Goal: Information Seeking & Learning: Learn about a topic

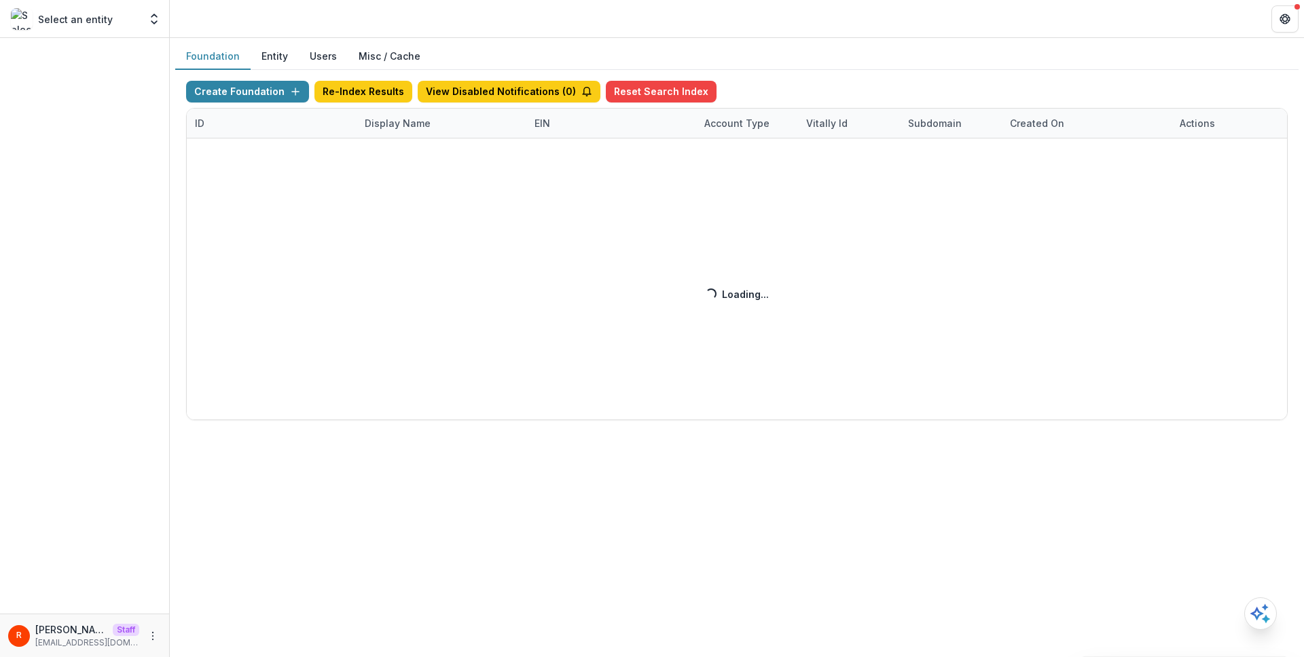
click at [396, 121] on div "Create Foundation Re-Index Results View Disabled Notifications ( 0 ) Reset Sear…" at bounding box center [737, 251] width 1102 height 340
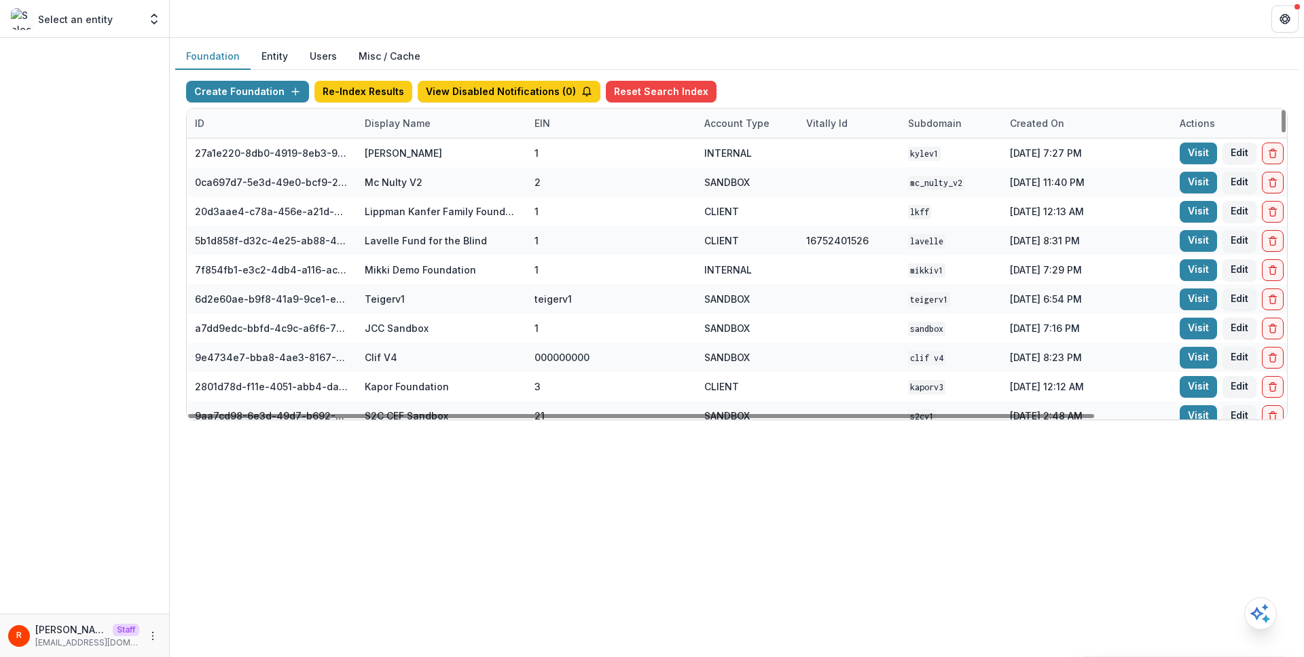
click at [396, 121] on div "Display Name" at bounding box center [398, 123] width 82 height 14
click at [397, 149] on input at bounding box center [440, 154] width 163 height 22
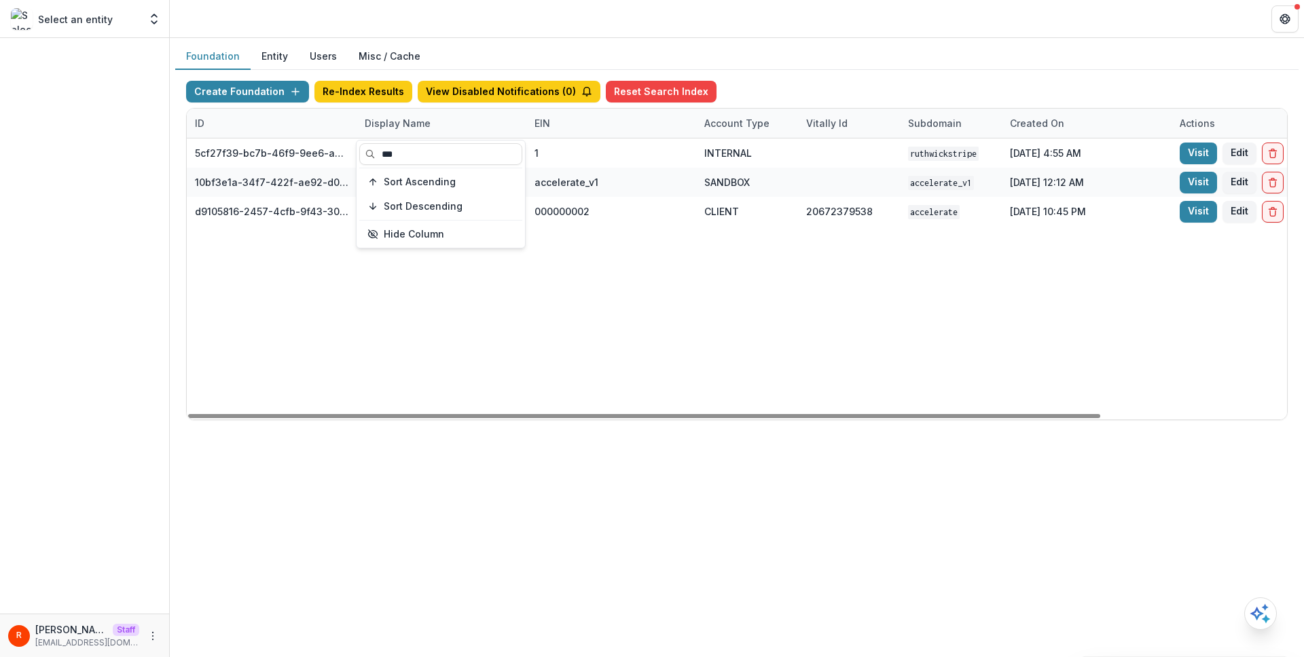
type input "***"
click at [602, 263] on div "5cf27f39-bc7b-46f9-9ee6-a7b54b12c735 Ruthwick Stripe Account 1 INTERNAL ruthwic…" at bounding box center [849, 279] width 1324 height 281
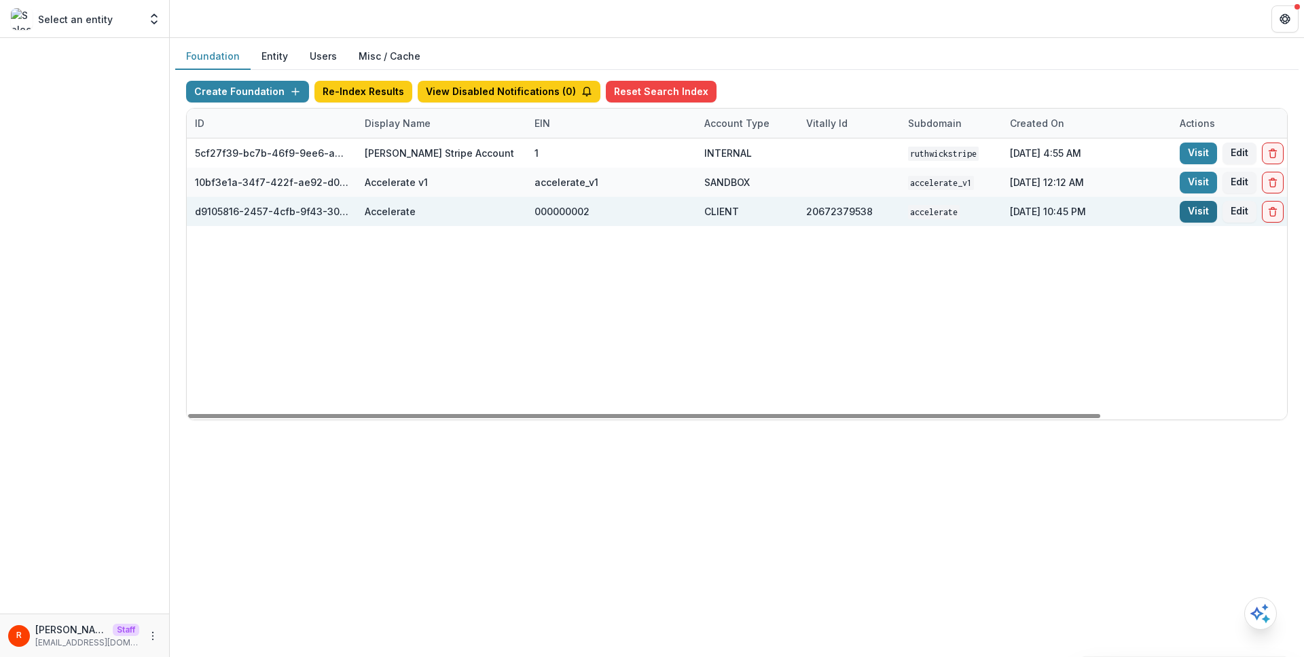
click at [1189, 215] on link "Visit" at bounding box center [1198, 212] width 37 height 22
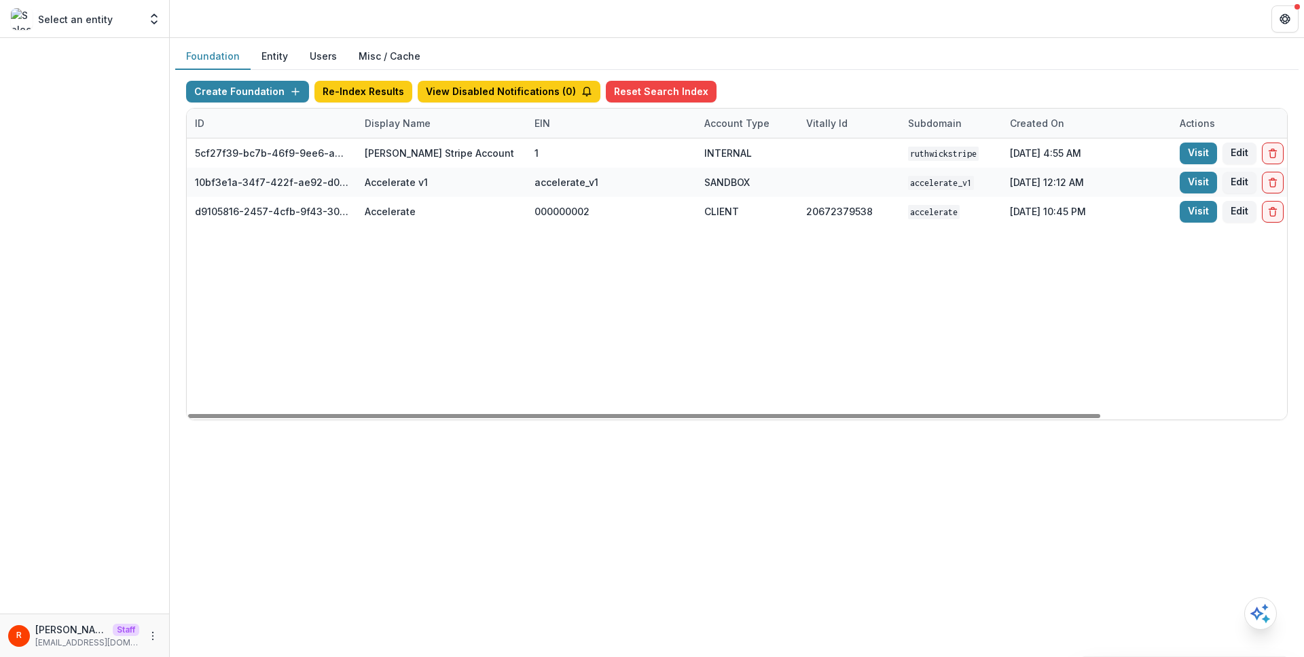
click at [417, 126] on div "Display Name" at bounding box center [398, 123] width 82 height 14
click at [417, 155] on input "***" at bounding box center [440, 154] width 163 height 22
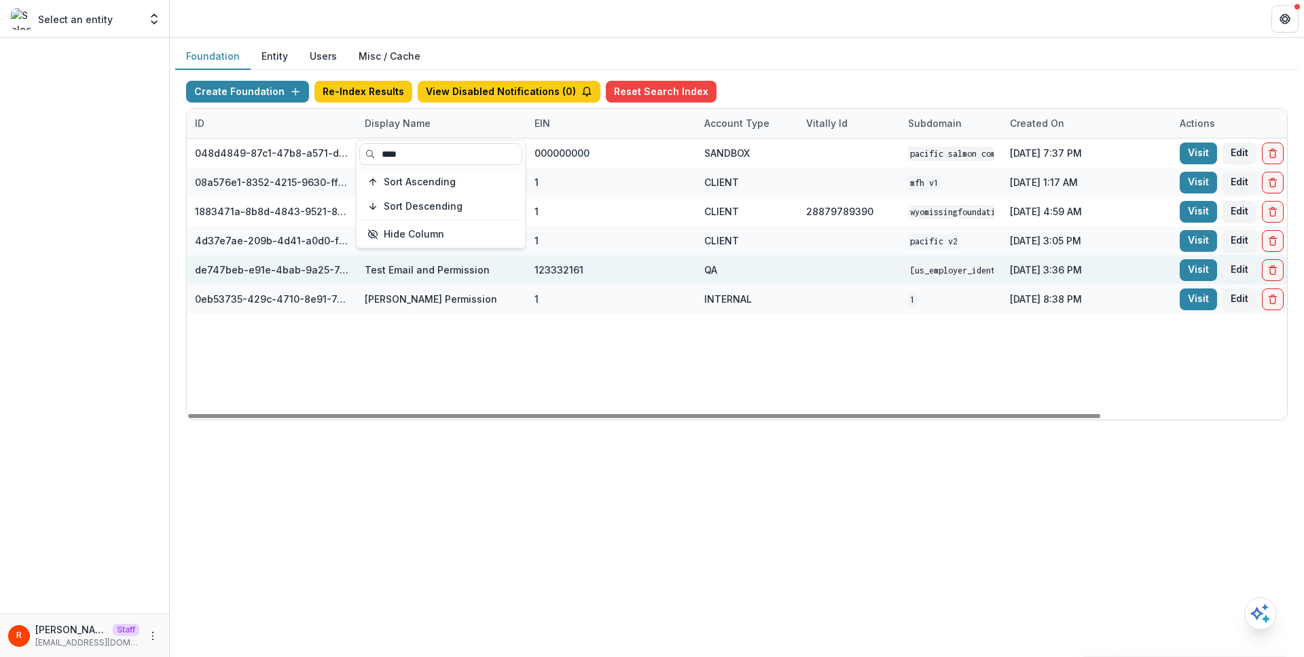
type input "****"
click at [854, 268] on div at bounding box center [849, 269] width 86 height 29
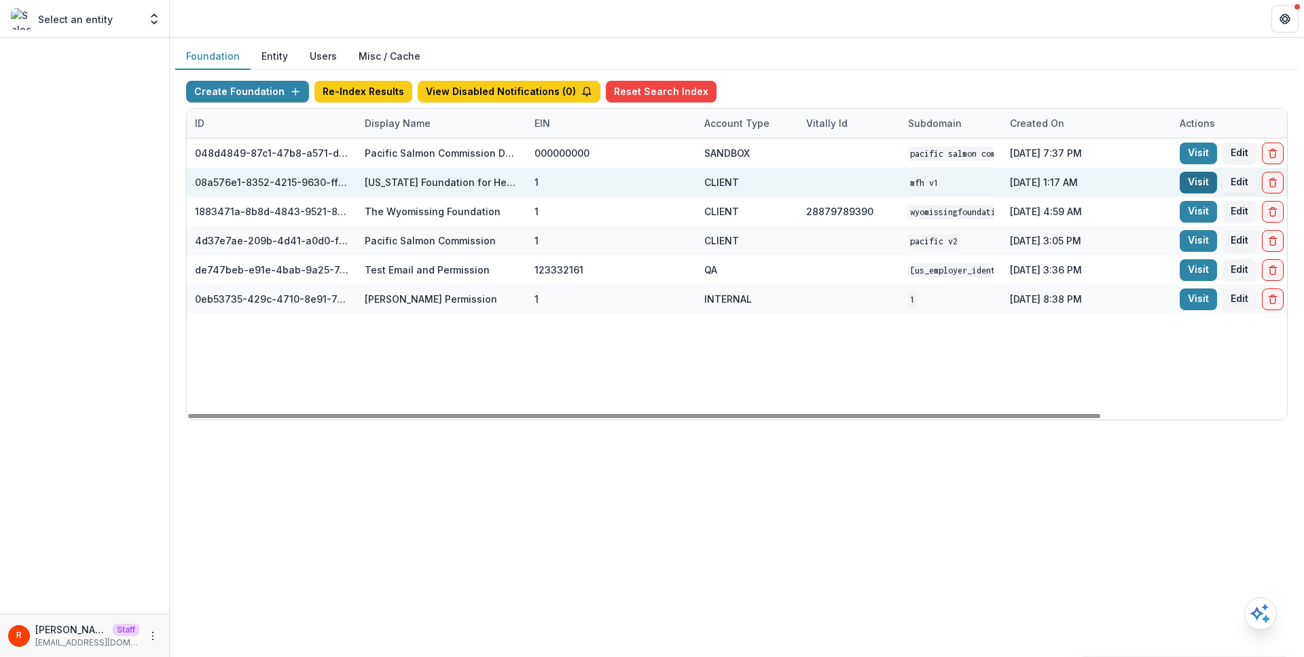
click at [1181, 178] on link "Visit" at bounding box center [1198, 183] width 37 height 22
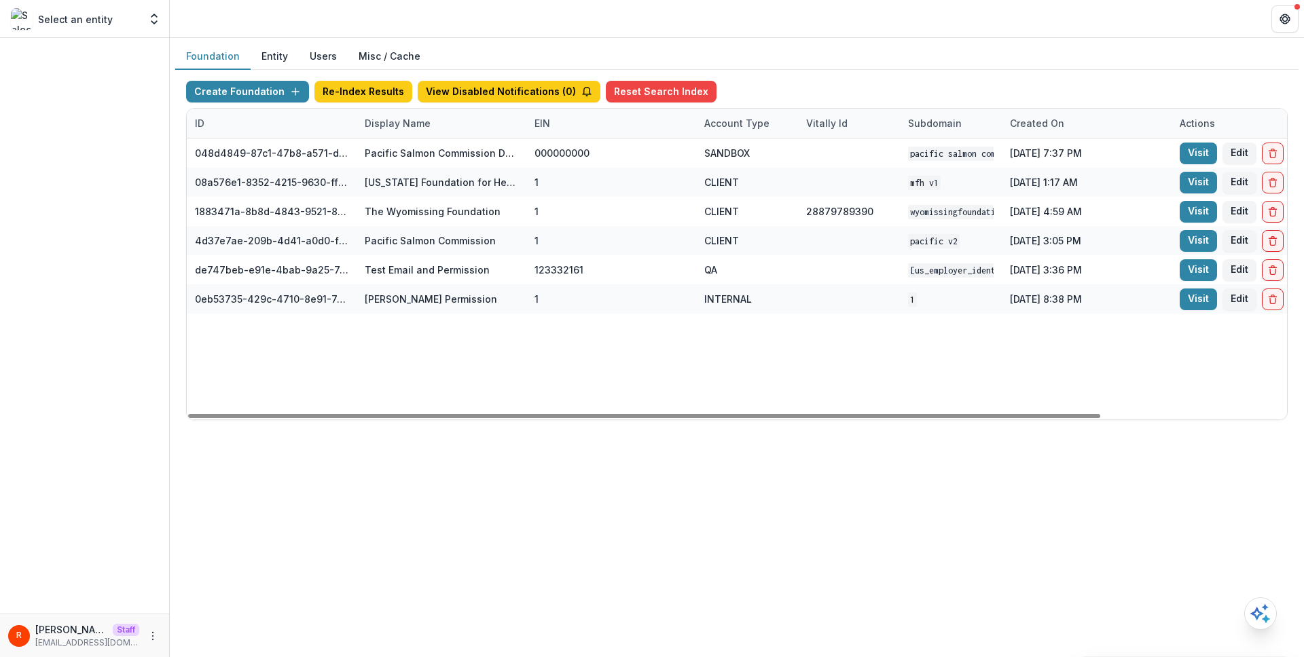
click at [433, 136] on div "Display Name" at bounding box center [442, 123] width 170 height 29
click at [433, 158] on input "****" at bounding box center [440, 154] width 163 height 22
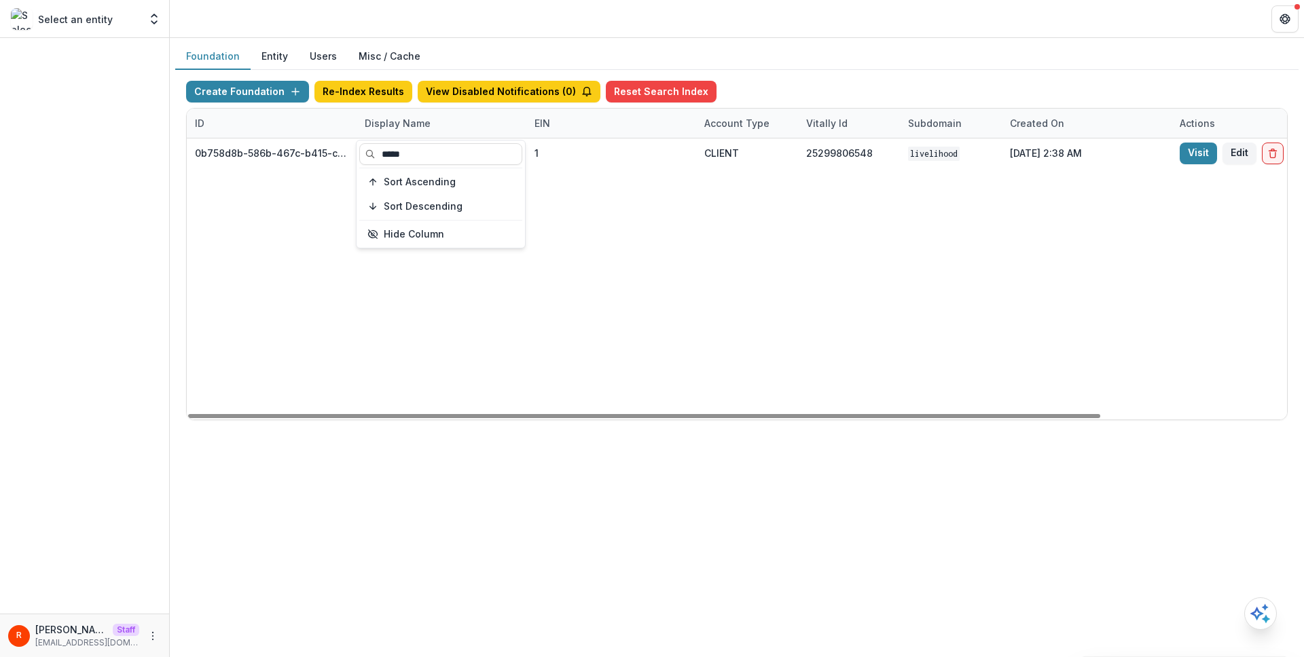
type input "*****"
click at [831, 219] on div "0b758d8b-586b-467c-b415-ce853e23379b Livelihood Impact Fund 1 CLIENT 2529980654…" at bounding box center [849, 279] width 1324 height 281
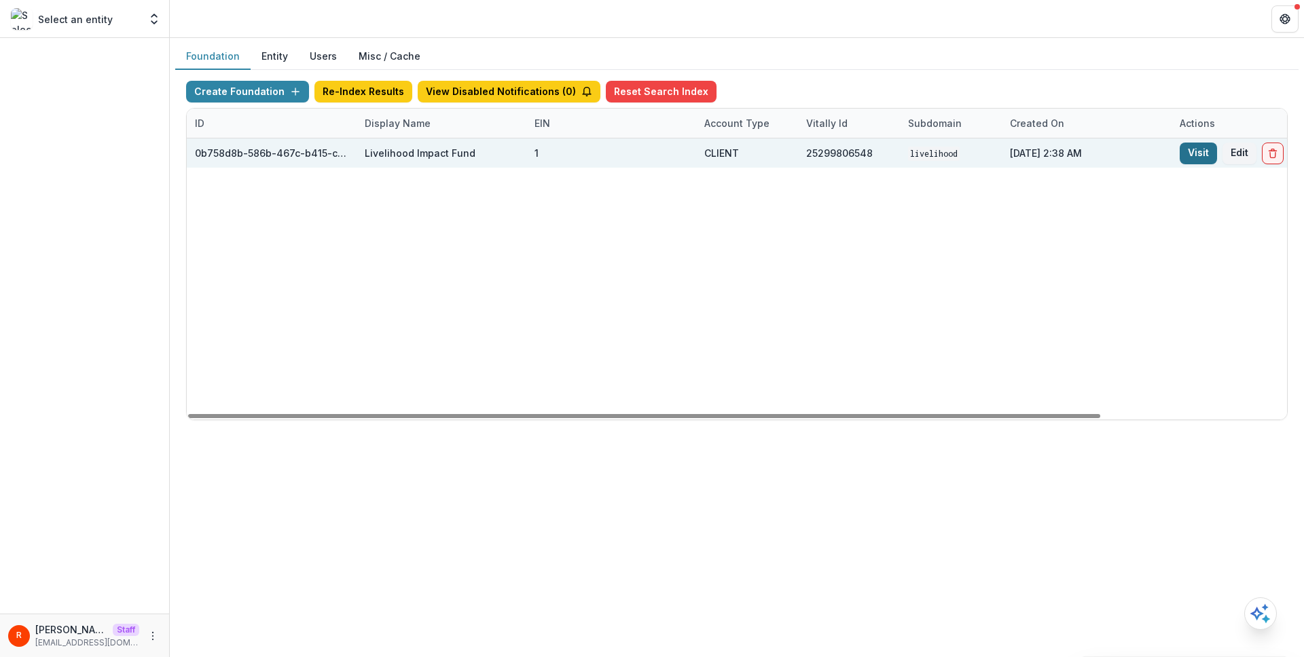
click at [1188, 155] on link "Visit" at bounding box center [1198, 154] width 37 height 22
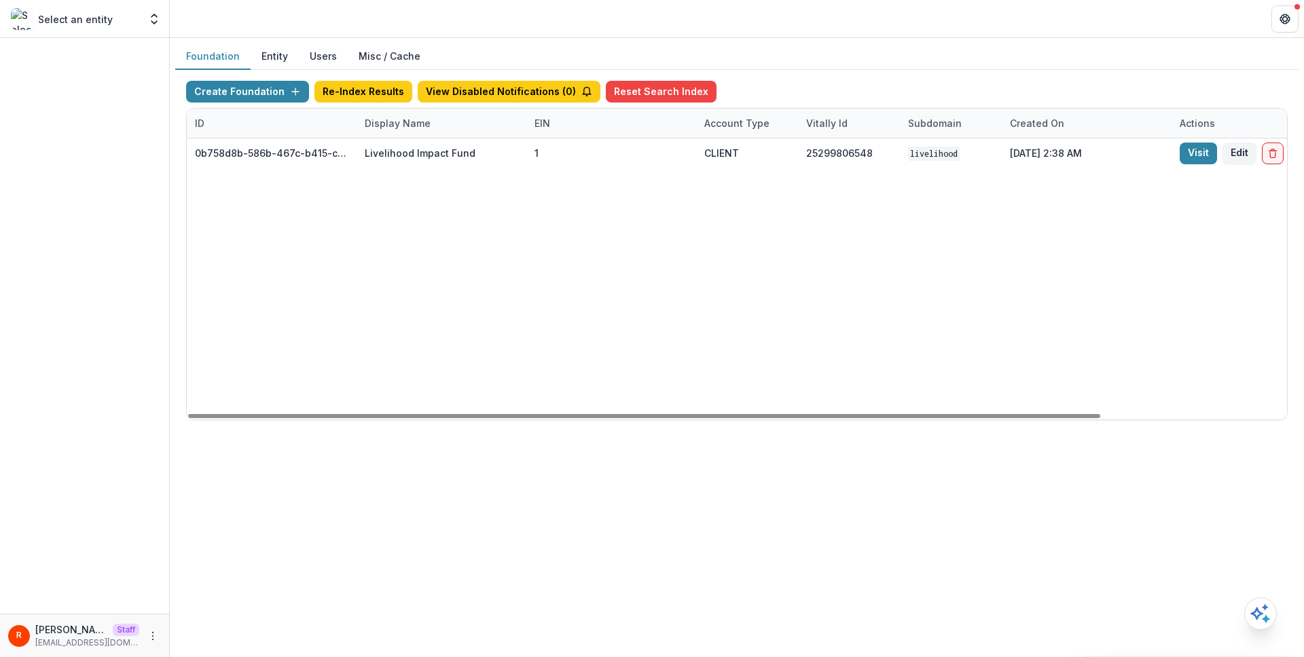
click at [396, 120] on div "Display Name" at bounding box center [398, 123] width 82 height 14
click at [396, 162] on input "*****" at bounding box center [439, 153] width 160 height 21
click at [396, 162] on input "*****" at bounding box center [440, 154] width 163 height 22
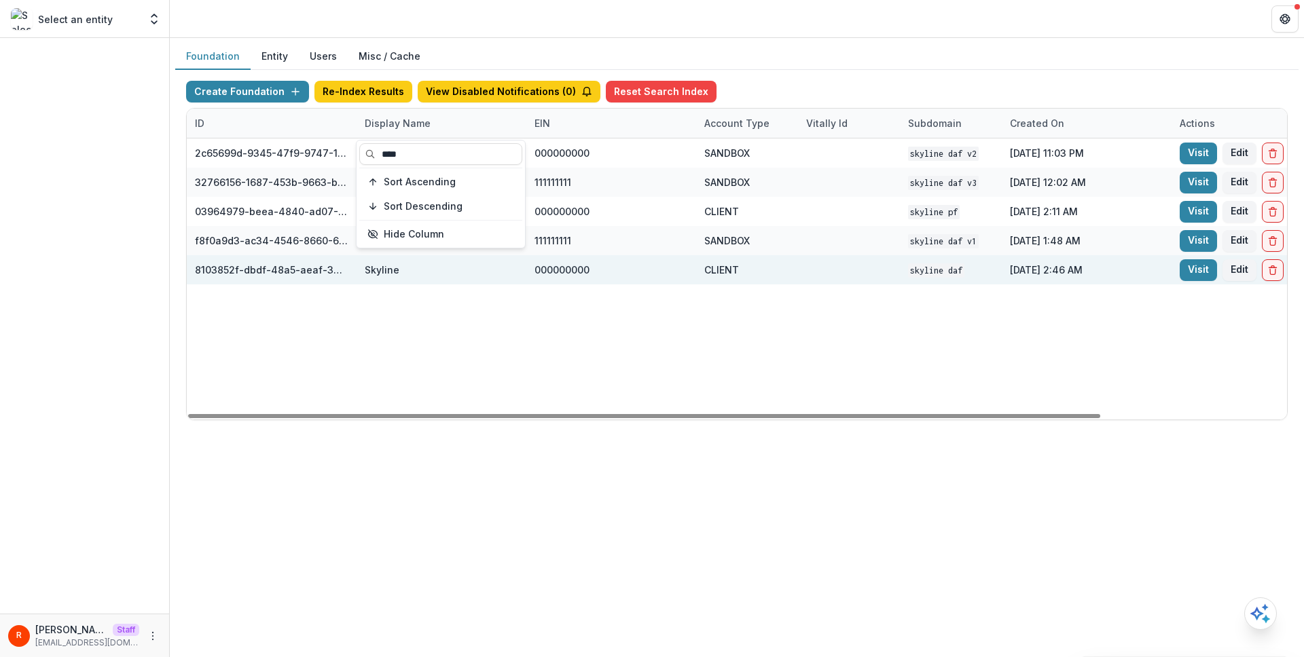
type input "****"
click at [774, 259] on div "CLIENT" at bounding box center [747, 269] width 86 height 29
click at [1197, 272] on link "Visit" at bounding box center [1198, 270] width 37 height 22
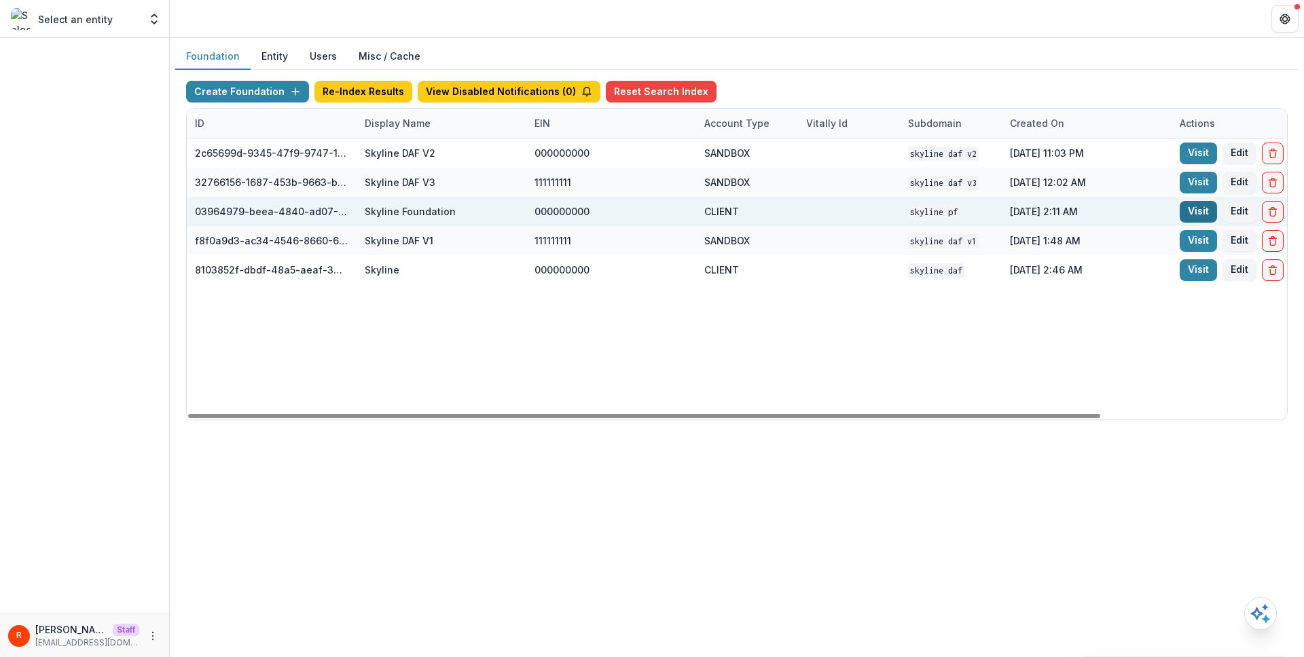
click at [1208, 207] on link "Visit" at bounding box center [1198, 212] width 37 height 22
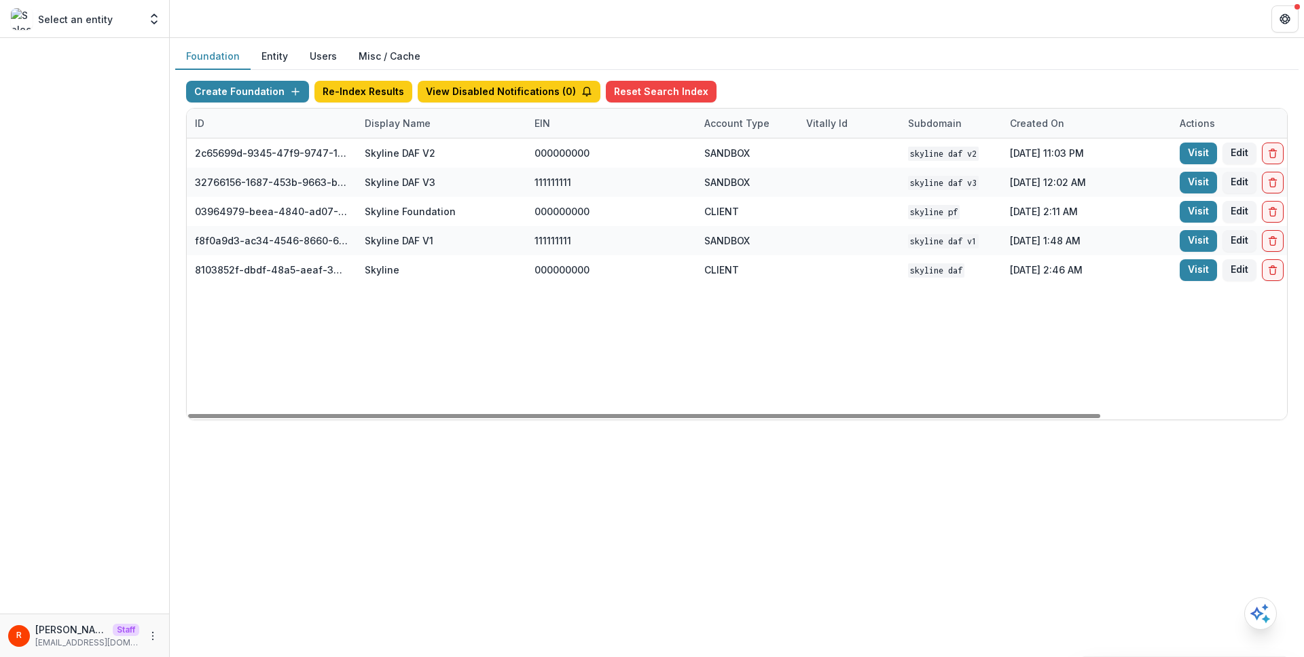
click at [405, 122] on div "Display Name" at bounding box center [398, 123] width 82 height 14
click at [405, 151] on input "****" at bounding box center [440, 154] width 163 height 22
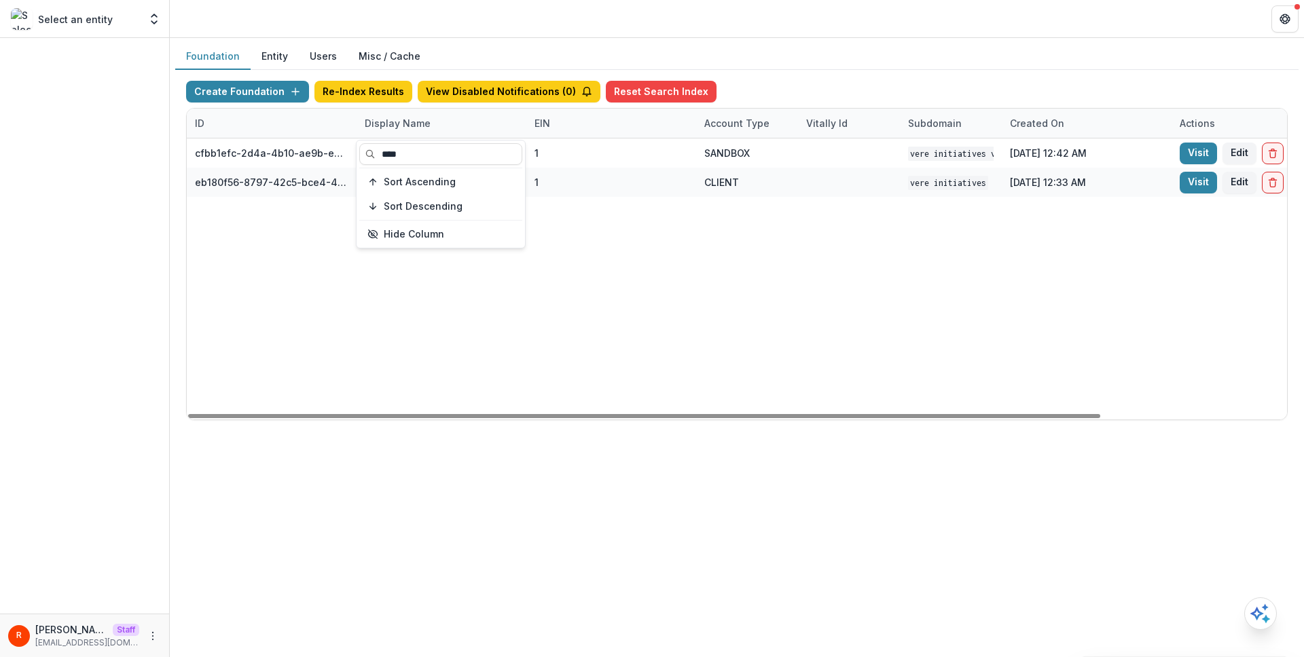
type input "****"
click at [670, 257] on div "cfbb1efc-2d4a-4b10-ae9b-e9e0913a1fa7 Vere Initiatives V1 1 SANDBOX Vere Initiat…" at bounding box center [849, 279] width 1324 height 281
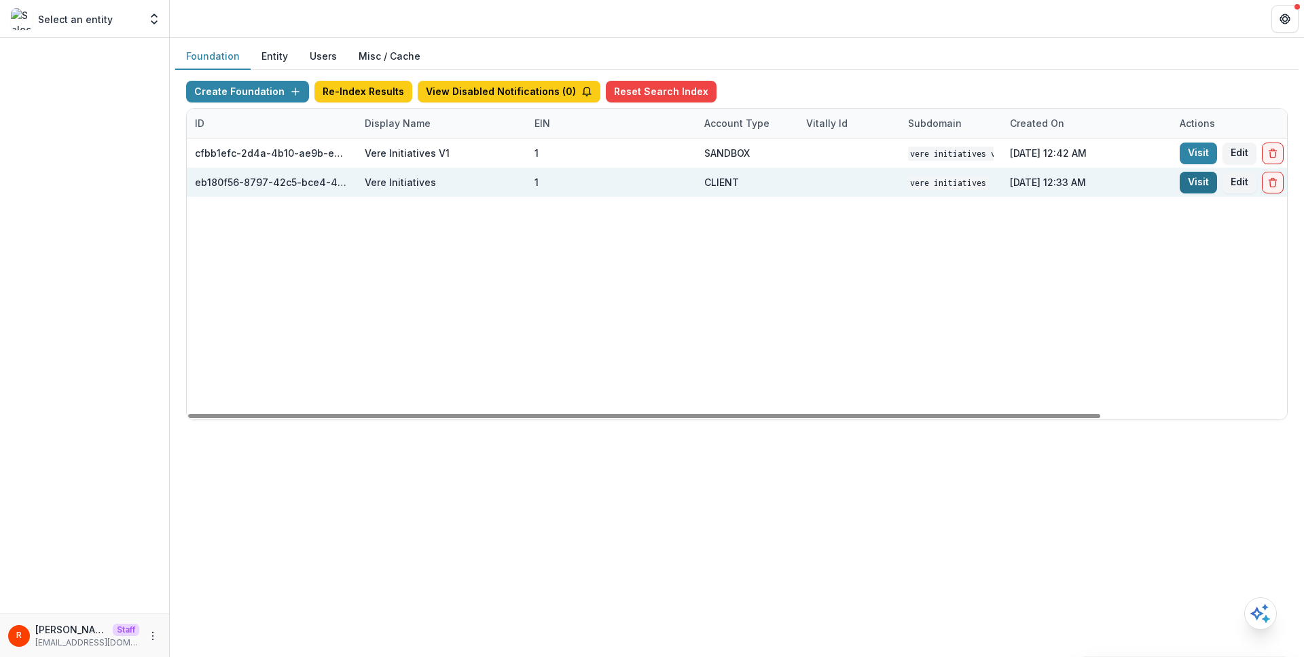
click at [1195, 184] on link "Visit" at bounding box center [1198, 183] width 37 height 22
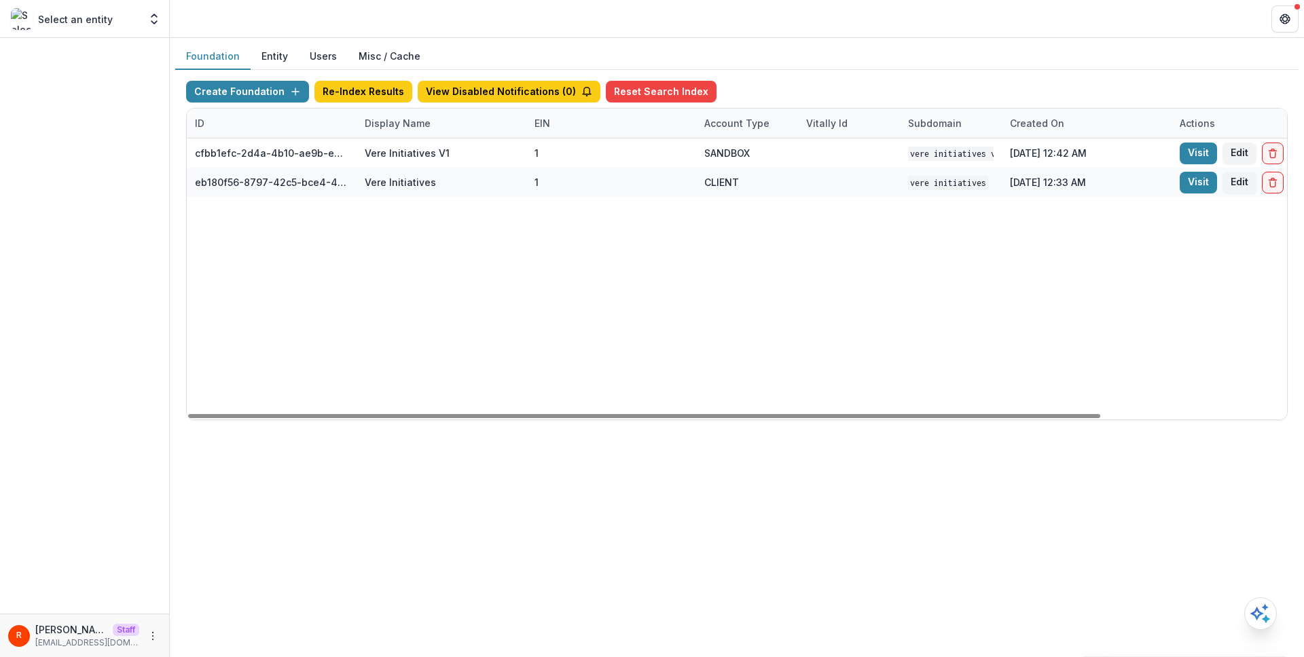
click at [397, 125] on div "Display Name" at bounding box center [398, 123] width 82 height 14
click at [397, 163] on input "****" at bounding box center [440, 154] width 163 height 22
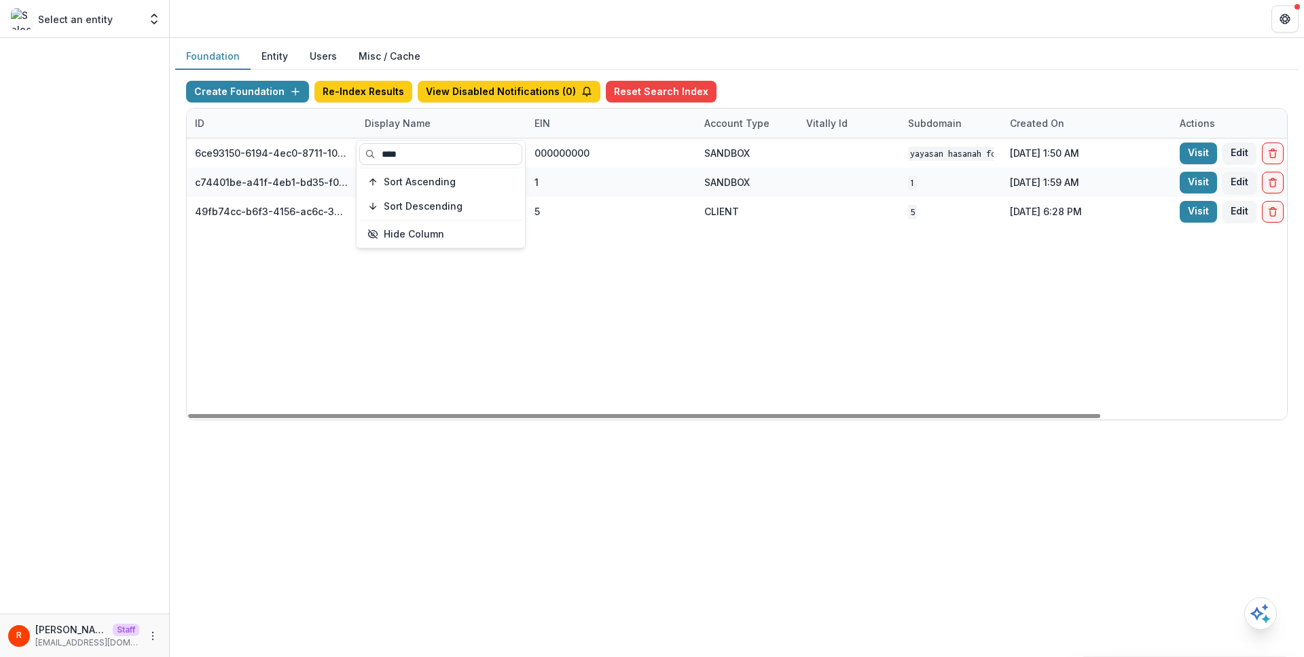
type input "****"
click at [960, 247] on div "6ce93150-6194-4ec0-8711-10eea11397ba Yayasan Hasanah Foundation v1 000000000 SA…" at bounding box center [849, 279] width 1324 height 281
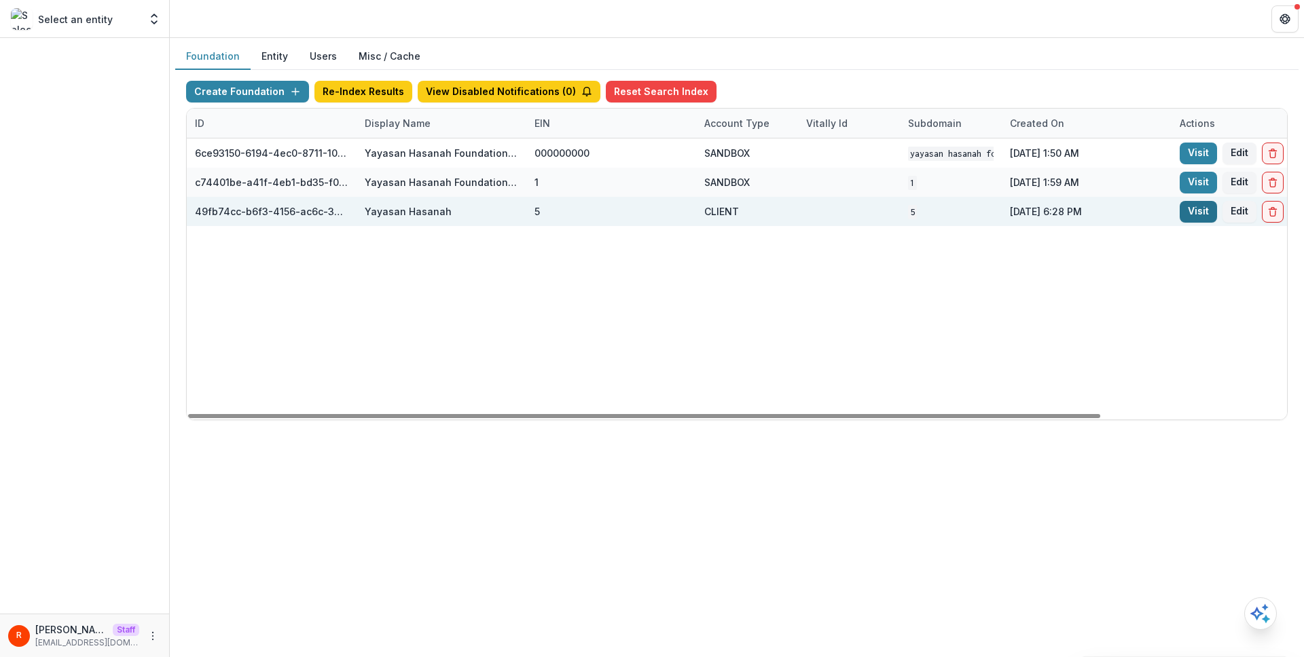
click at [1193, 217] on link "Visit" at bounding box center [1198, 212] width 37 height 22
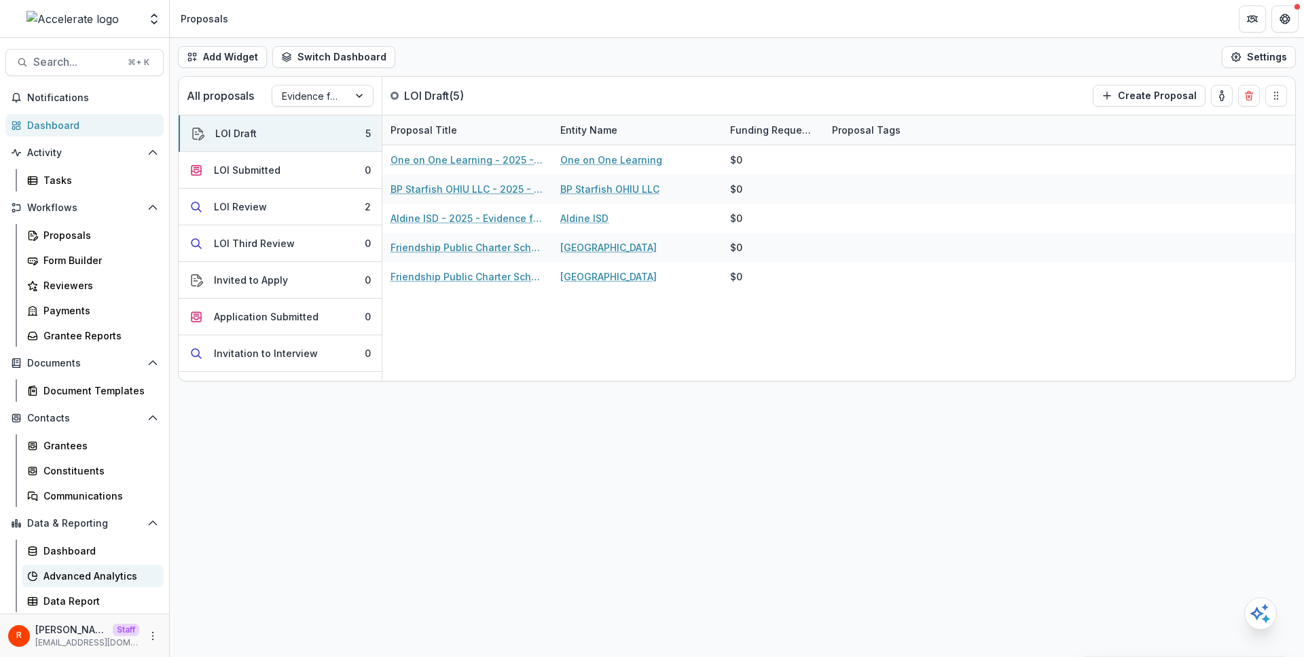
click at [88, 582] on div "Advanced Analytics" at bounding box center [97, 576] width 109 height 14
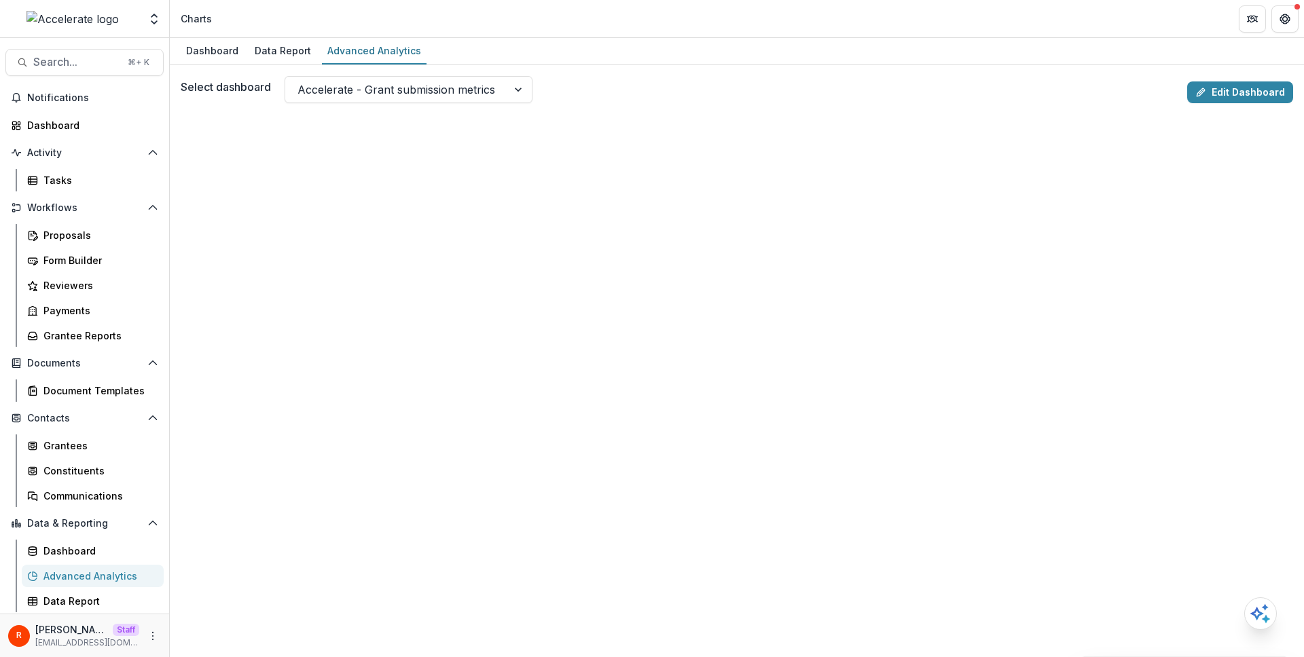
scroll to position [33, 0]
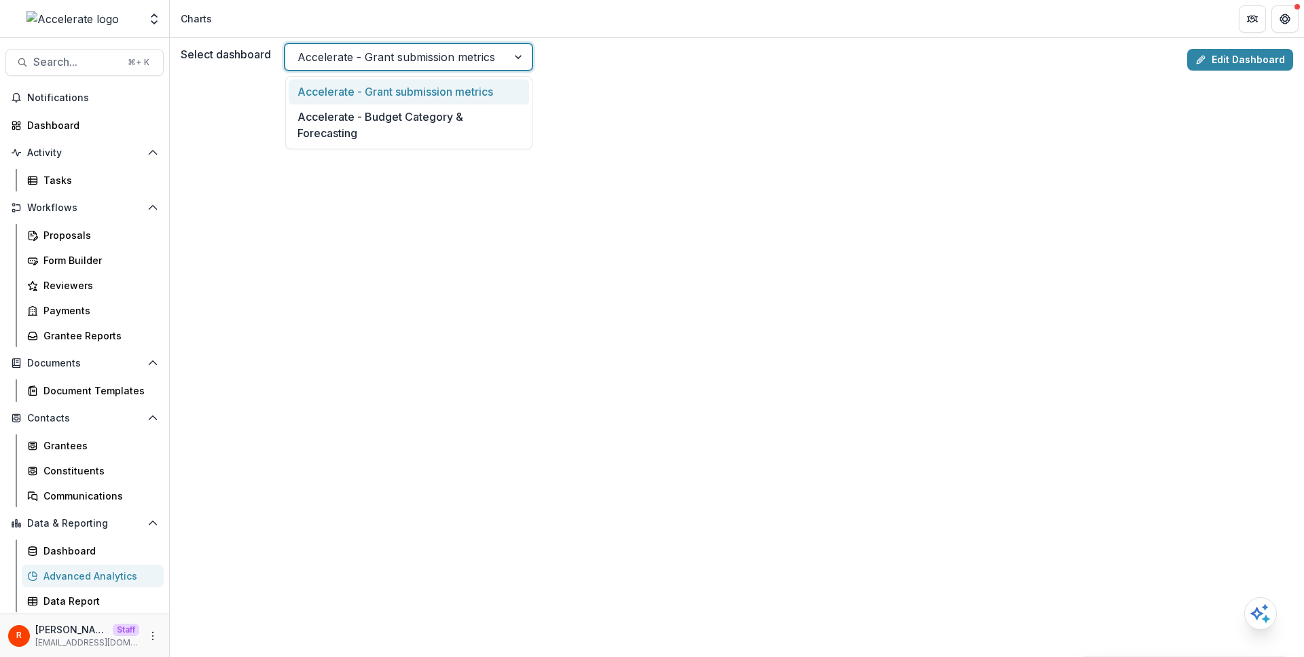
click at [440, 65] on div at bounding box center [396, 57] width 198 height 19
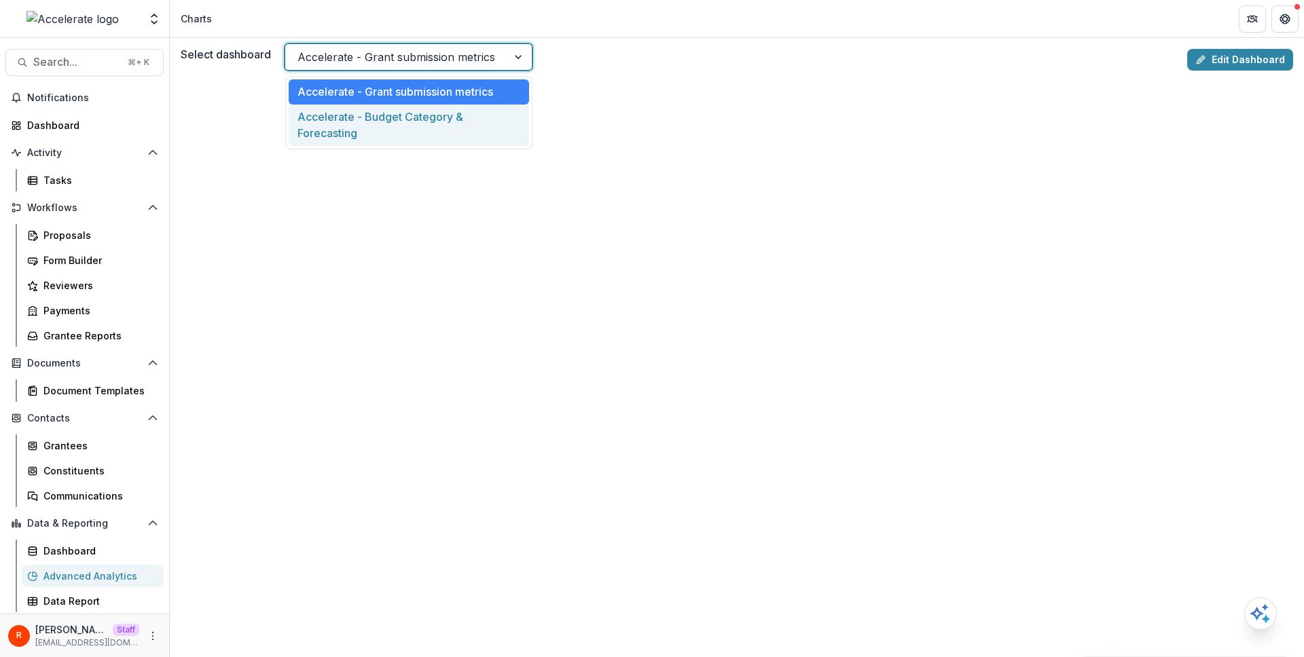
click at [439, 115] on div "Accelerate - Budget Category & Forecasting" at bounding box center [409, 125] width 240 height 41
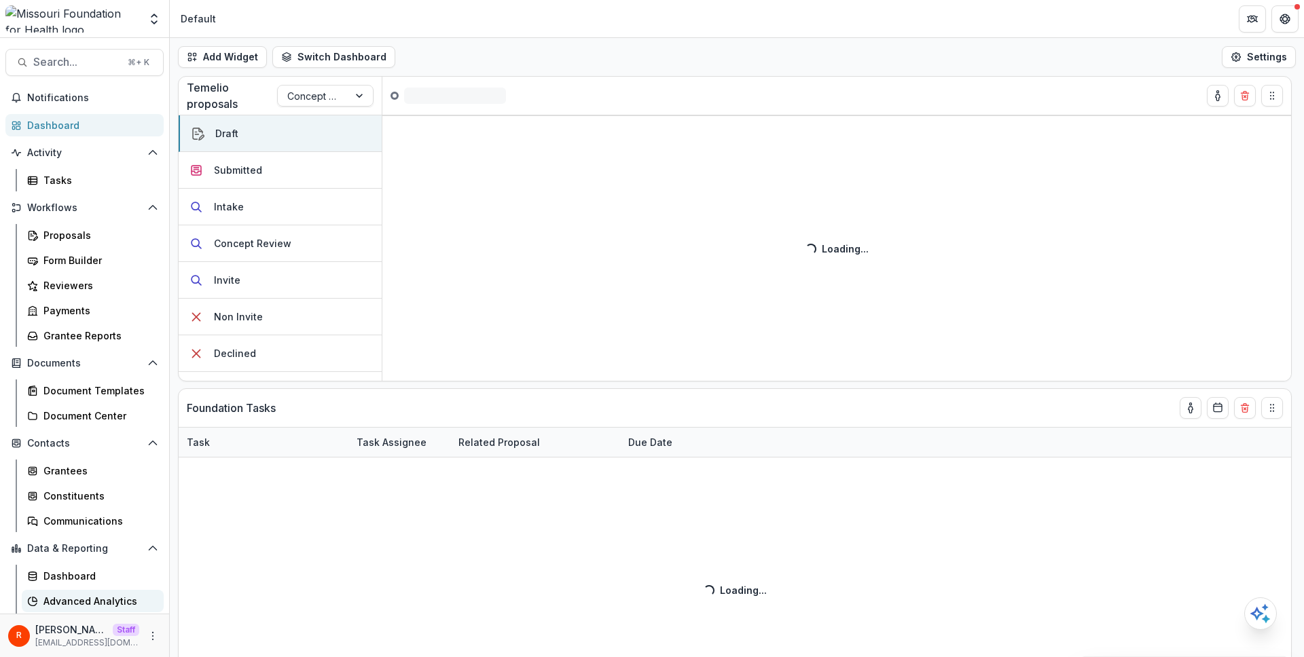
click at [94, 602] on div "Advanced Analytics" at bounding box center [97, 601] width 109 height 14
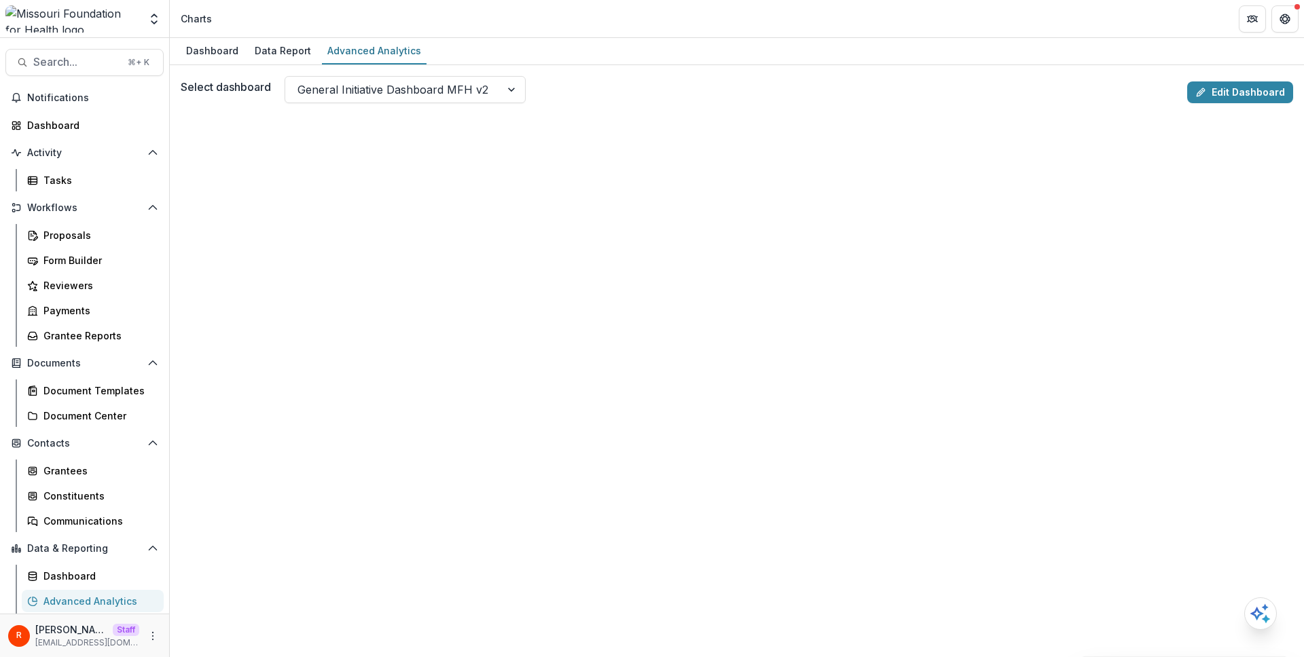
click at [649, 91] on div "Select dashboard General Initiative Dashboard MFH v2" at bounding box center [681, 89] width 1001 height 27
click at [439, 94] on div at bounding box center [392, 89] width 191 height 19
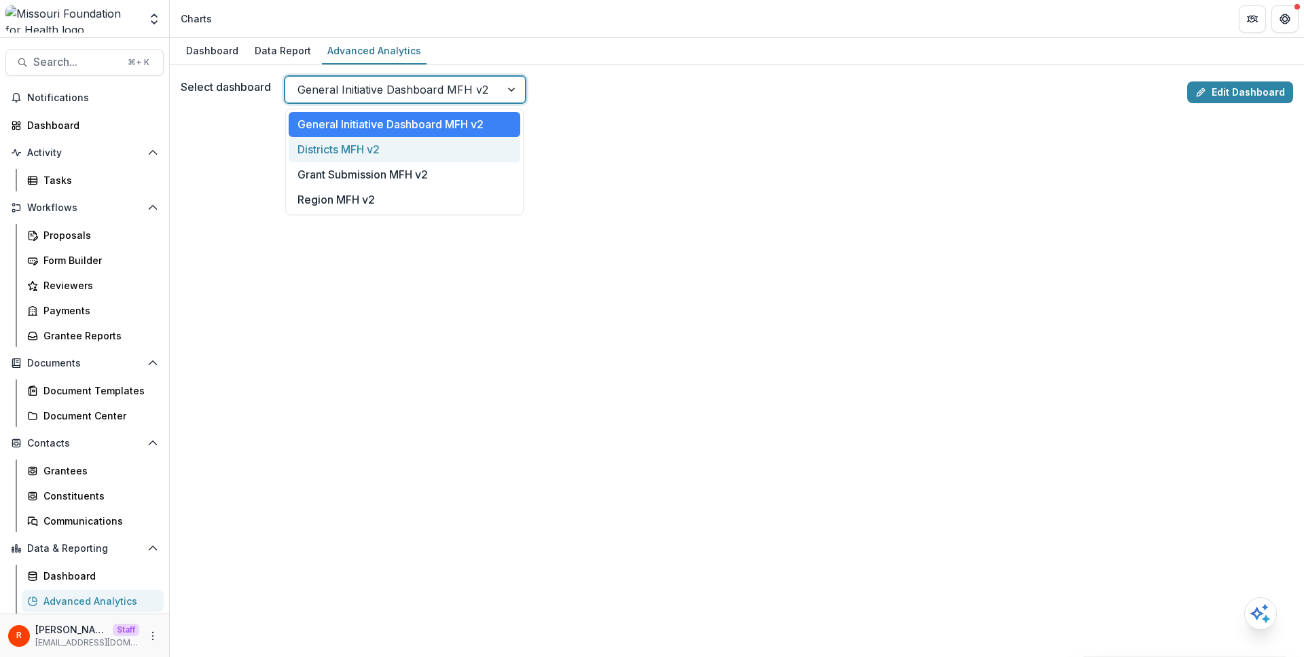
click at [423, 153] on div "Districts MFH v2" at bounding box center [405, 149] width 232 height 25
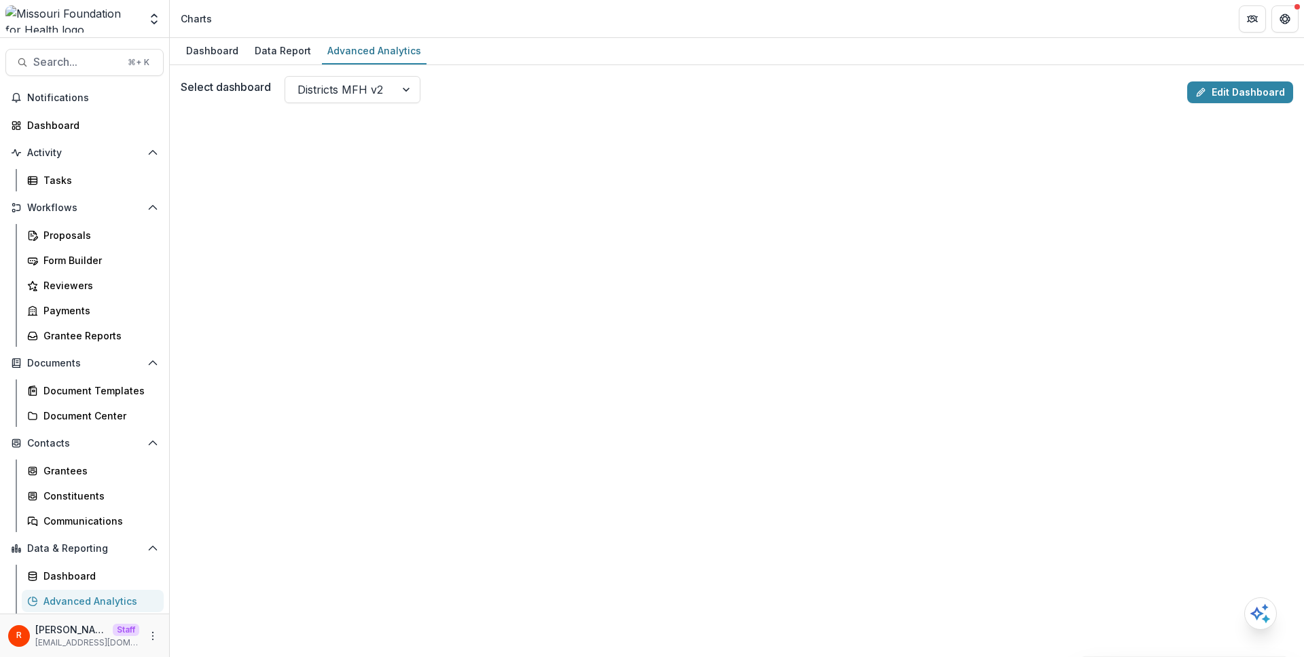
click at [276, 85] on div "Select dashboard Districts MFH v2" at bounding box center [681, 89] width 1001 height 27
click at [386, 88] on div "Districts MFH v2" at bounding box center [340, 90] width 110 height 22
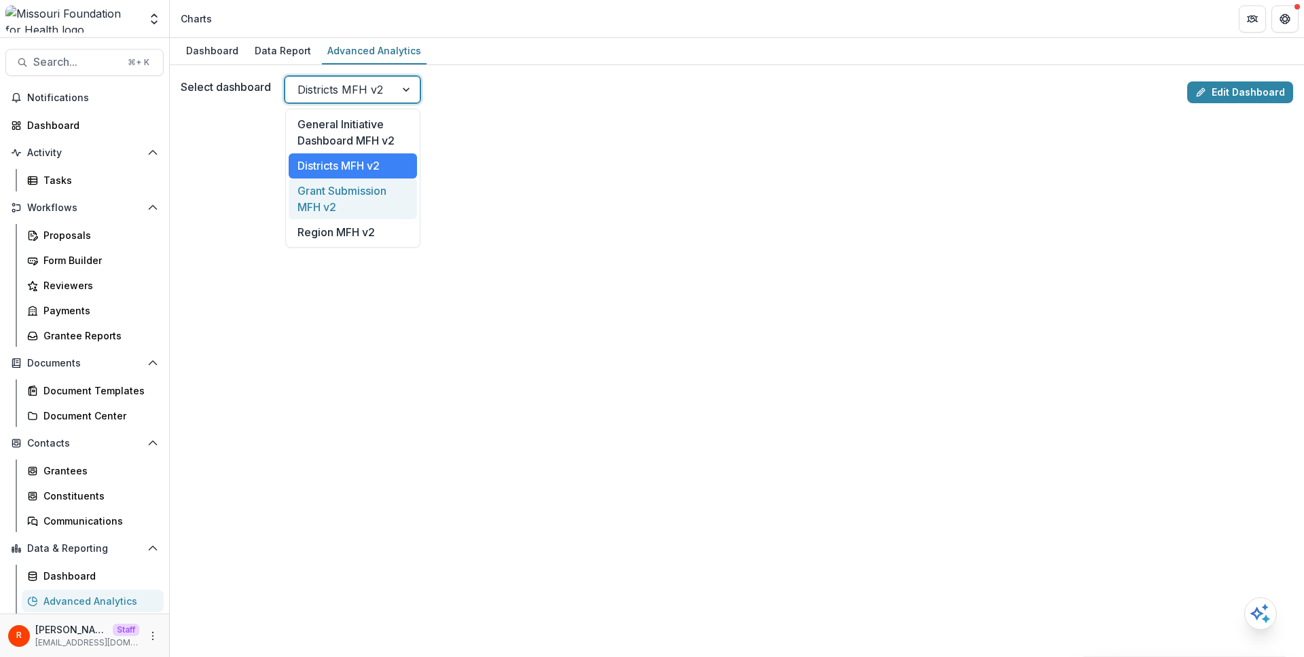
click at [372, 204] on div "Grant Submission MFH v2" at bounding box center [353, 199] width 128 height 41
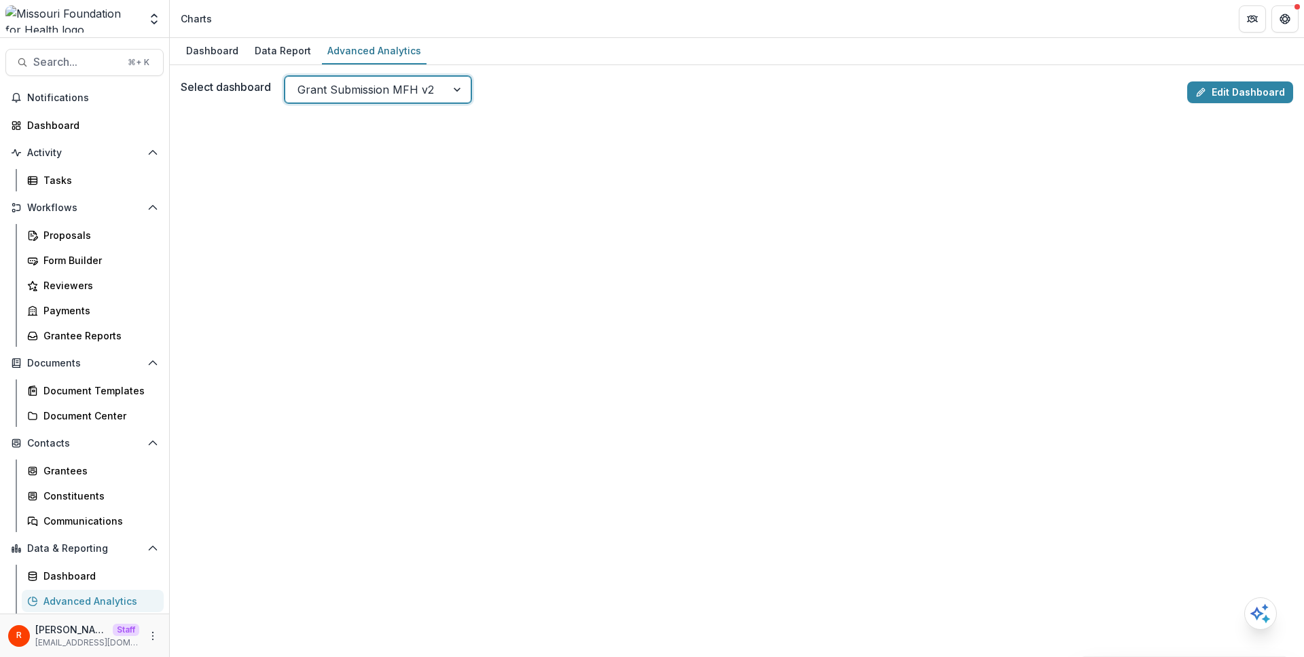
click at [396, 88] on div at bounding box center [365, 89] width 137 height 19
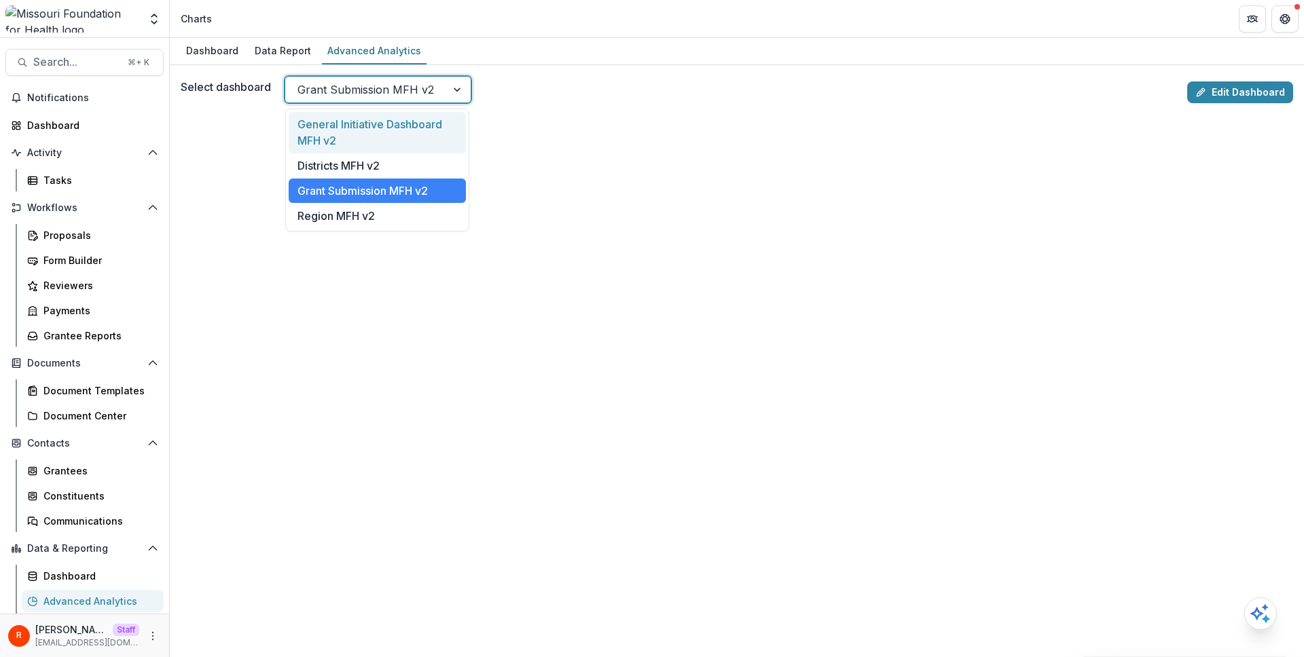
click at [414, 100] on div "Grant Submission MFH v2" at bounding box center [365, 90] width 161 height 22
click at [547, 93] on div "Select dashboard General Initiative Dashboard MFH v2, 1 of 4. 4 results availab…" at bounding box center [681, 89] width 1001 height 27
click at [446, 87] on div at bounding box center [458, 90] width 24 height 26
click at [410, 209] on div "Region MFH v2" at bounding box center [377, 215] width 177 height 25
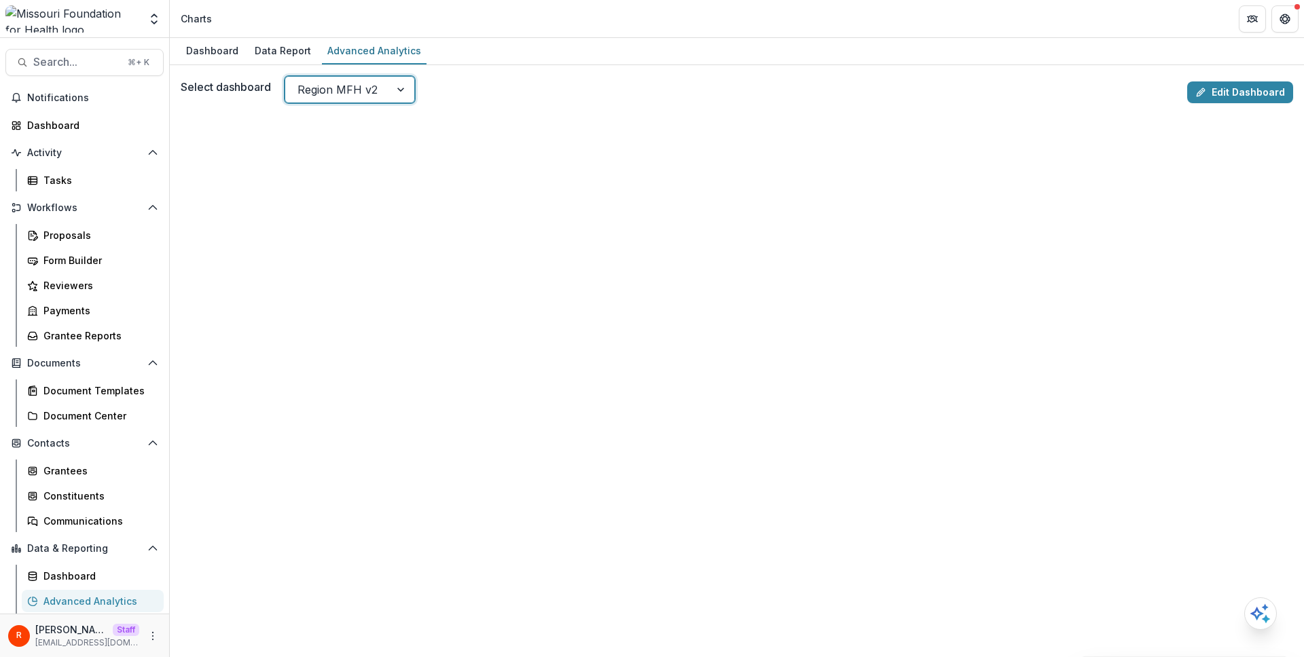
click at [539, 78] on div "Select dashboard option Region MFH v2, selected. Region MFH v2" at bounding box center [681, 89] width 1001 height 27
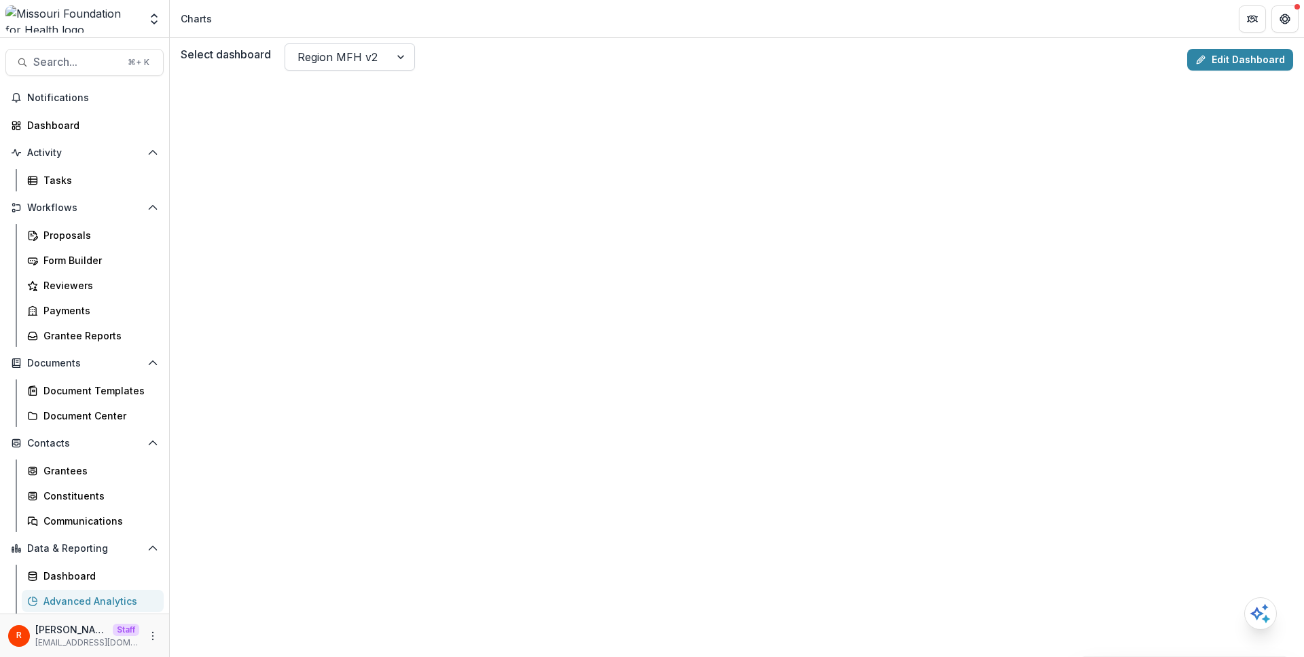
click at [368, 60] on div at bounding box center [337, 57] width 80 height 19
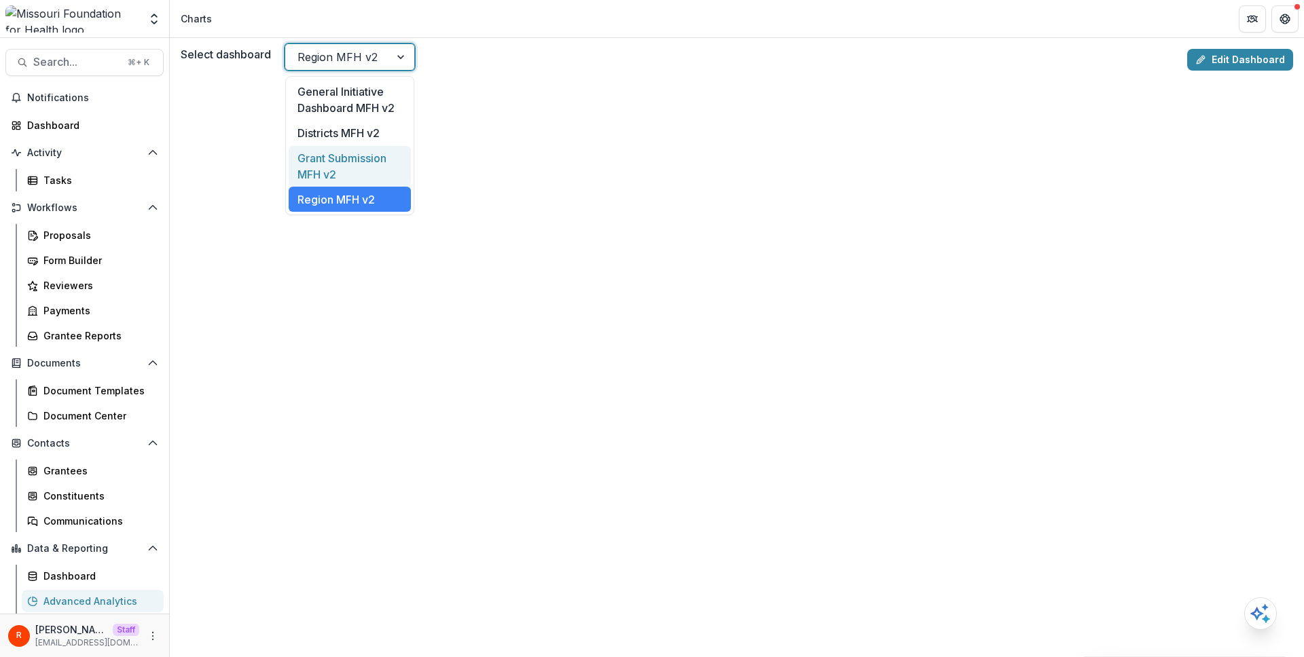
drag, startPoint x: 363, startPoint y: 166, endPoint x: 363, endPoint y: 157, distance: 9.5
click at [363, 157] on div "Grant Submission MFH v2" at bounding box center [350, 166] width 122 height 41
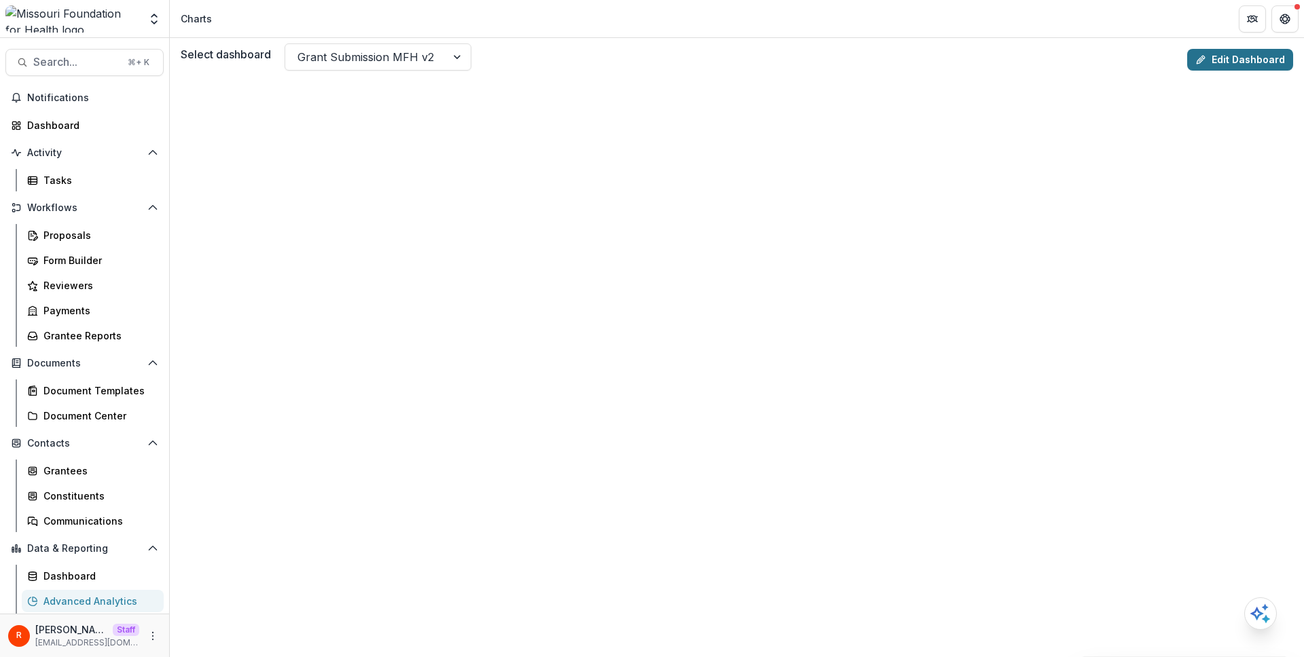
click at [1240, 65] on link "Edit Dashboard" at bounding box center [1240, 60] width 106 height 22
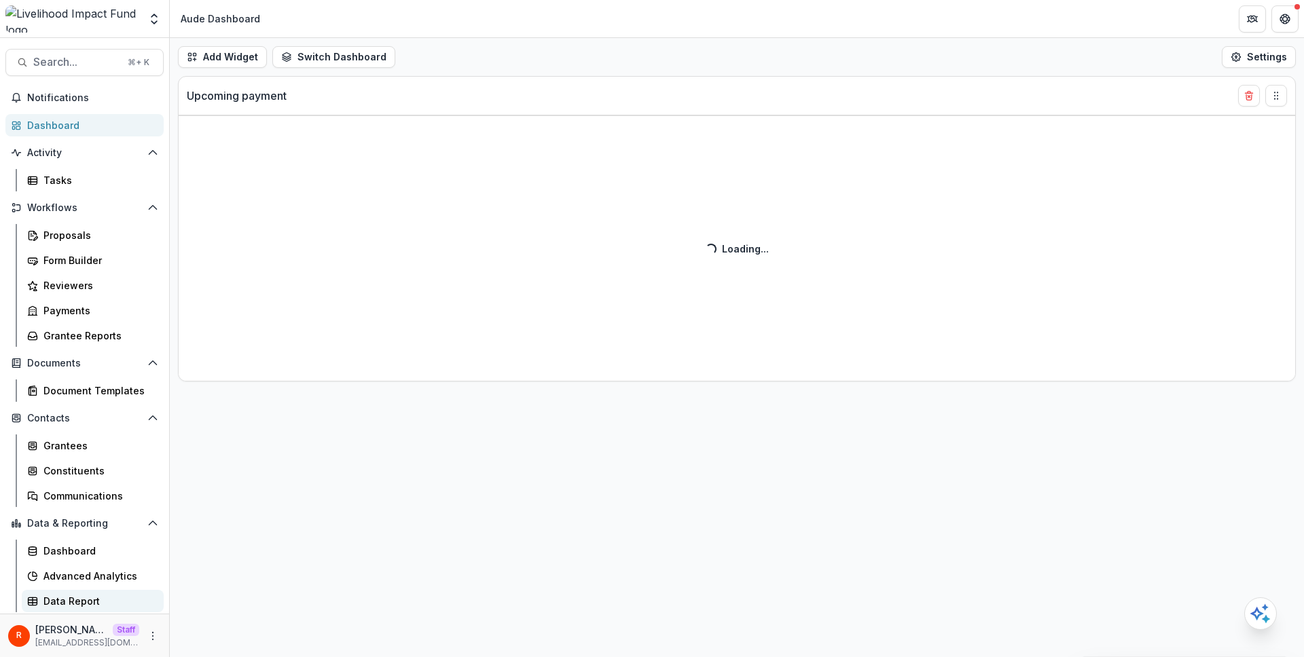
click at [94, 602] on div "Data Report" at bounding box center [97, 601] width 109 height 14
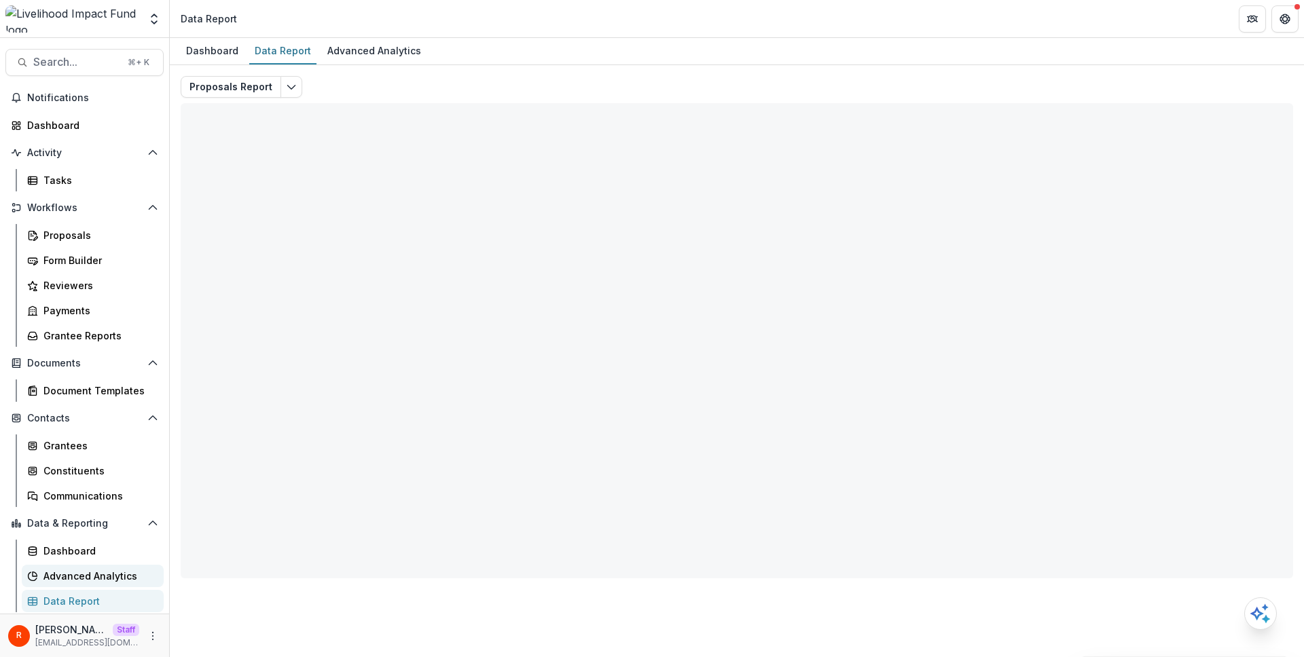
click at [94, 575] on div "Advanced Analytics" at bounding box center [97, 576] width 109 height 14
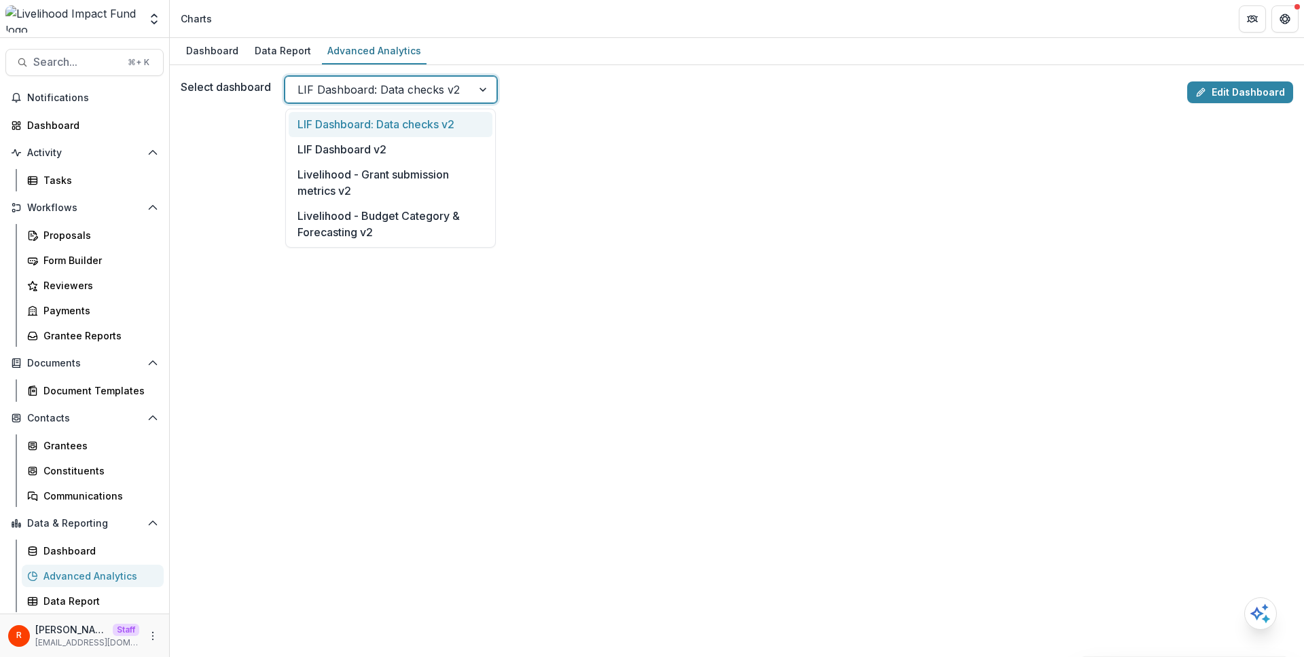
click at [381, 90] on div at bounding box center [378, 89] width 162 height 19
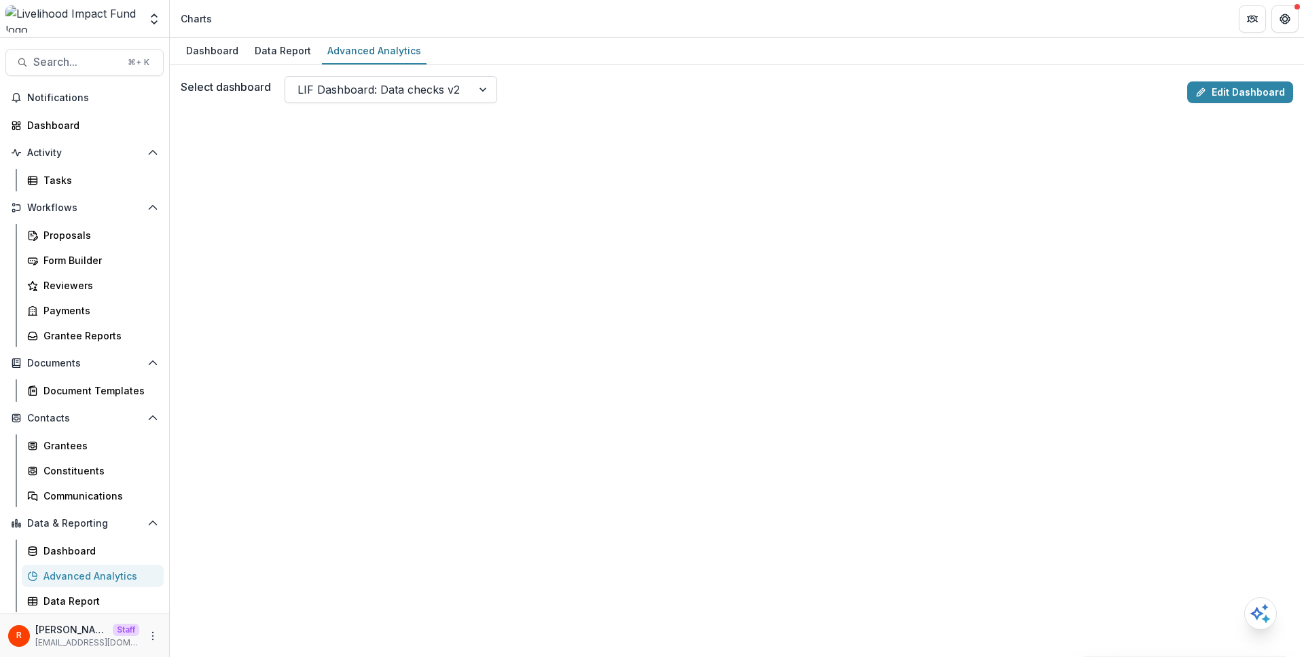
click at [336, 97] on div at bounding box center [378, 89] width 162 height 19
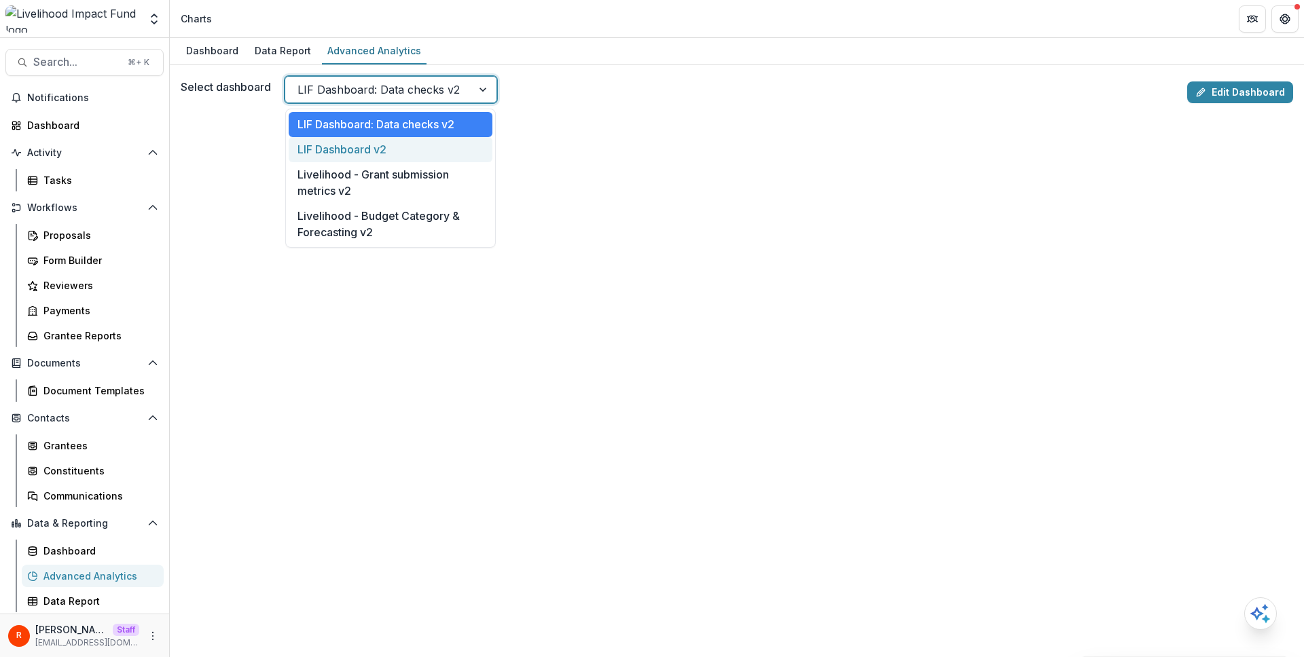
click at [338, 140] on div "LIF Dashboard v2" at bounding box center [391, 149] width 204 height 25
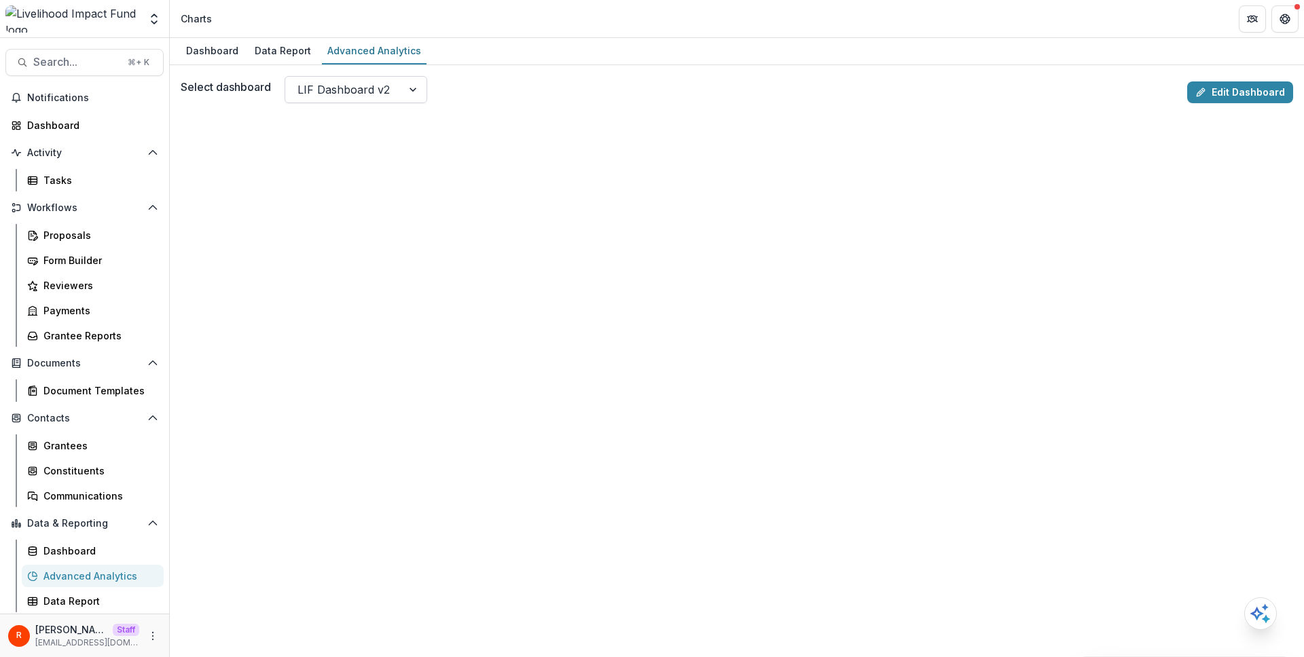
click at [370, 84] on div at bounding box center [343, 89] width 92 height 19
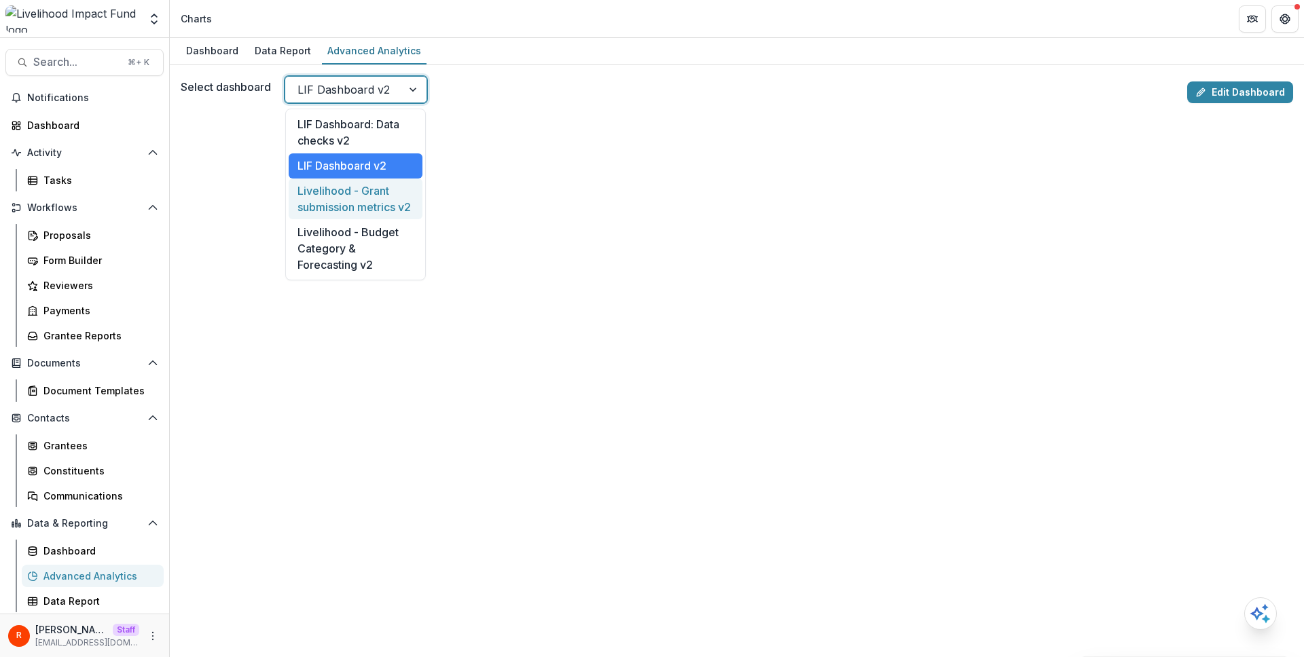
click at [373, 196] on div "Livelihood - Grant submission metrics v2" at bounding box center [356, 199] width 134 height 41
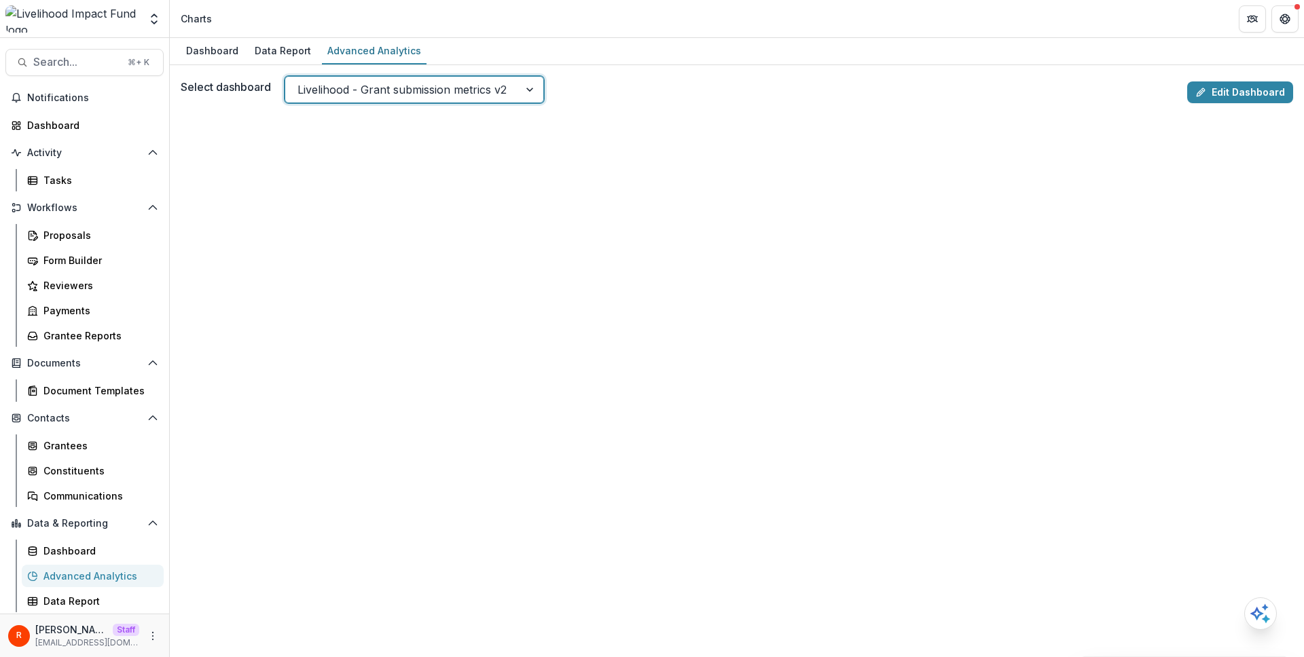
click at [623, 68] on div "Select dashboard option Livelihood - Grant submission metrics v2, selected. Liv…" at bounding box center [737, 361] width 1134 height 592
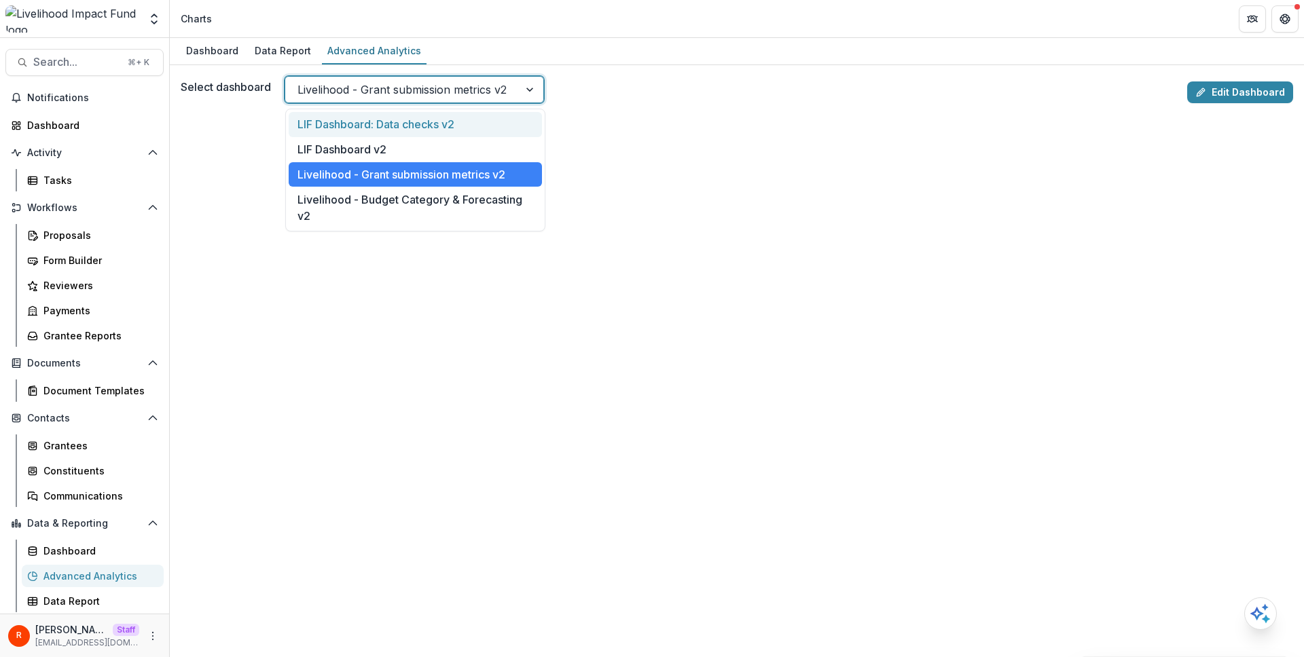
click at [389, 85] on div at bounding box center [401, 89] width 209 height 19
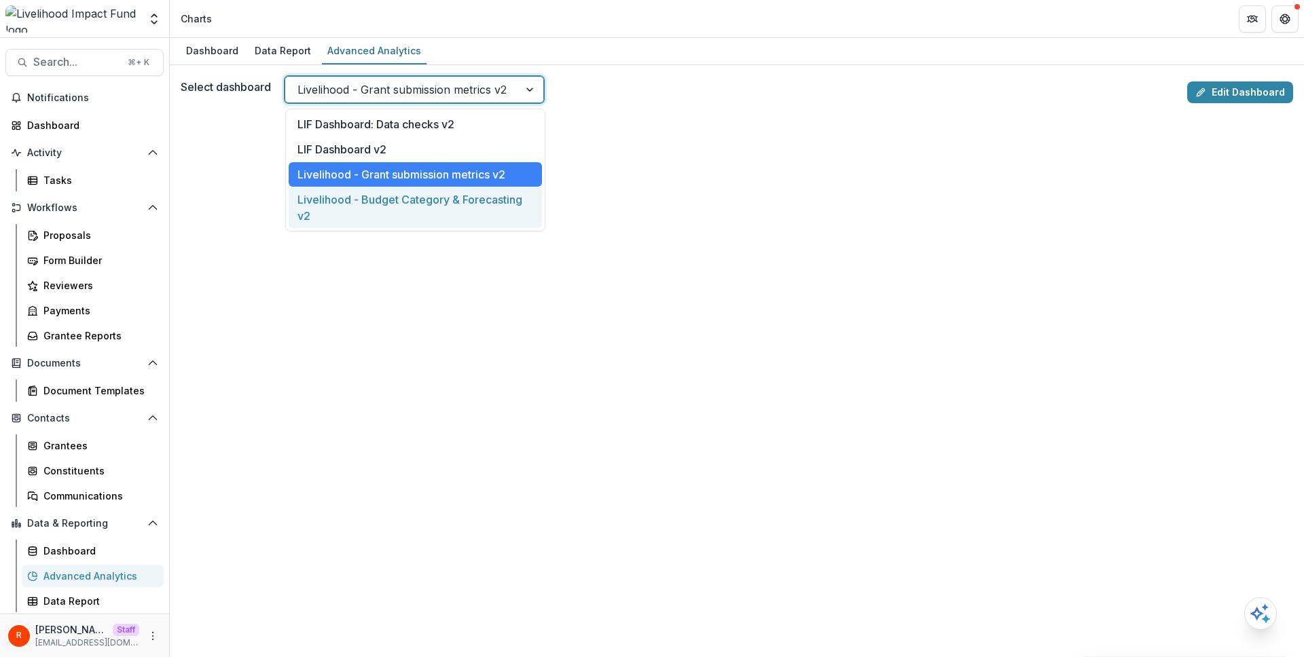
click at [389, 209] on div "Livelihood - Budget Category & Forecasting v2" at bounding box center [415, 207] width 253 height 41
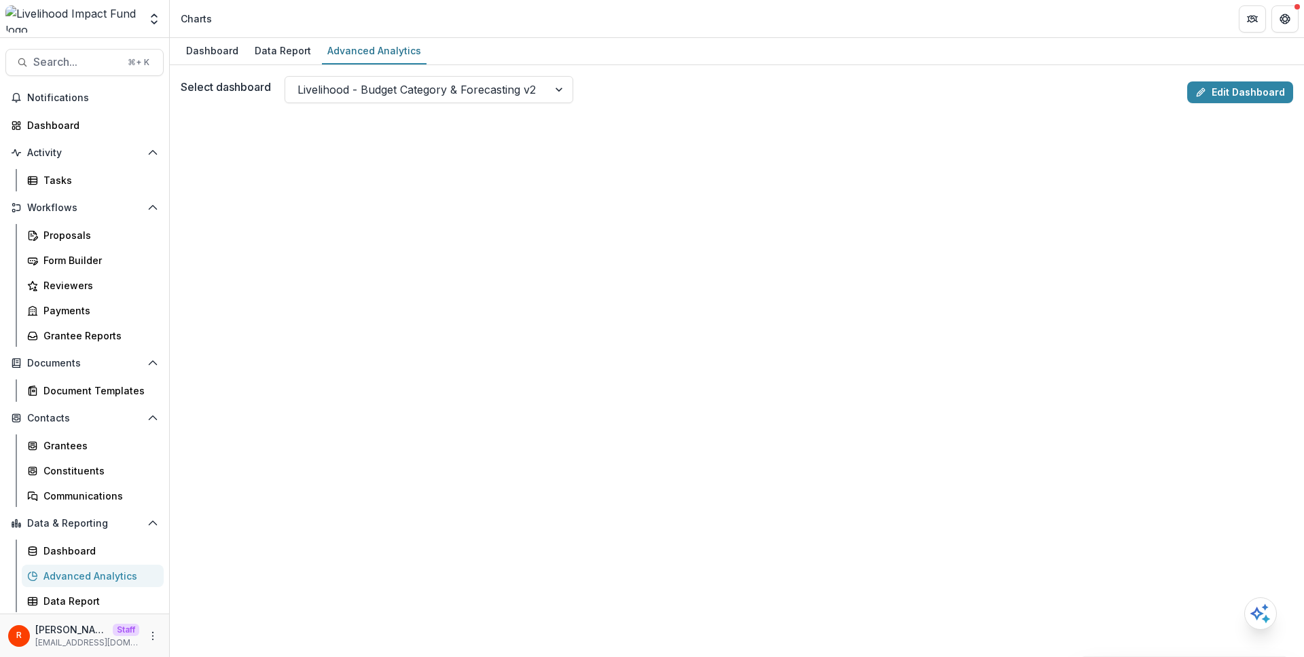
click at [667, 90] on div "Select dashboard Livelihood - Budget Category & Forecasting v2" at bounding box center [681, 89] width 1001 height 27
click at [471, 98] on div at bounding box center [416, 89] width 238 height 19
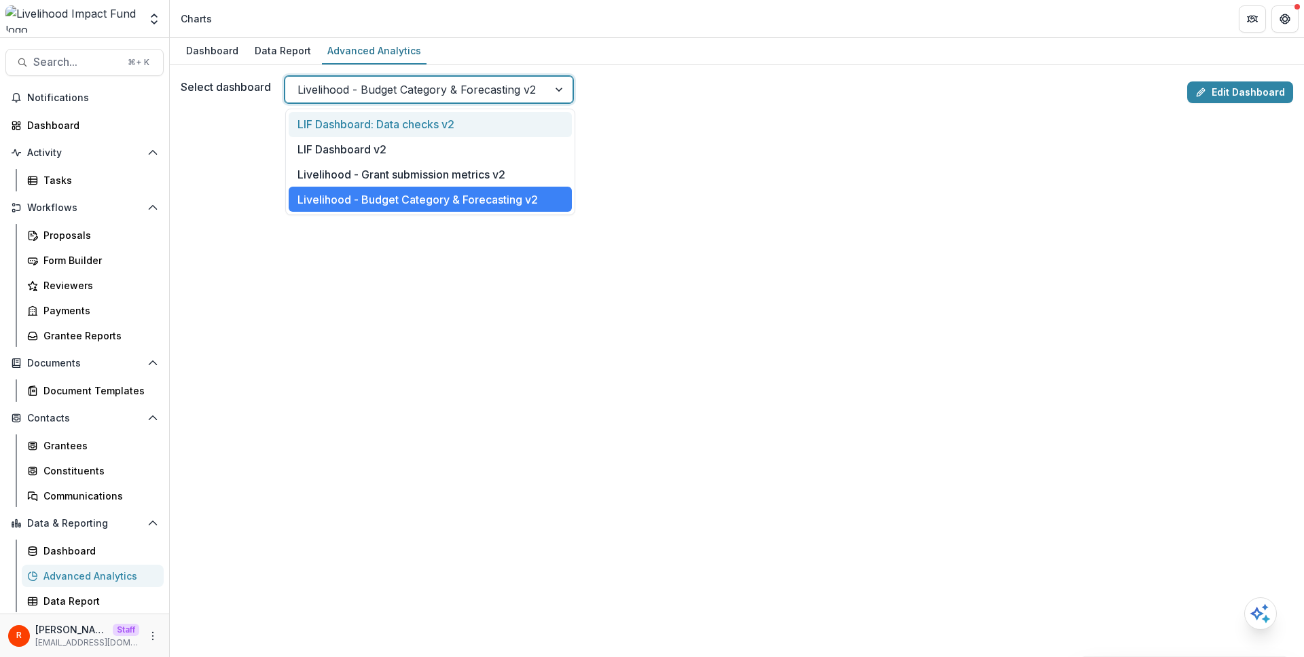
click at [448, 128] on div "LIF Dashboard: Data checks v2" at bounding box center [430, 124] width 283 height 25
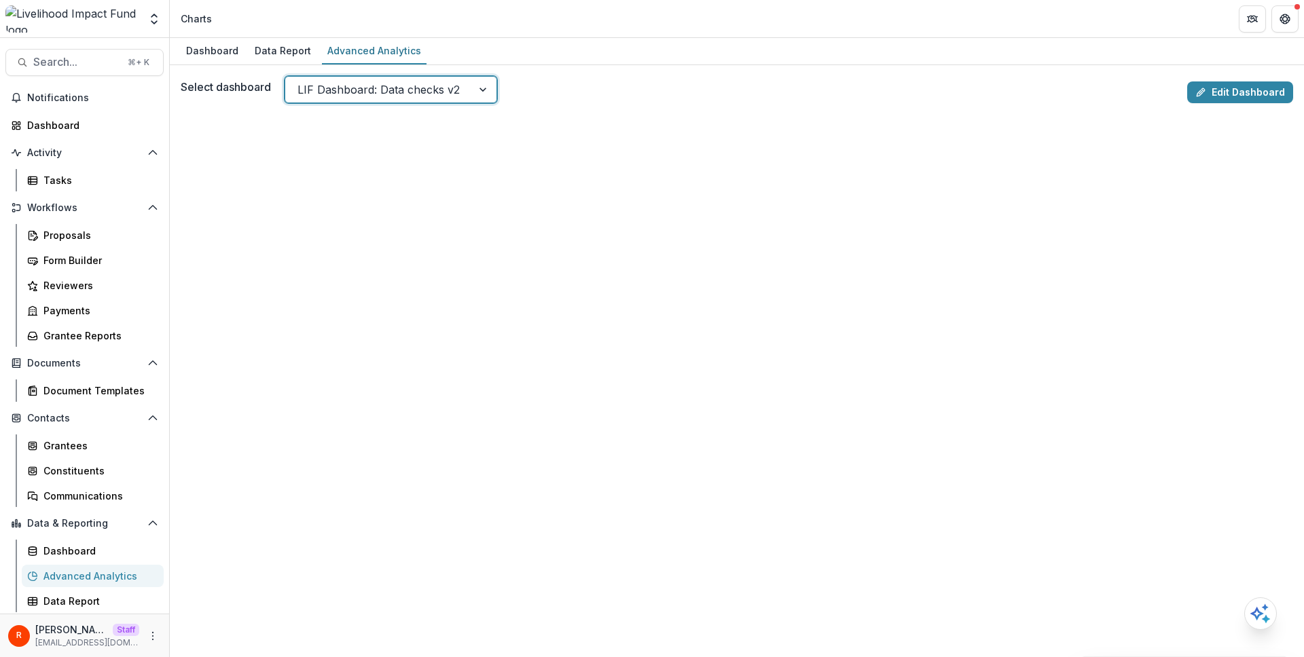
scroll to position [33, 0]
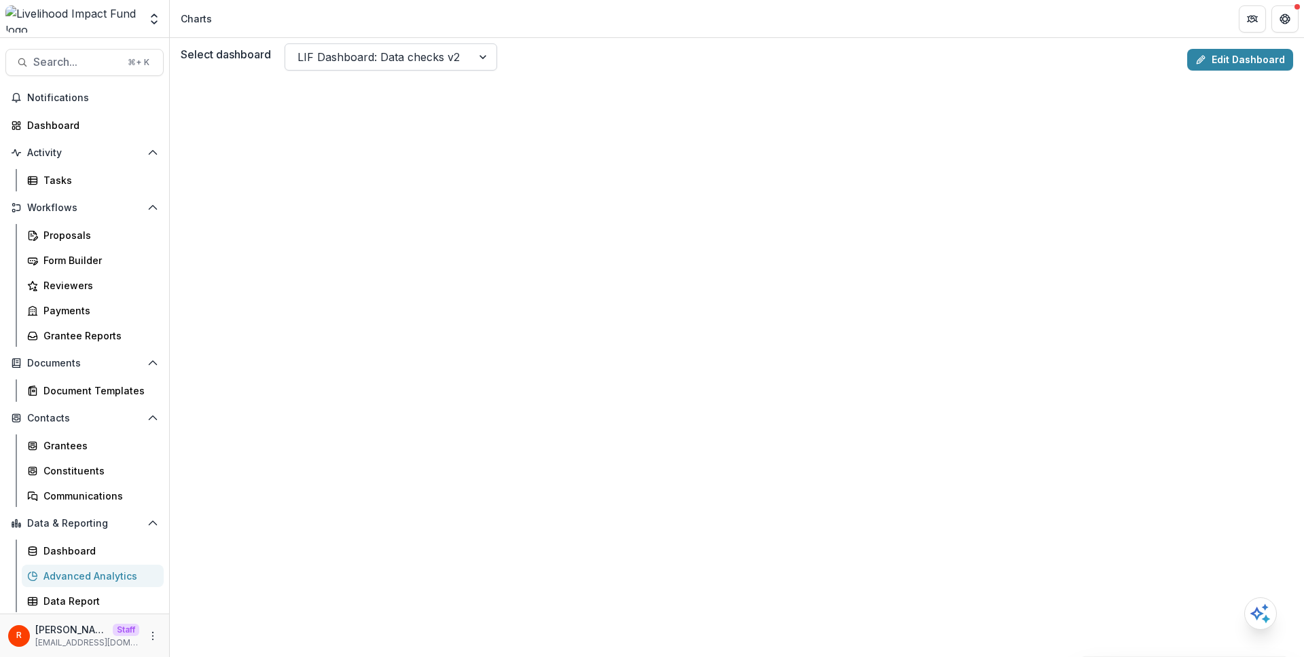
click at [407, 56] on div at bounding box center [378, 57] width 162 height 19
click at [373, 65] on div at bounding box center [378, 57] width 162 height 19
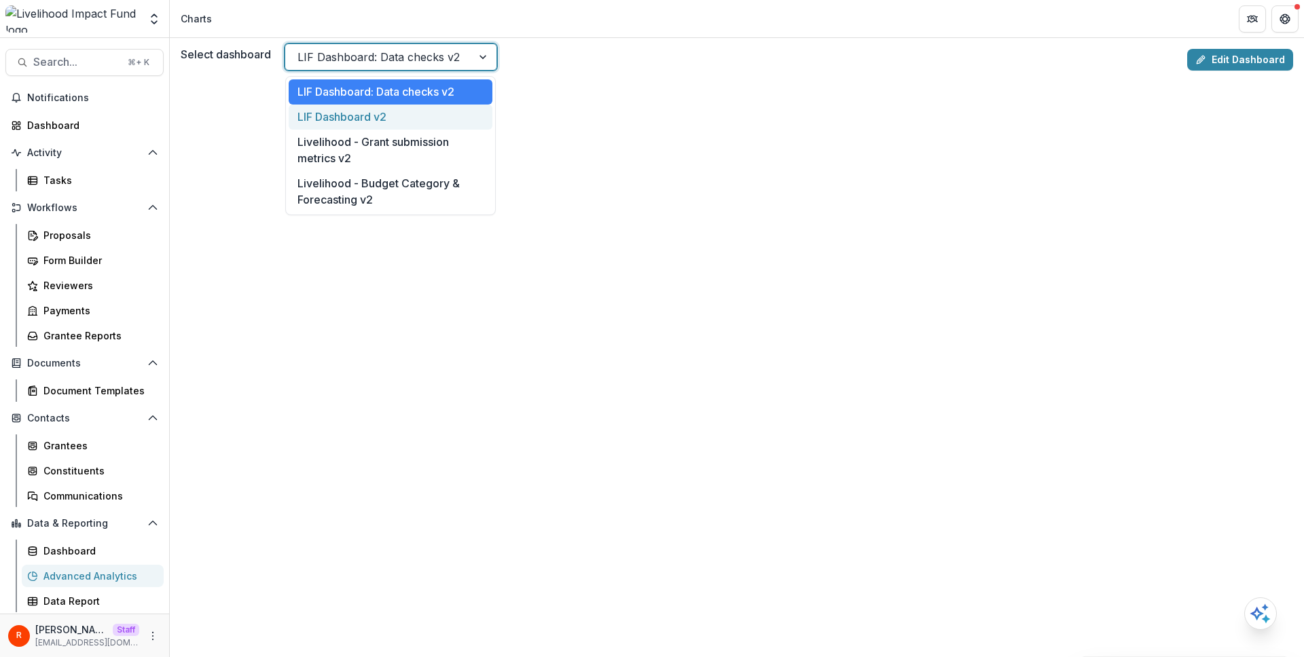
click at [373, 125] on div "LIF Dashboard v2" at bounding box center [391, 117] width 204 height 25
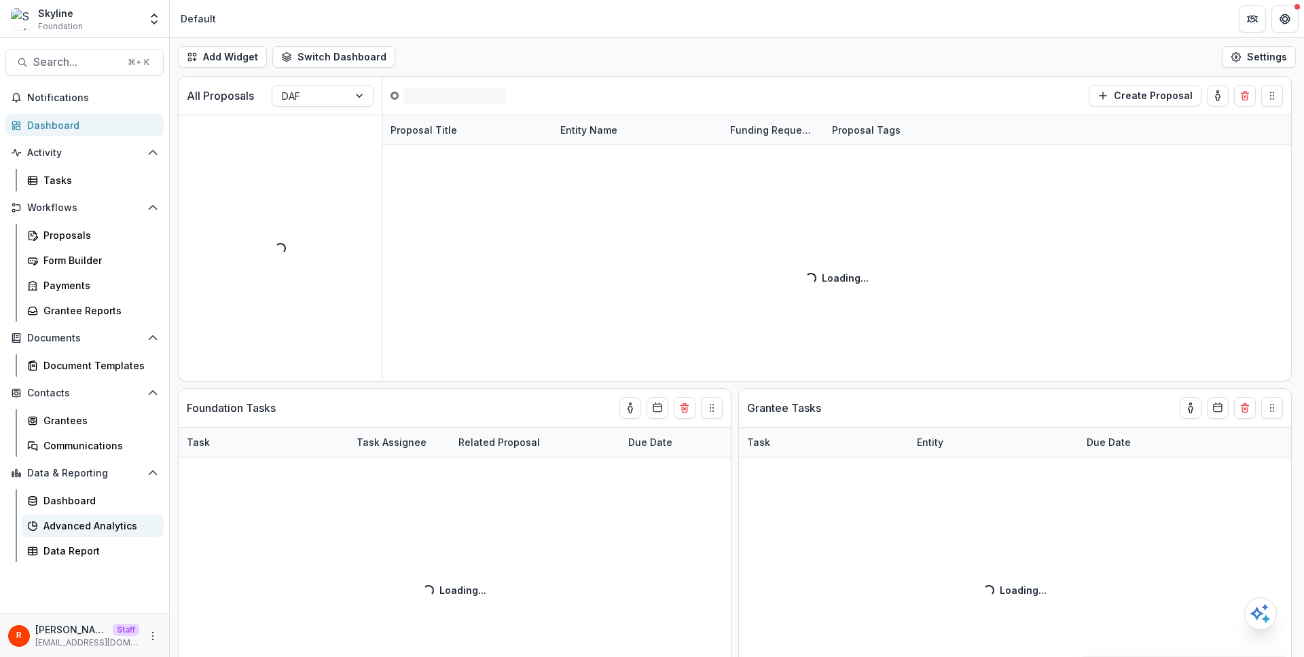
click at [105, 524] on div "Advanced Analytics" at bounding box center [97, 526] width 109 height 14
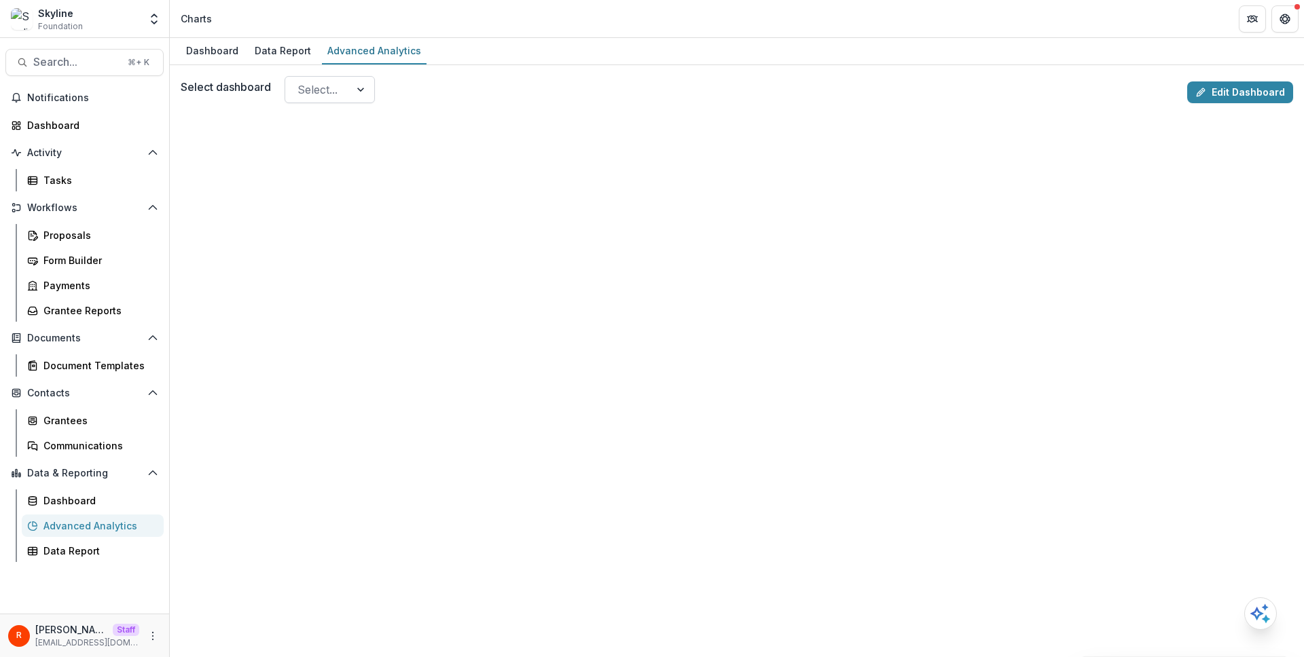
click at [350, 91] on div "Select..." at bounding box center [317, 90] width 65 height 22
click at [490, 115] on div at bounding box center [737, 399] width 1113 height 581
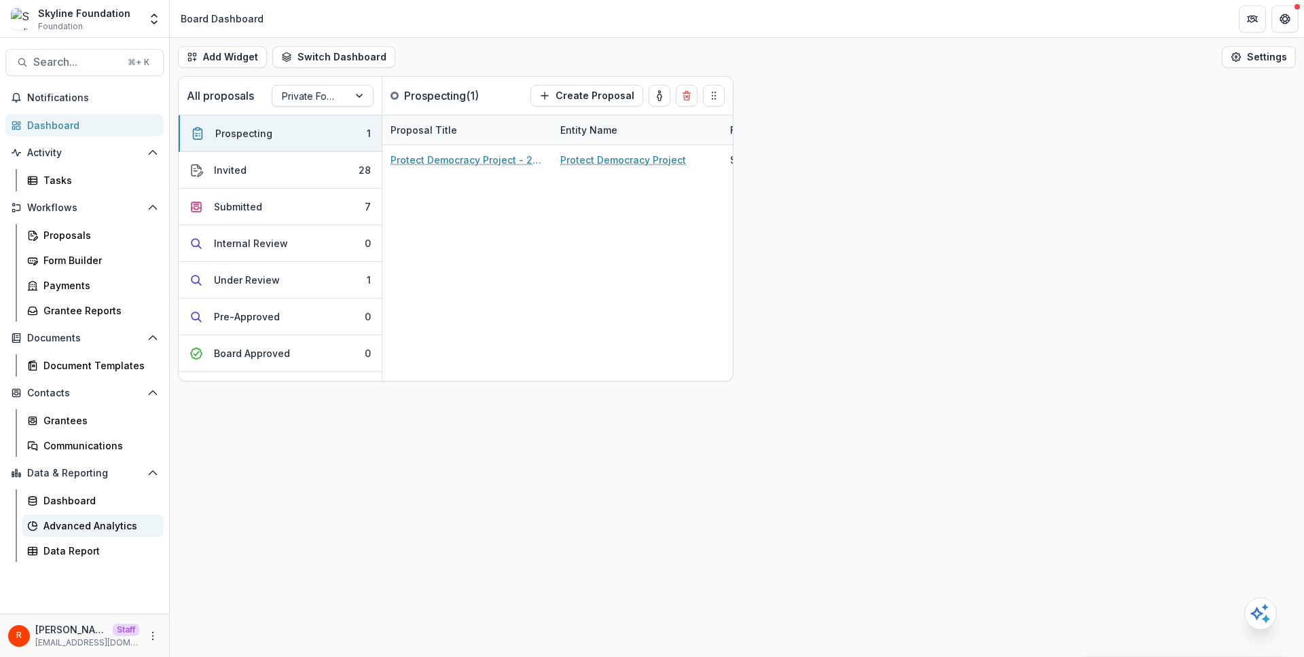
click at [105, 524] on div "Advanced Analytics" at bounding box center [97, 526] width 109 height 14
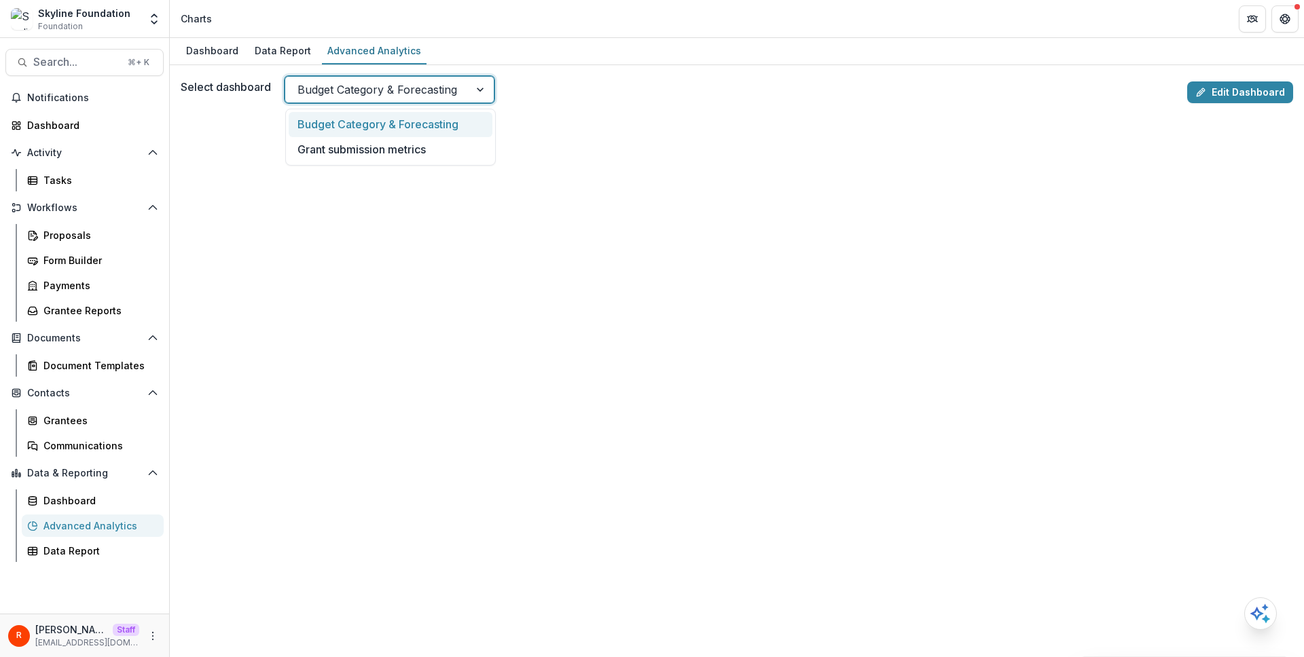
click at [391, 80] on div at bounding box center [377, 89] width 160 height 19
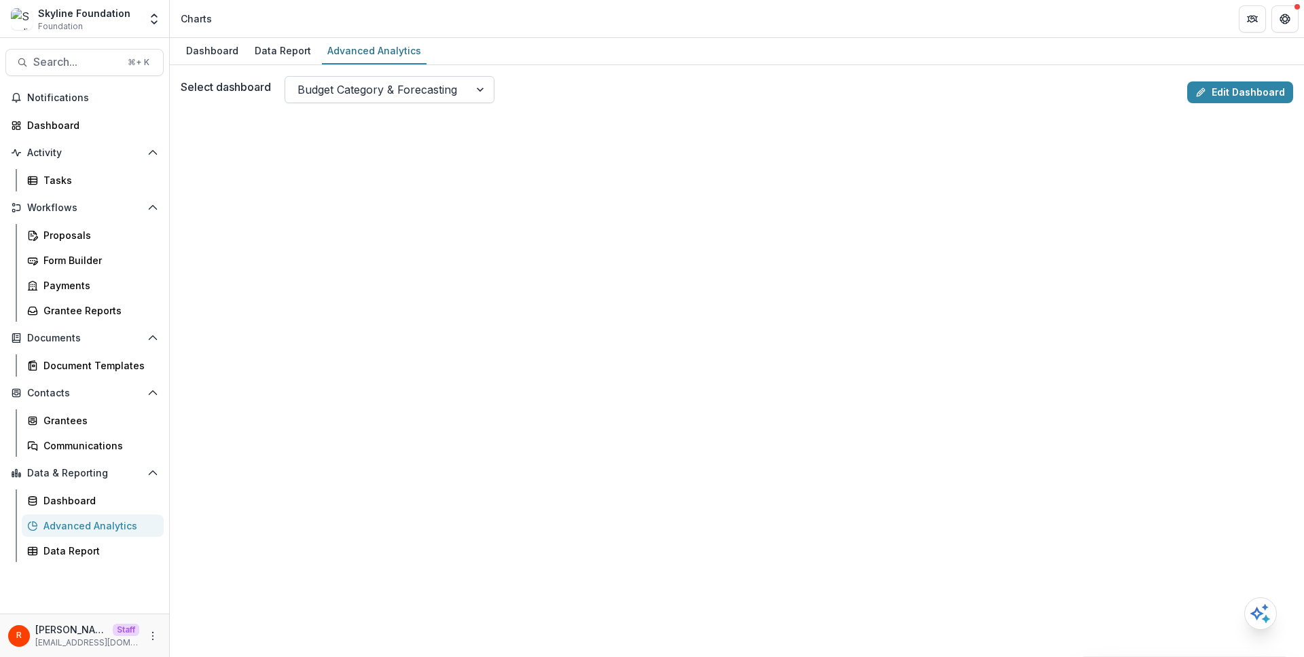
click at [426, 82] on div at bounding box center [377, 89] width 160 height 19
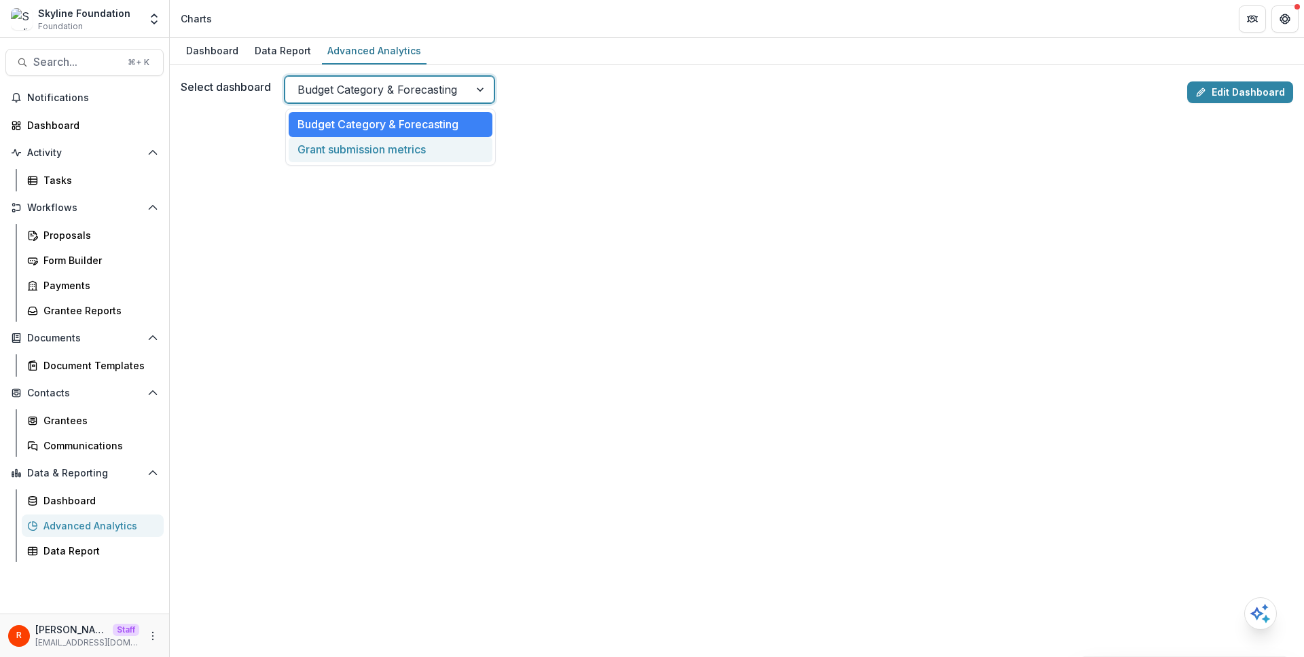
click at [425, 151] on div "Grant submission metrics" at bounding box center [391, 149] width 204 height 25
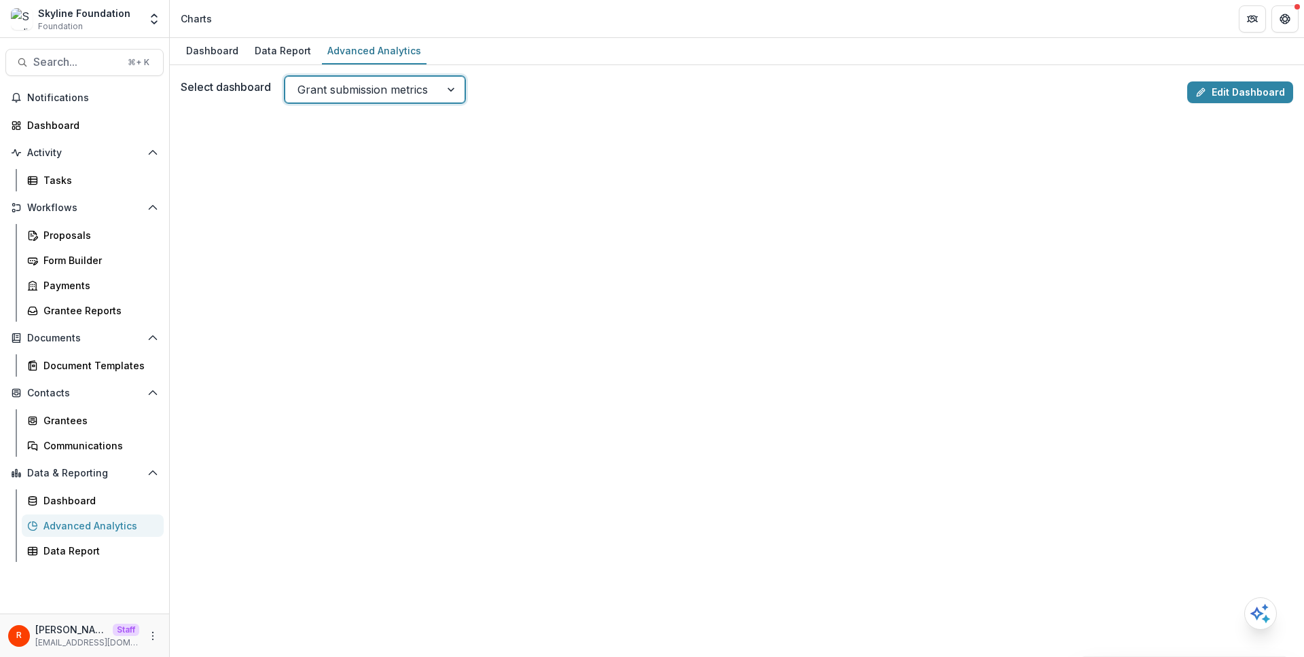
click at [584, 89] on div "Select dashboard option Grant submission metrics, selected. Grant submission me…" at bounding box center [681, 89] width 1001 height 27
click at [412, 85] on div at bounding box center [362, 89] width 130 height 19
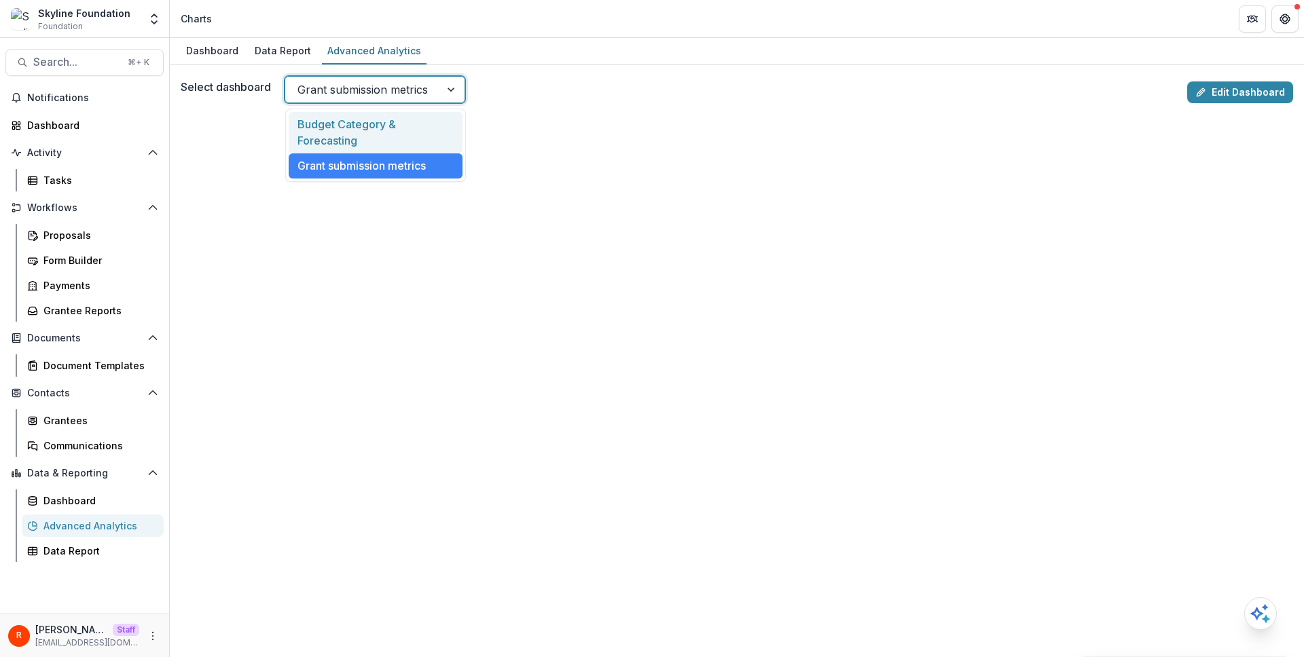
click at [397, 128] on div "Budget Category & Forecasting" at bounding box center [376, 132] width 174 height 41
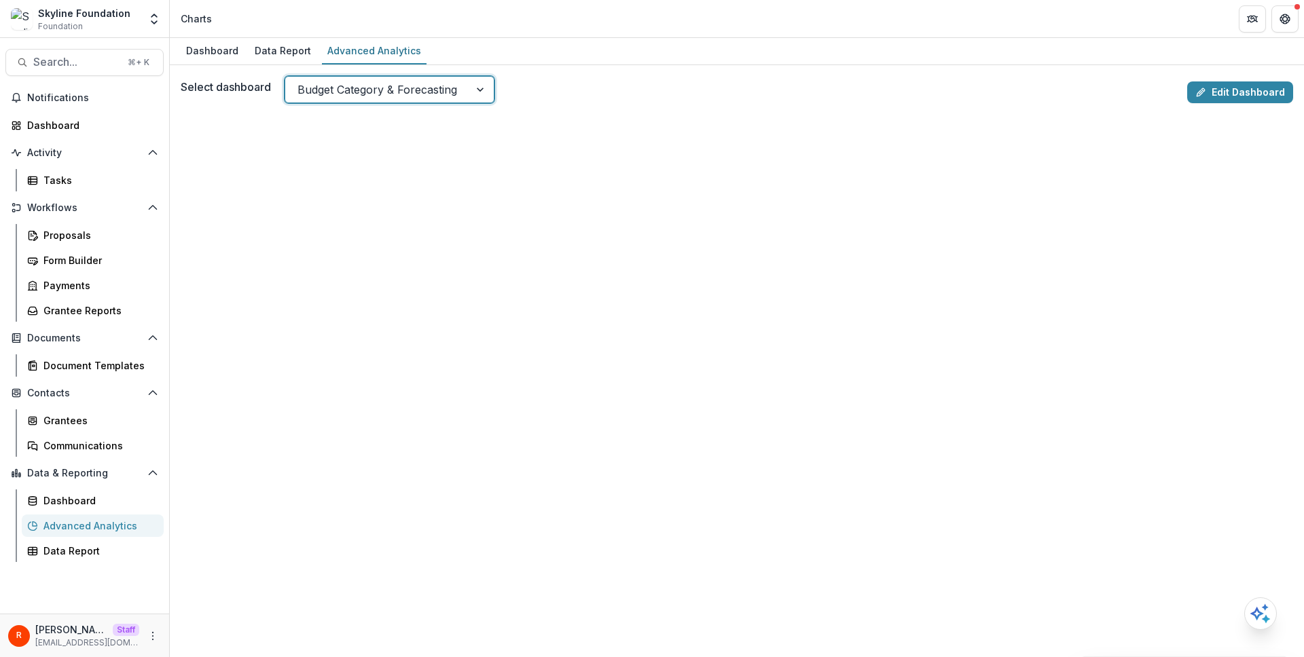
click at [607, 96] on div "Select dashboard option Budget Category & Forecasting, selected. Budget Categor…" at bounding box center [681, 89] width 1001 height 27
click at [435, 96] on div at bounding box center [377, 89] width 160 height 19
click at [562, 101] on div "Select dashboard Budget Category & Forecasting, 1 of 2. 2 results available. Us…" at bounding box center [681, 89] width 1001 height 27
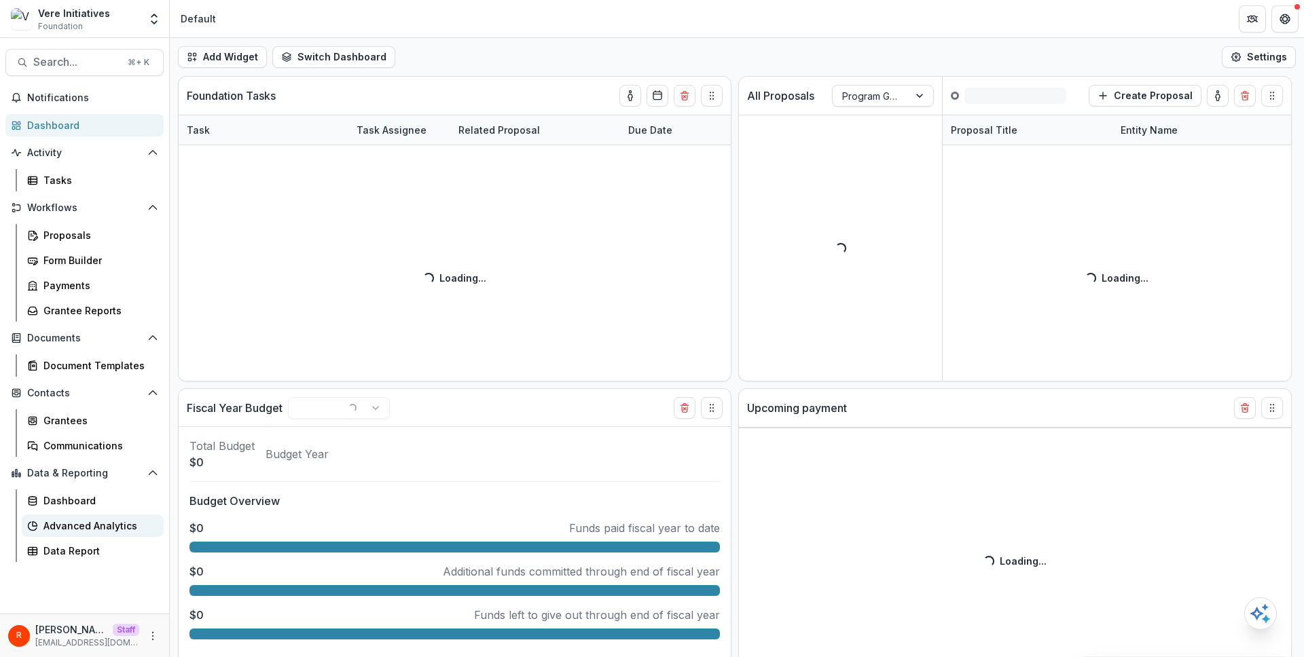
click at [105, 524] on div "Advanced Analytics" at bounding box center [97, 526] width 109 height 14
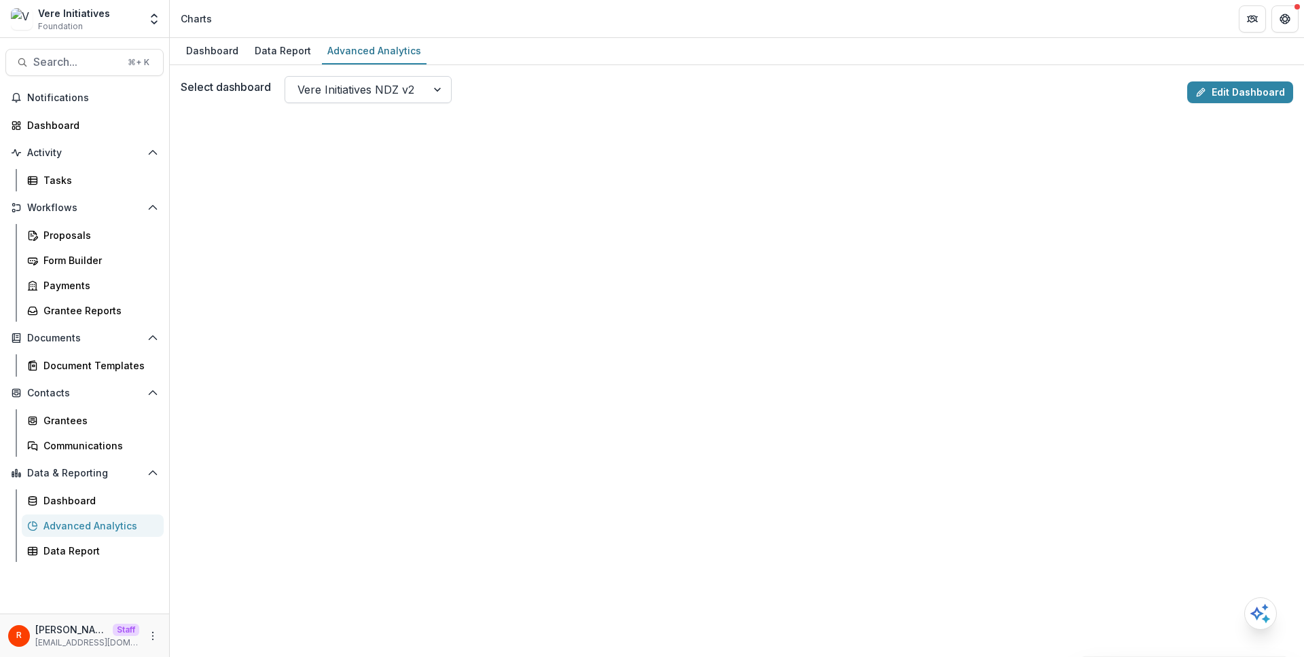
click at [426, 96] on div "Vere Initiatives NDZ v2" at bounding box center [355, 90] width 141 height 22
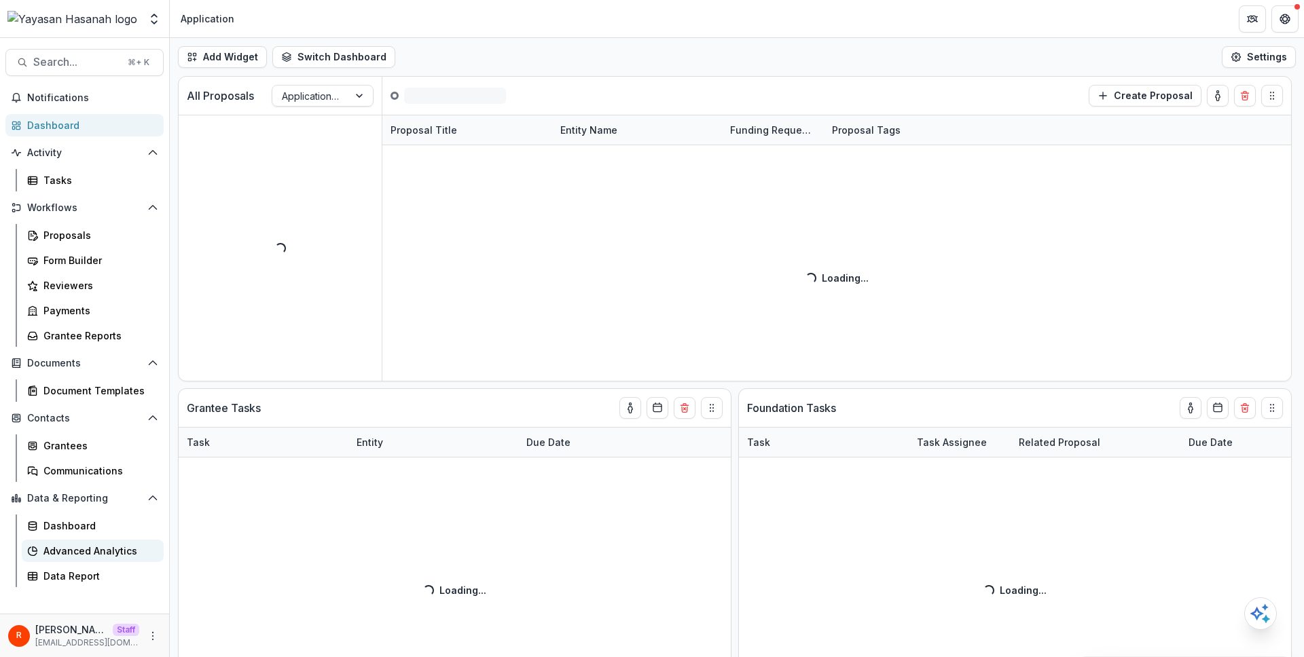
click at [107, 550] on div "Advanced Analytics" at bounding box center [97, 551] width 109 height 14
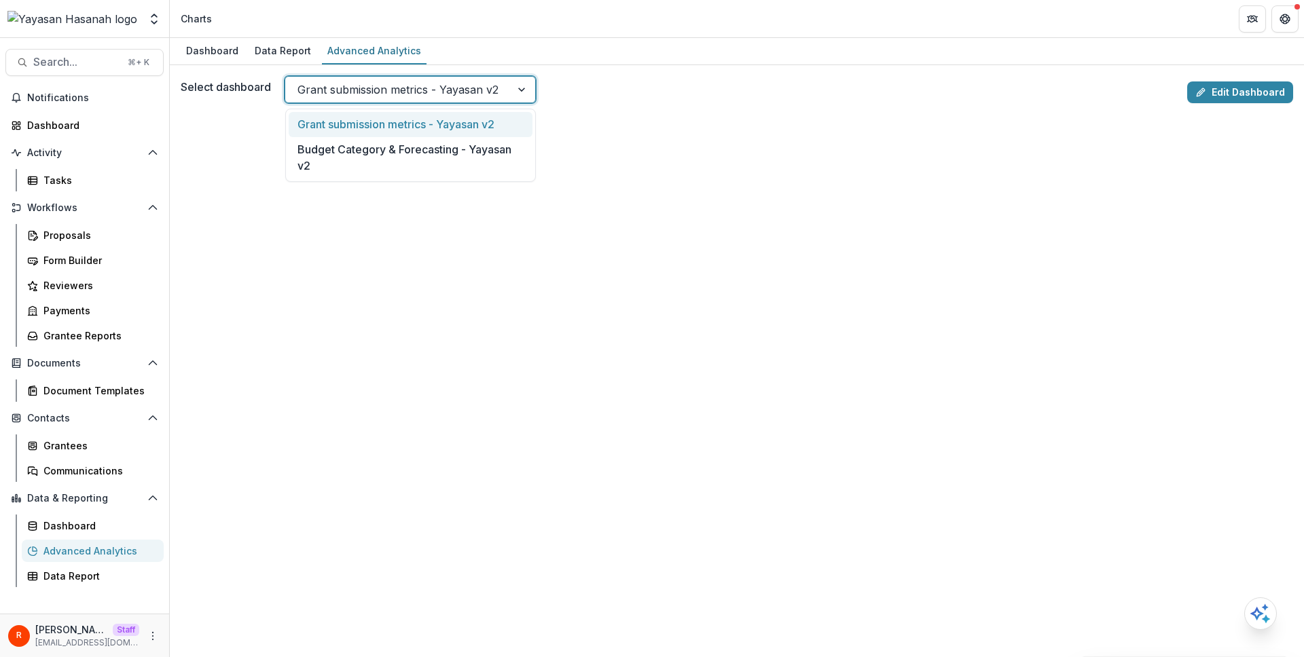
click at [469, 91] on div at bounding box center [397, 89] width 201 height 19
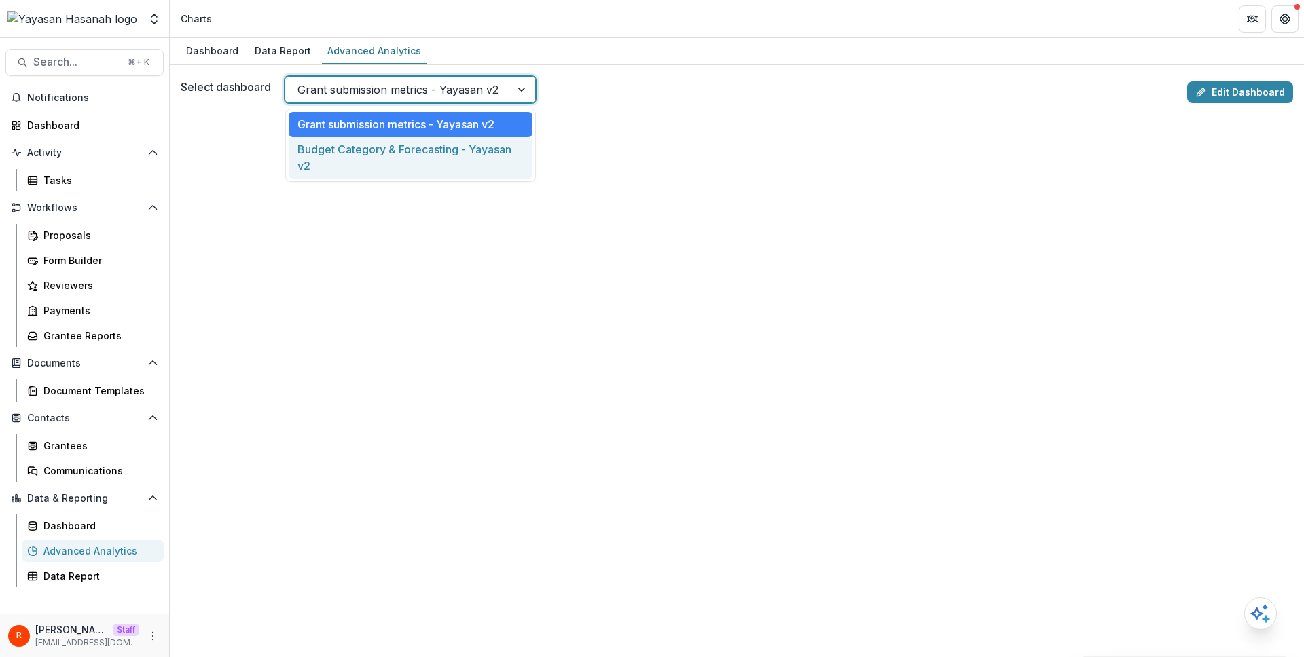
click at [461, 154] on div "Budget Category & Forecasting - Yayasan v2" at bounding box center [411, 157] width 244 height 41
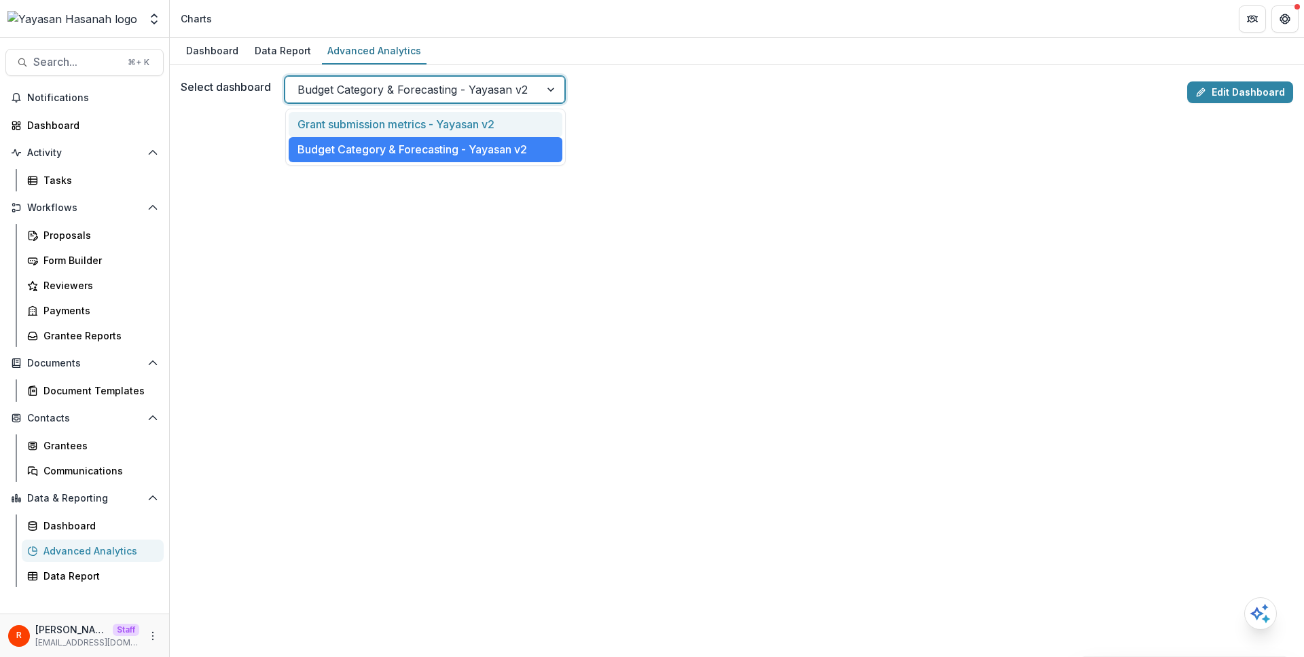
click at [481, 84] on div at bounding box center [412, 89] width 230 height 19
click at [684, 99] on div "Select dashboard option Budget Category & Forecasting - Yayasan v2, selected. G…" at bounding box center [681, 89] width 1001 height 27
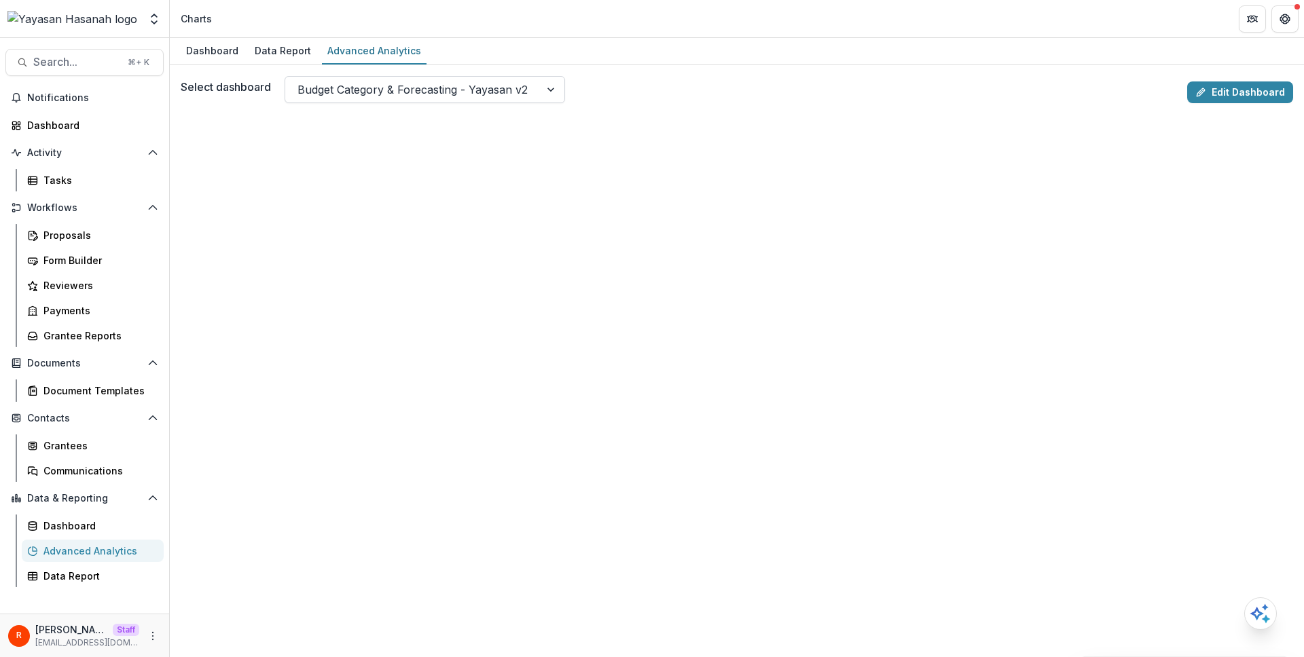
click at [435, 90] on div at bounding box center [412, 89] width 230 height 19
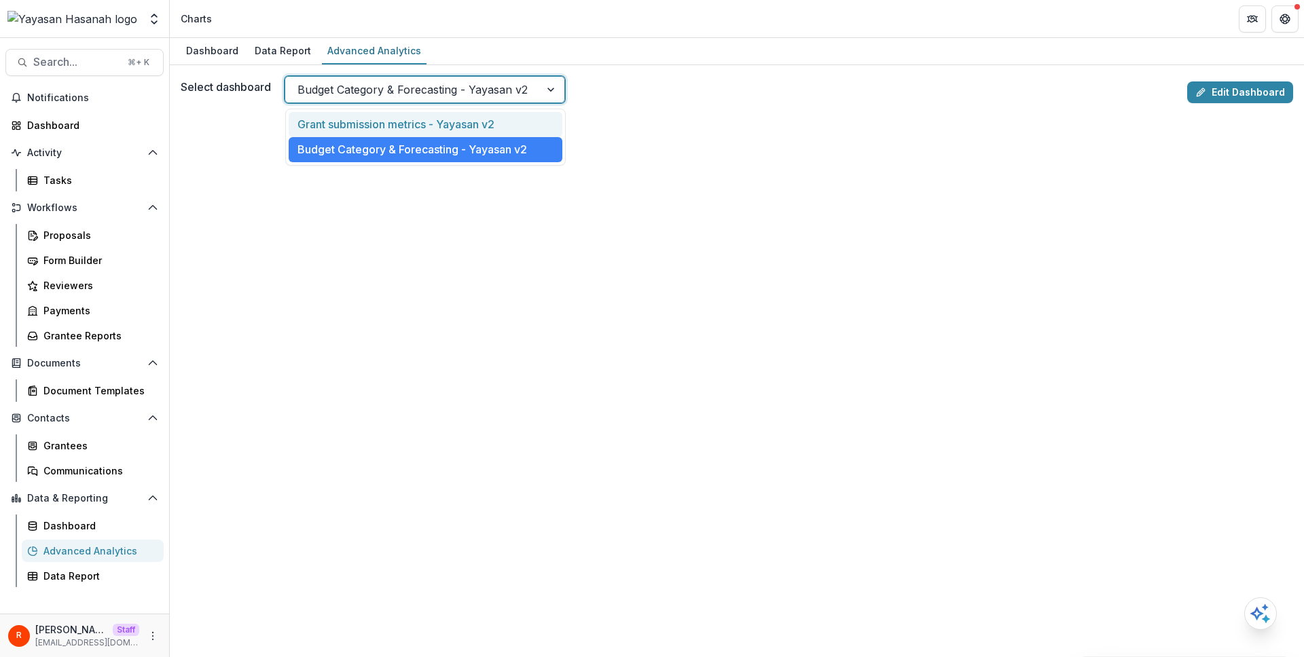
click at [541, 129] on div "Grant submission metrics - Yayasan v2" at bounding box center [426, 124] width 274 height 25
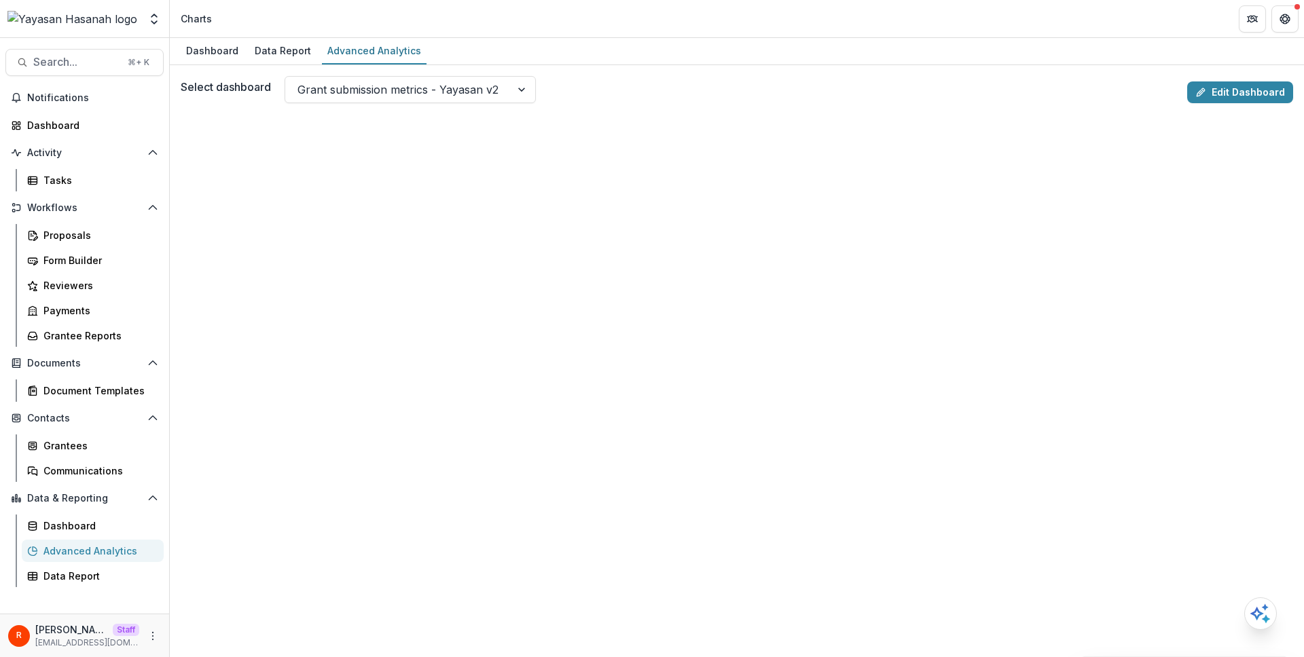
click at [630, 103] on div "Select dashboard Grant submission metrics - Yayasan v2 Edit Dashboard" at bounding box center [737, 92] width 1113 height 33
click at [605, 80] on div "Select dashboard Grant submission metrics - Yayasan v2" at bounding box center [681, 89] width 1001 height 27
click at [521, 86] on div at bounding box center [523, 90] width 24 height 26
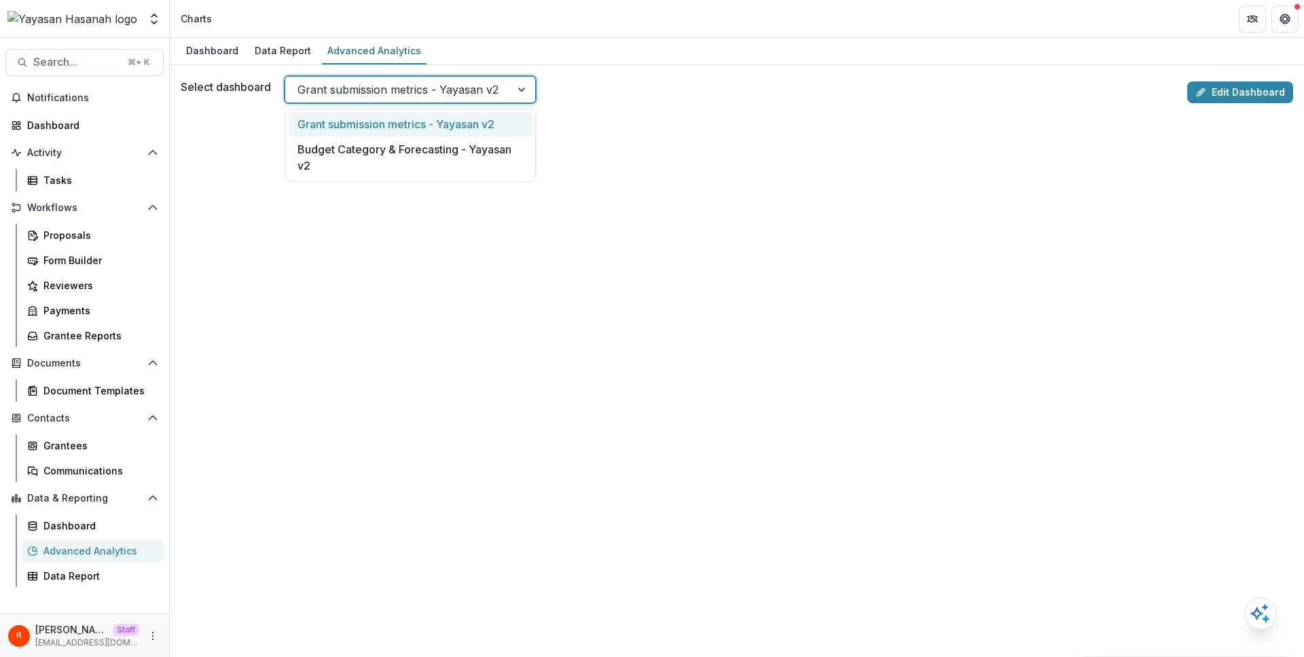
click at [586, 88] on div "Select dashboard Grant submission metrics - Yayasan v2, 1 of 2. 2 results avail…" at bounding box center [681, 89] width 1001 height 27
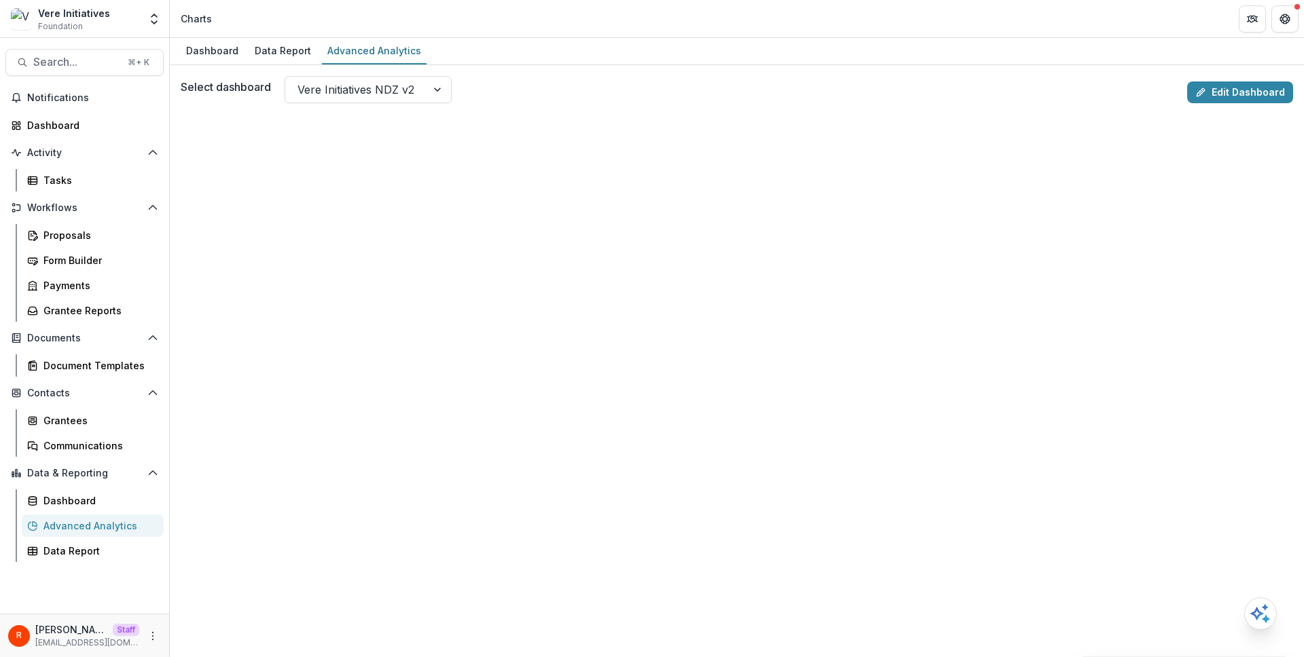
click at [552, 79] on div "Select dashboard Vere Initiatives NDZ v2" at bounding box center [681, 89] width 1001 height 27
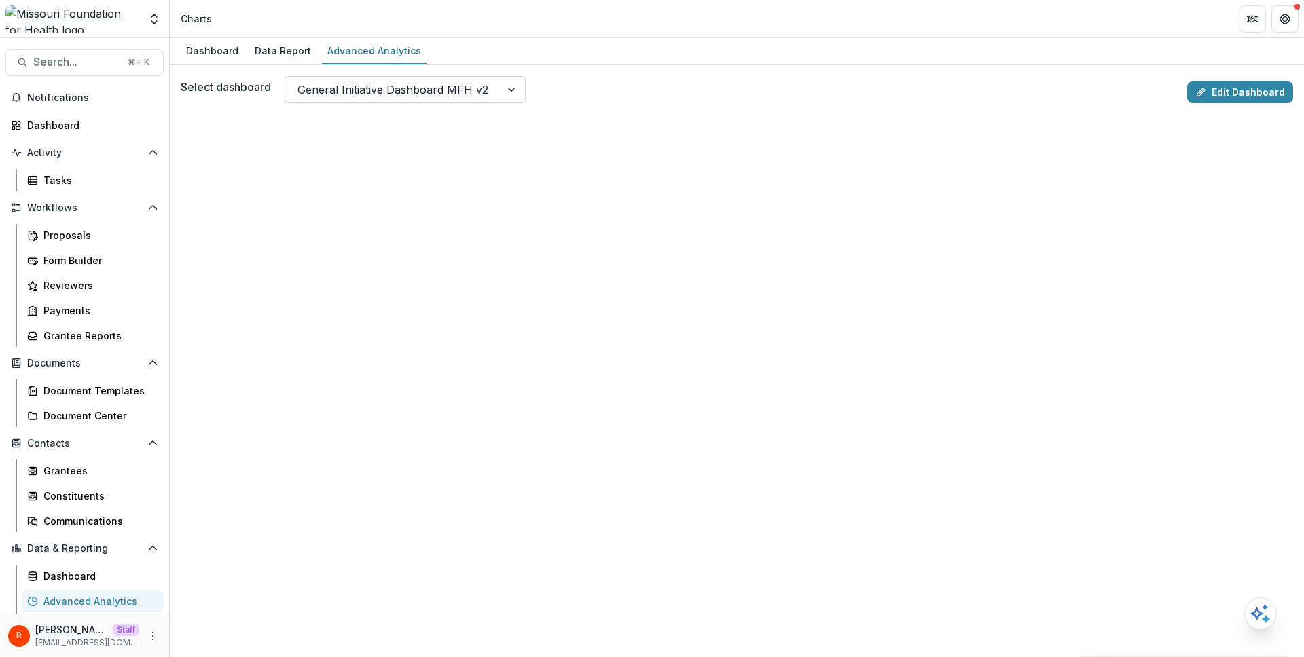
click at [388, 84] on div at bounding box center [392, 89] width 191 height 19
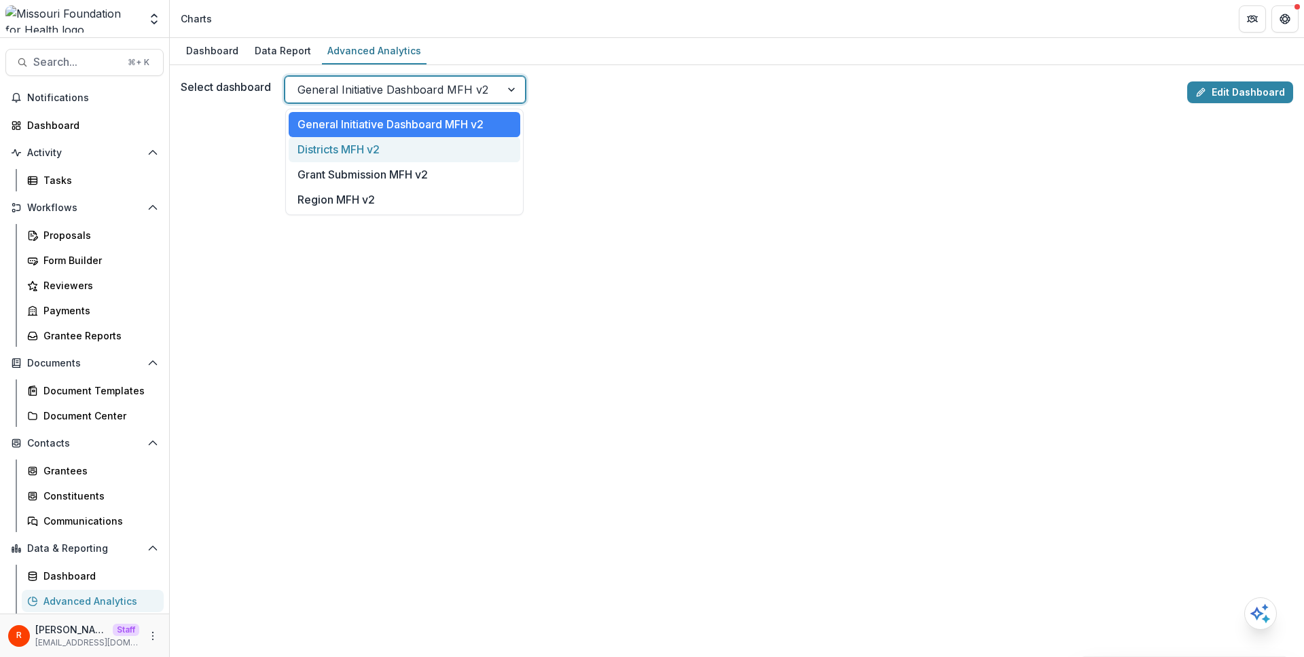
click at [384, 145] on div "Districts MFH v2" at bounding box center [405, 149] width 232 height 25
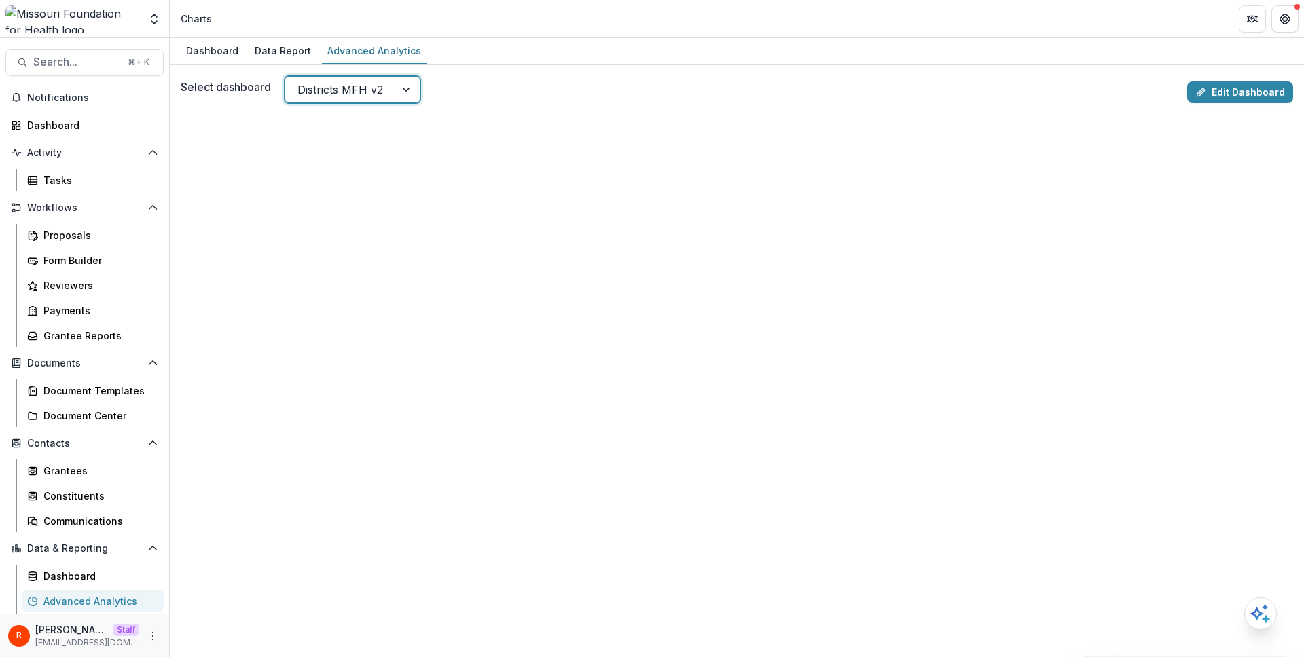
click at [376, 91] on div at bounding box center [340, 89] width 86 height 19
click at [495, 93] on div "Select dashboard Districts MFH v2" at bounding box center [681, 89] width 1001 height 27
click at [365, 96] on div at bounding box center [340, 89] width 86 height 19
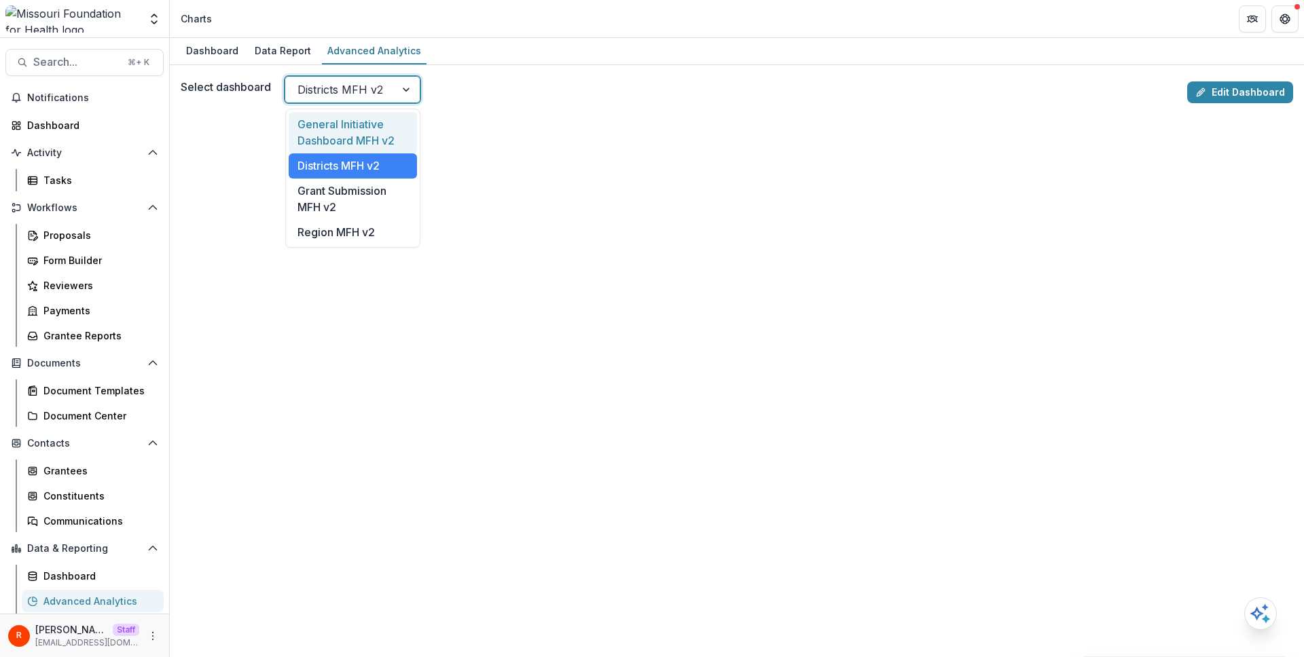
click at [359, 120] on div "General Initiative Dashboard MFH v2" at bounding box center [353, 132] width 128 height 41
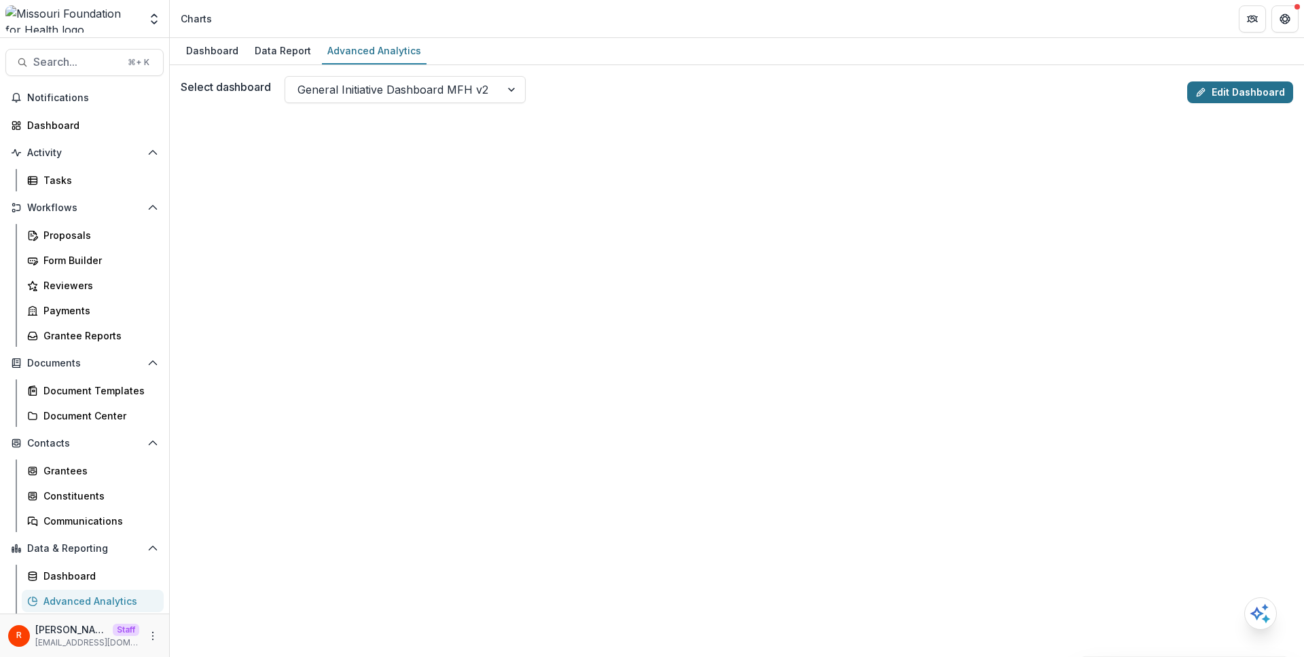
click at [1202, 96] on icon at bounding box center [1200, 92] width 11 height 11
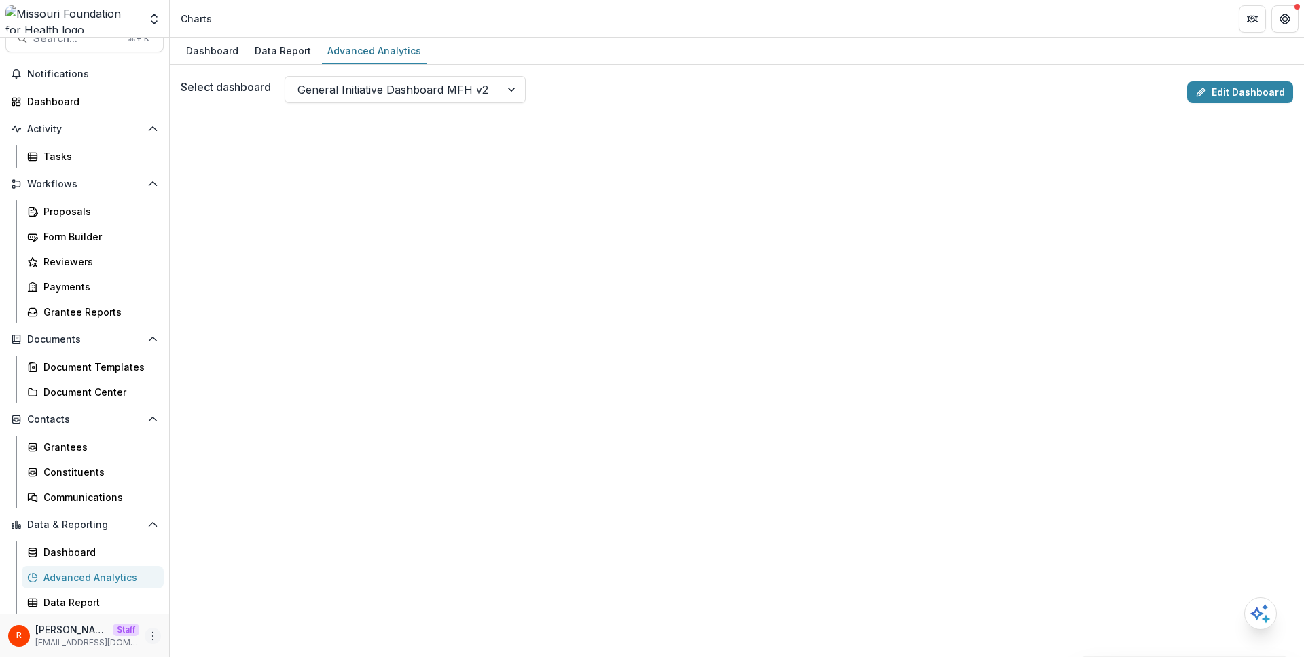
click at [149, 634] on icon "More" at bounding box center [152, 636] width 11 height 11
click at [147, 632] on icon "More" at bounding box center [152, 636] width 11 height 11
click at [100, 602] on div "Data Report" at bounding box center [97, 603] width 109 height 14
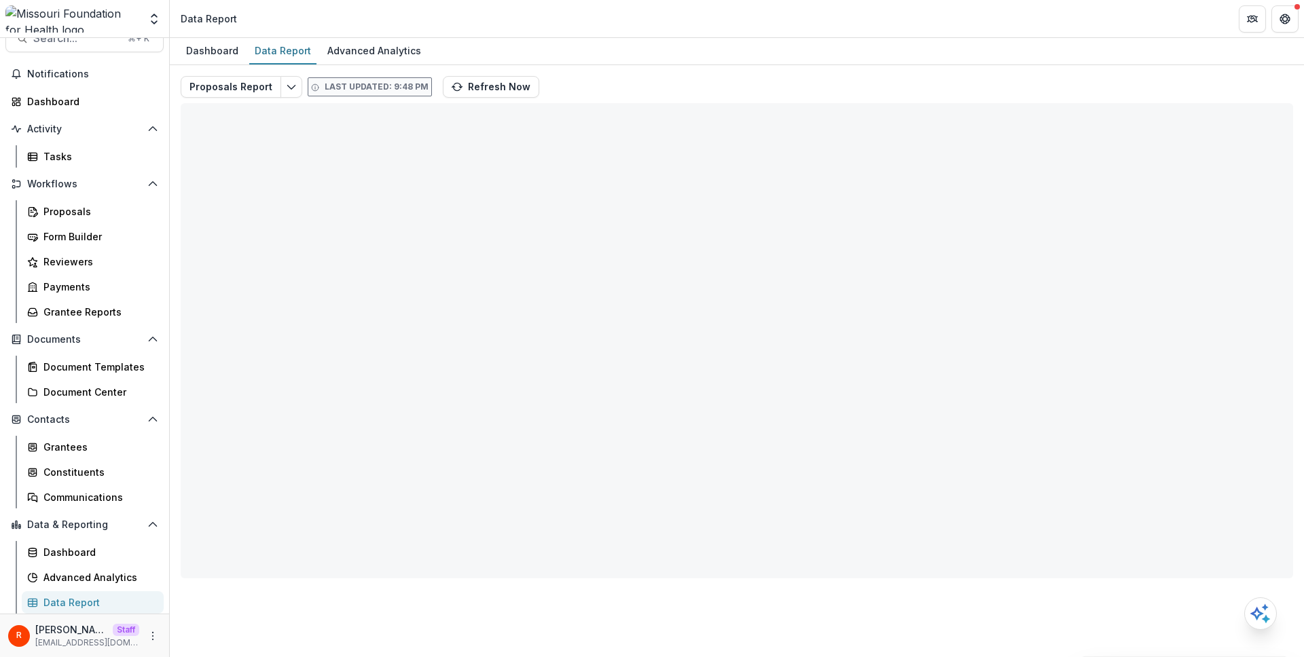
click at [604, 86] on div "Proposals Report Last updated: 9:48 PM Refresh Now Total rows: 0 Choose Filter …" at bounding box center [737, 327] width 1113 height 503
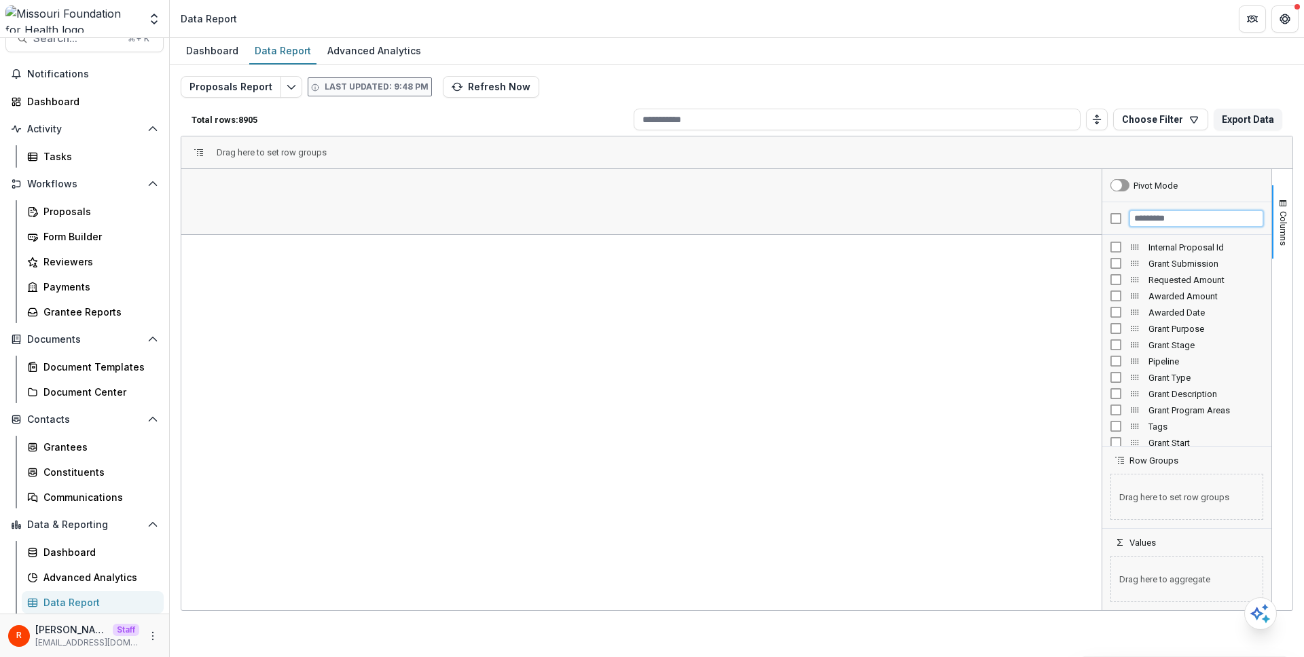
click at [1147, 214] on input "Filter Columns Input" at bounding box center [1197, 219] width 134 height 16
type input "****"
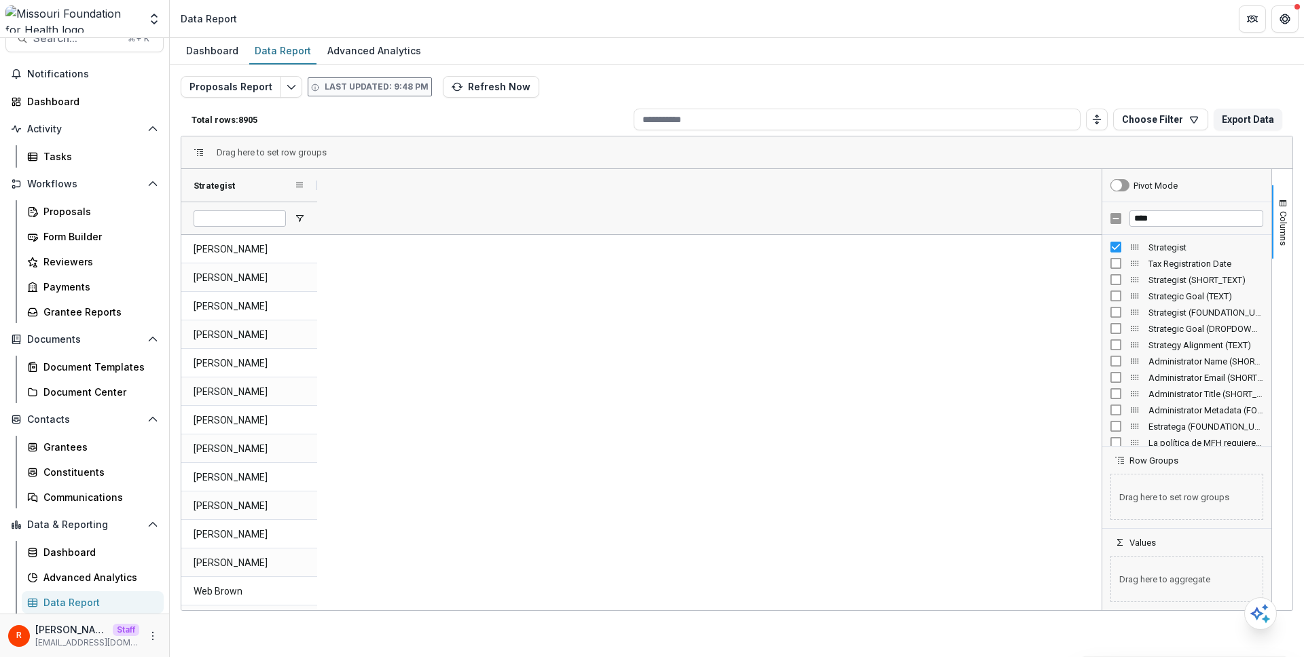
click at [187, 184] on div "Strategist" at bounding box center [249, 185] width 136 height 33
click at [198, 185] on span "Strategist" at bounding box center [214, 186] width 41 height 10
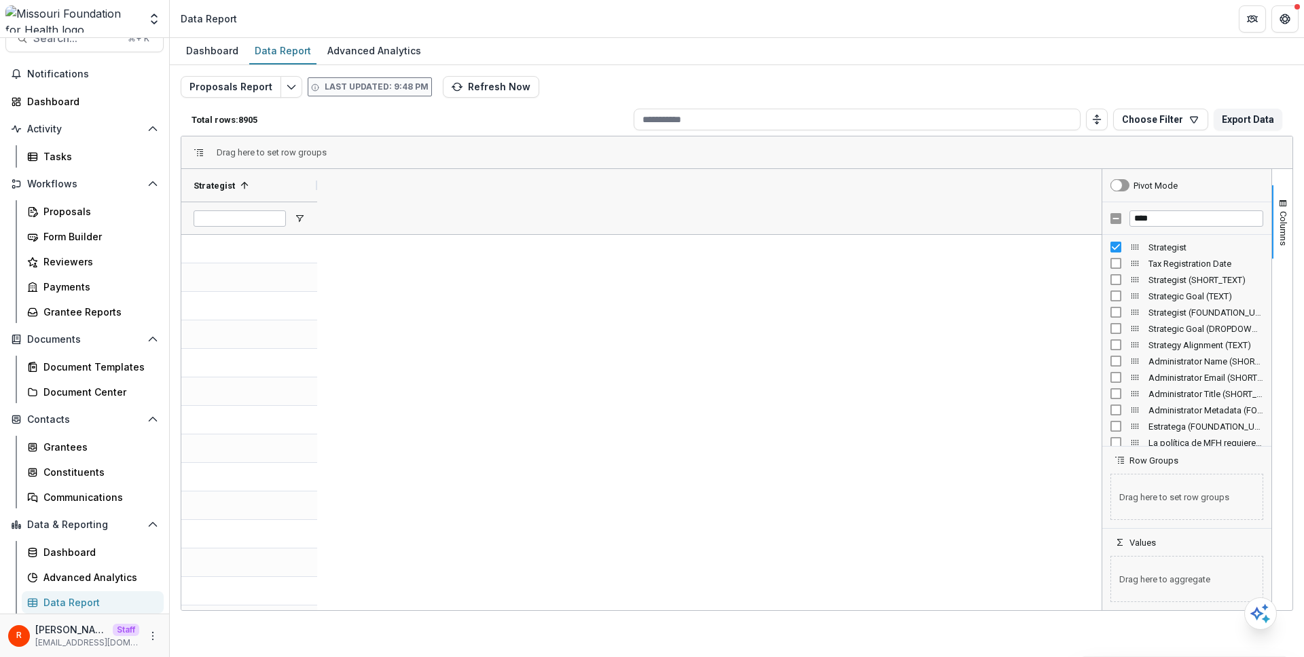
click at [171, 185] on div "Proposals Report Last updated: 9:48 PM Refresh Now Total rows: 8905 Choose Filt…" at bounding box center [737, 321] width 1134 height 513
click at [197, 190] on span "Strategist" at bounding box center [214, 186] width 41 height 10
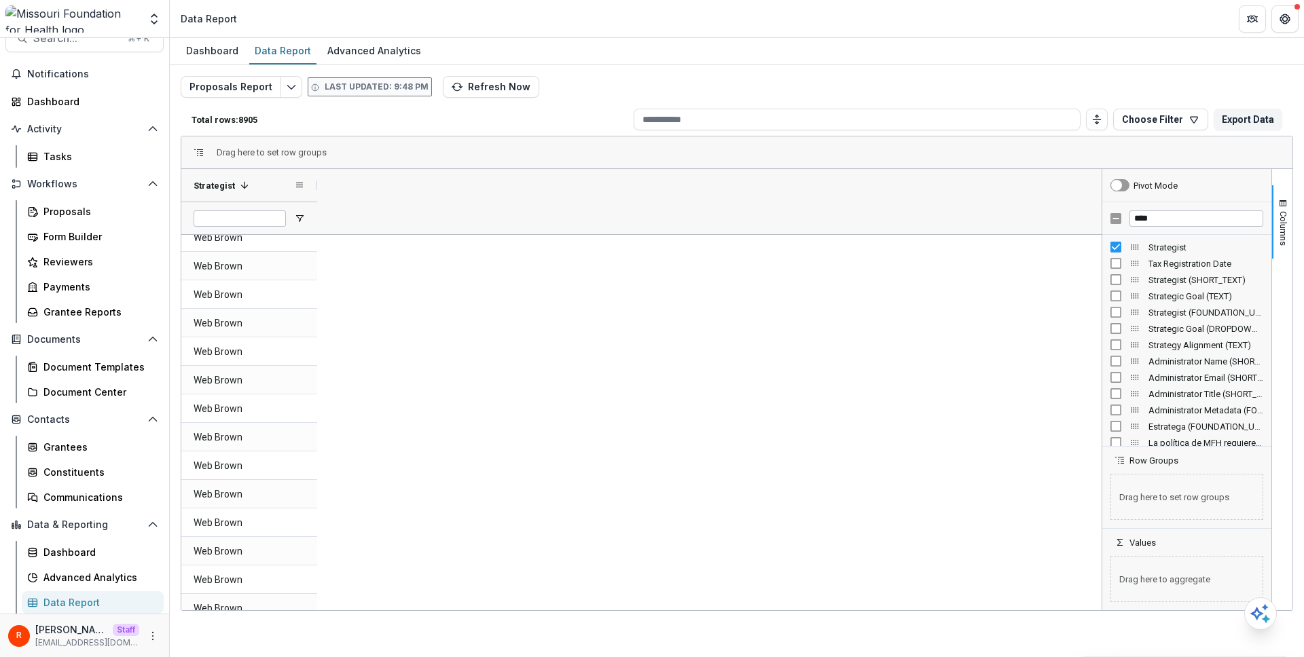
drag, startPoint x: 171, startPoint y: 187, endPoint x: 214, endPoint y: 183, distance: 42.9
click at [217, 183] on div "Proposals Report Last updated: 9:48 PM Refresh Now Total rows: 8905 Choose Filt…" at bounding box center [737, 321] width 1134 height 513
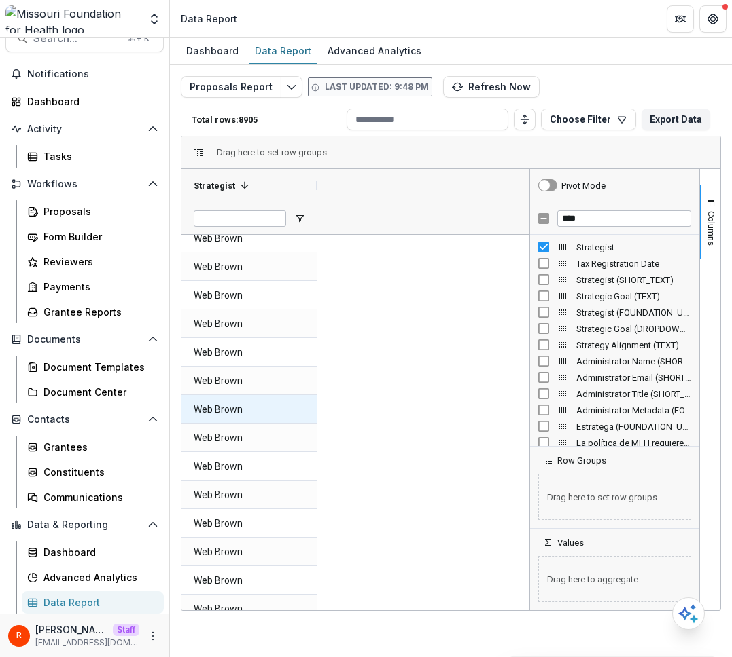
scroll to position [2397, 0]
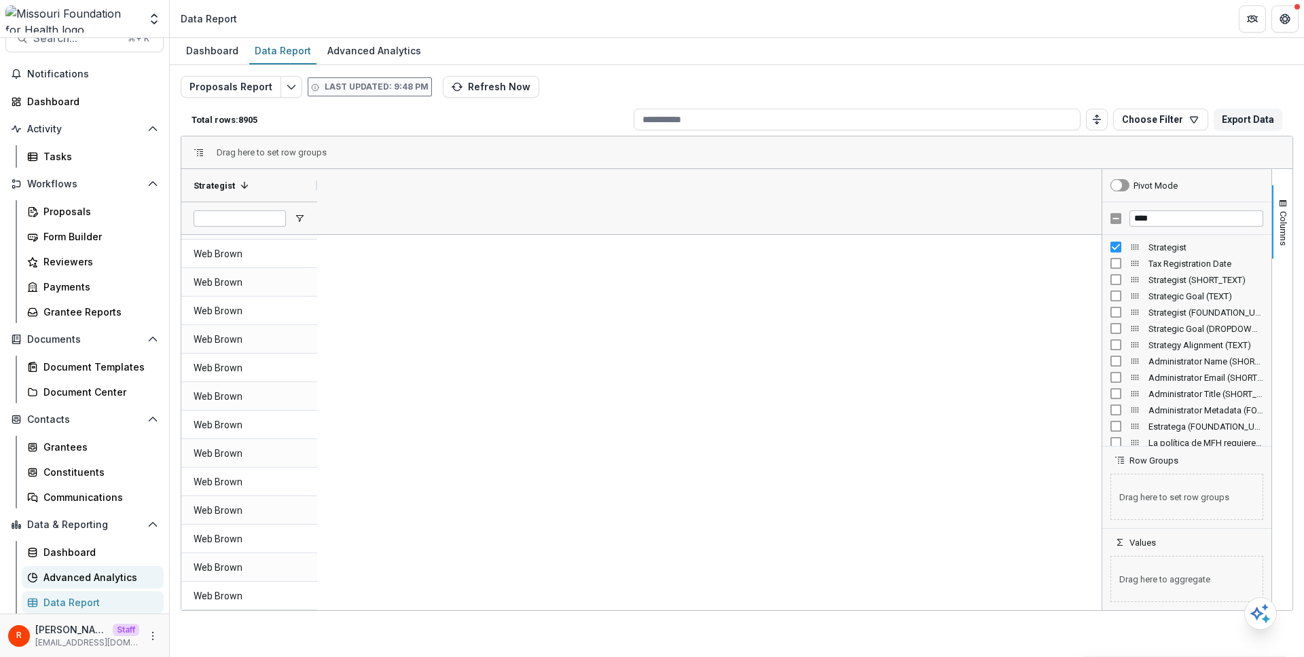
click at [110, 582] on div "Advanced Analytics" at bounding box center [97, 578] width 109 height 14
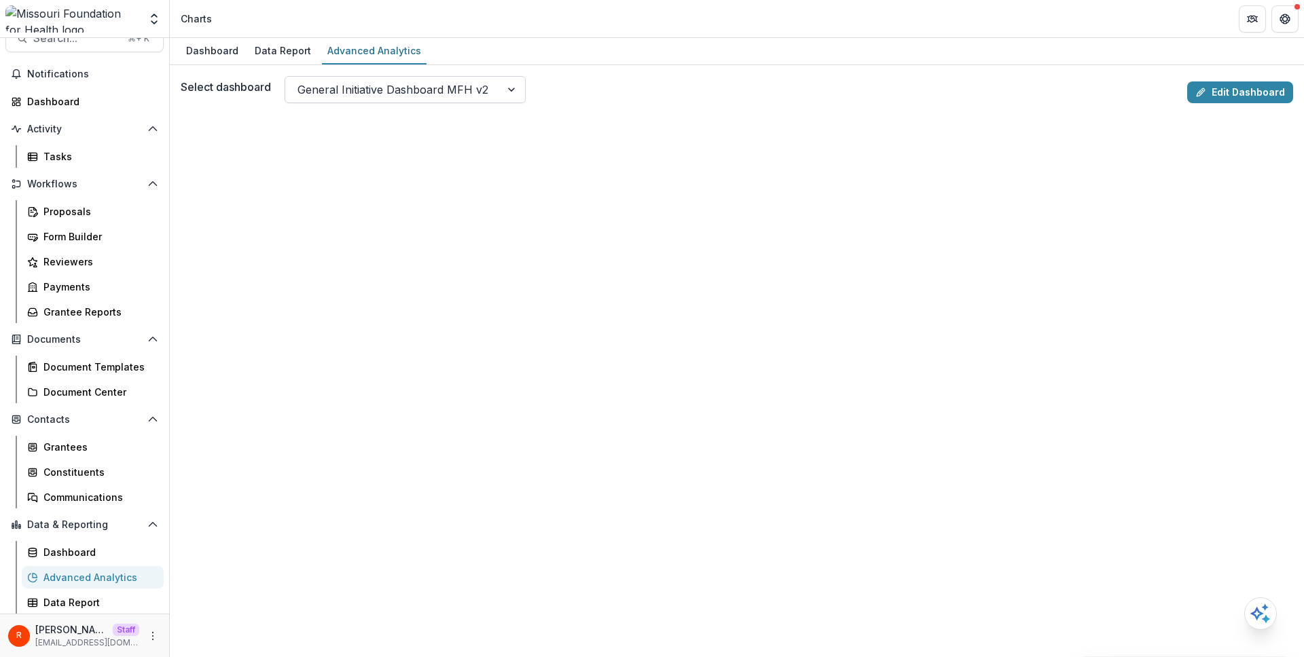
click at [432, 94] on div at bounding box center [392, 89] width 191 height 19
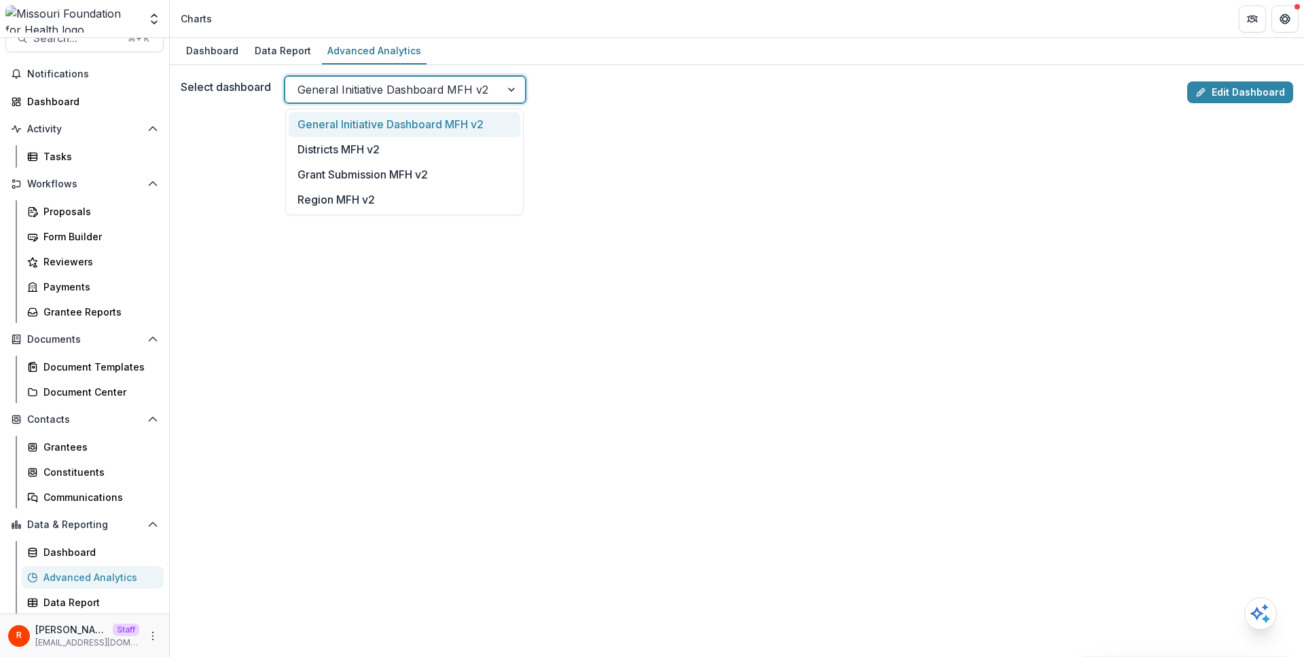
click at [414, 120] on div "General Initiative Dashboard MFH v2" at bounding box center [405, 124] width 232 height 25
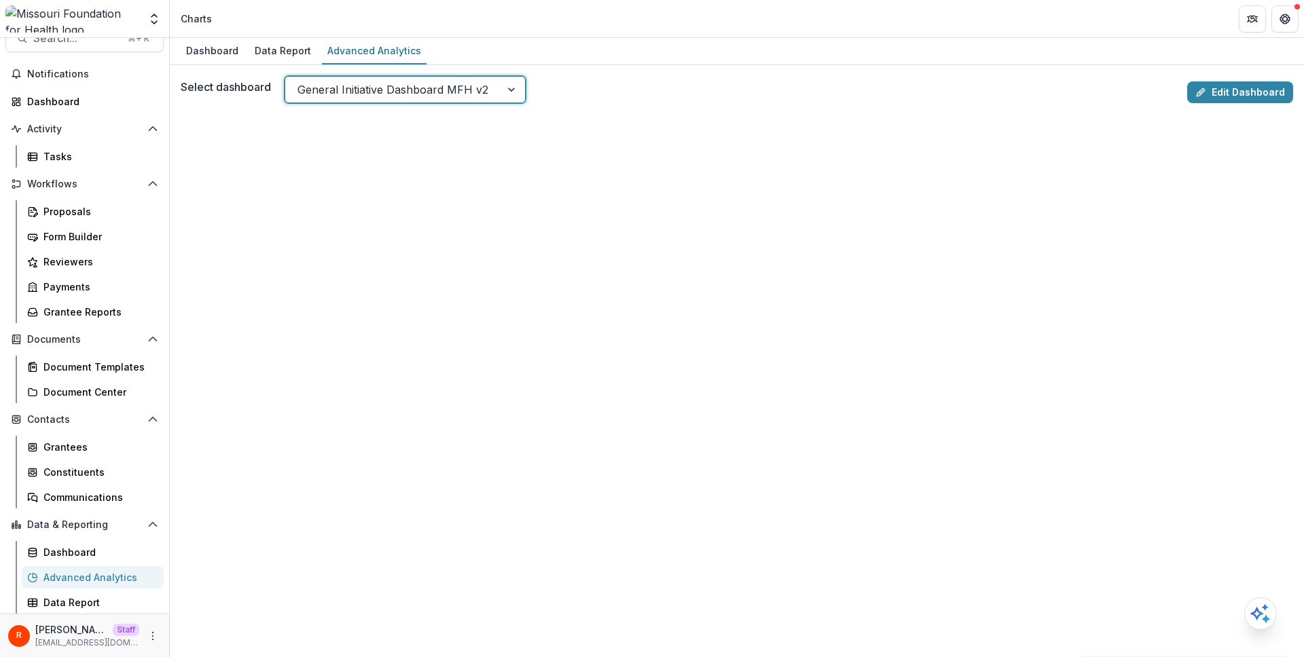
scroll to position [33, 0]
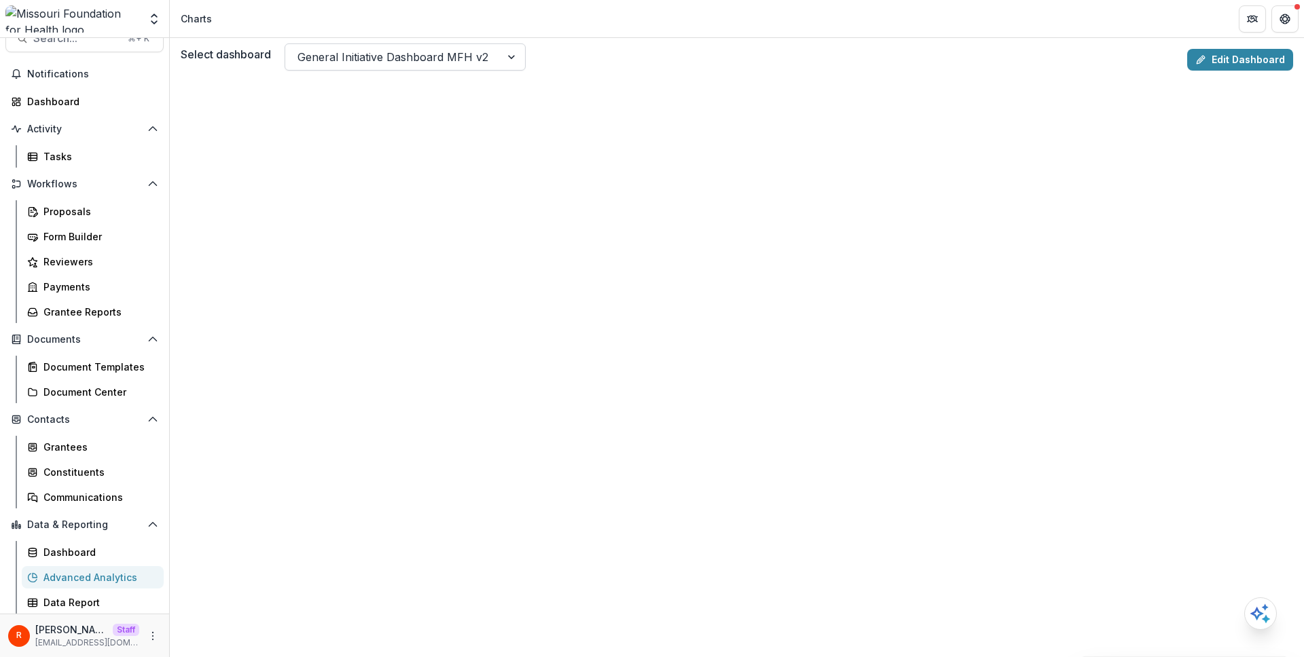
click at [321, 52] on div at bounding box center [392, 57] width 191 height 19
click at [1255, 50] on link "Edit Dashboard" at bounding box center [1240, 60] width 106 height 22
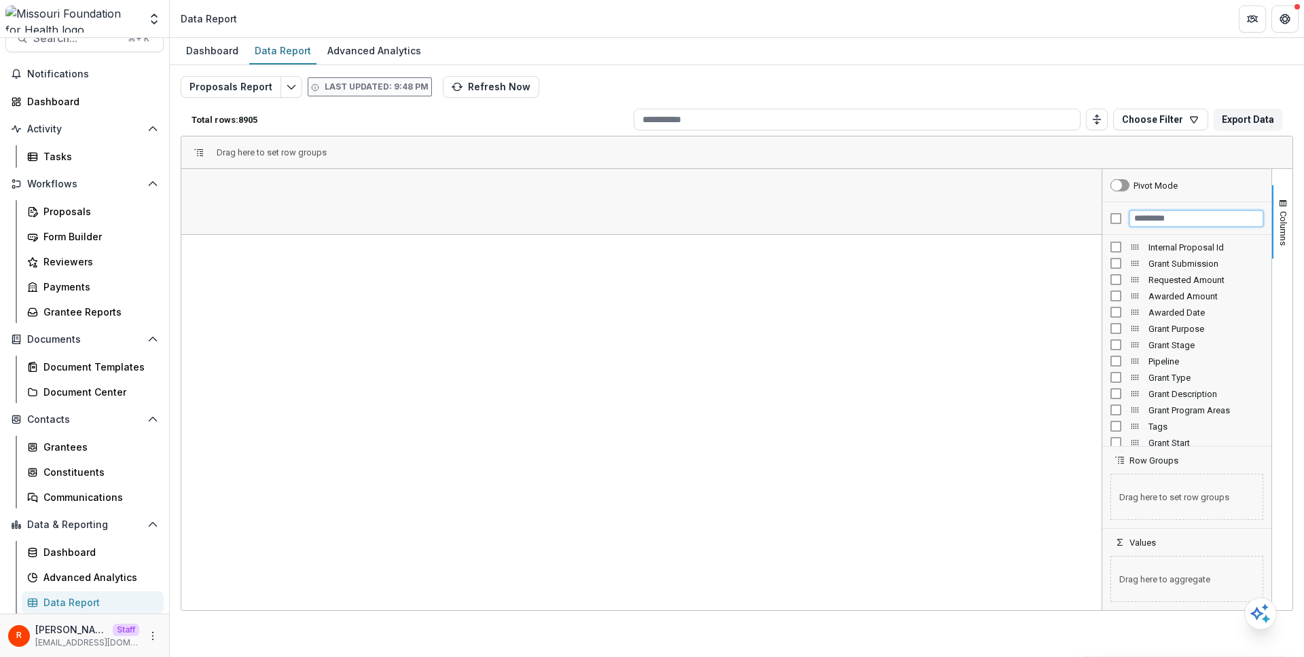
click at [1166, 219] on input "Filter Columns Input" at bounding box center [1197, 219] width 134 height 16
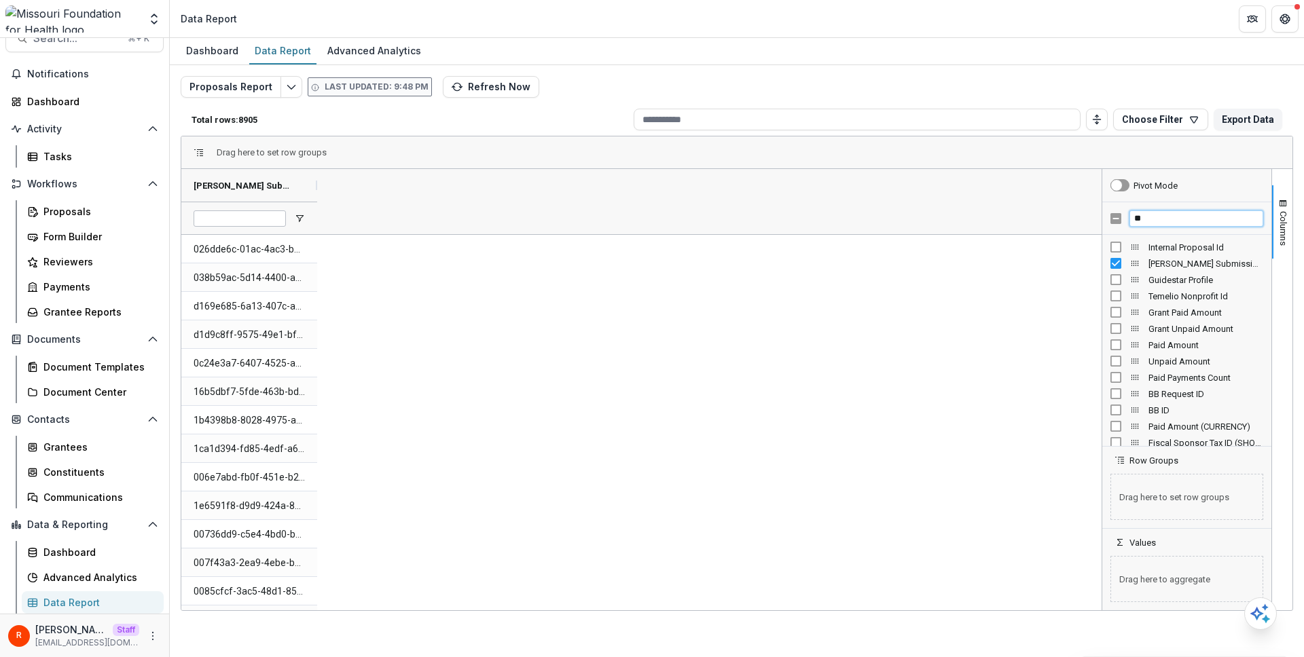
click at [1142, 221] on input "**" at bounding box center [1197, 219] width 134 height 16
type input "****"
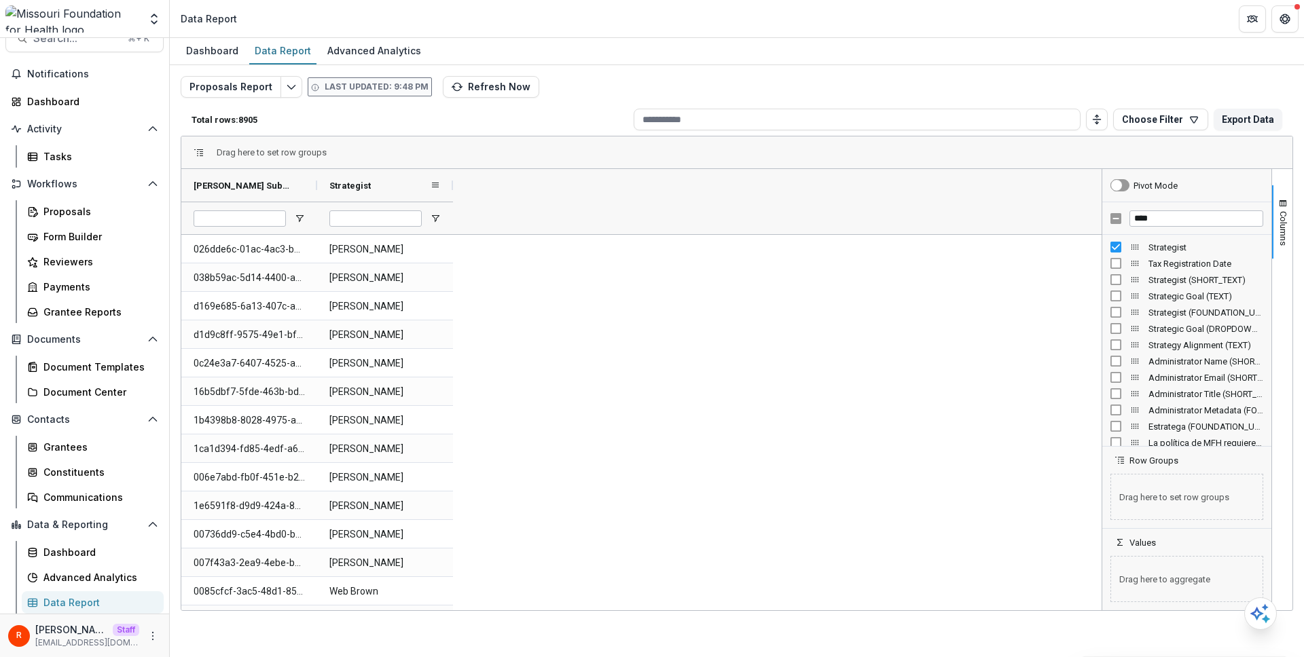
click at [369, 187] on span "Strategist" at bounding box center [349, 186] width 41 height 10
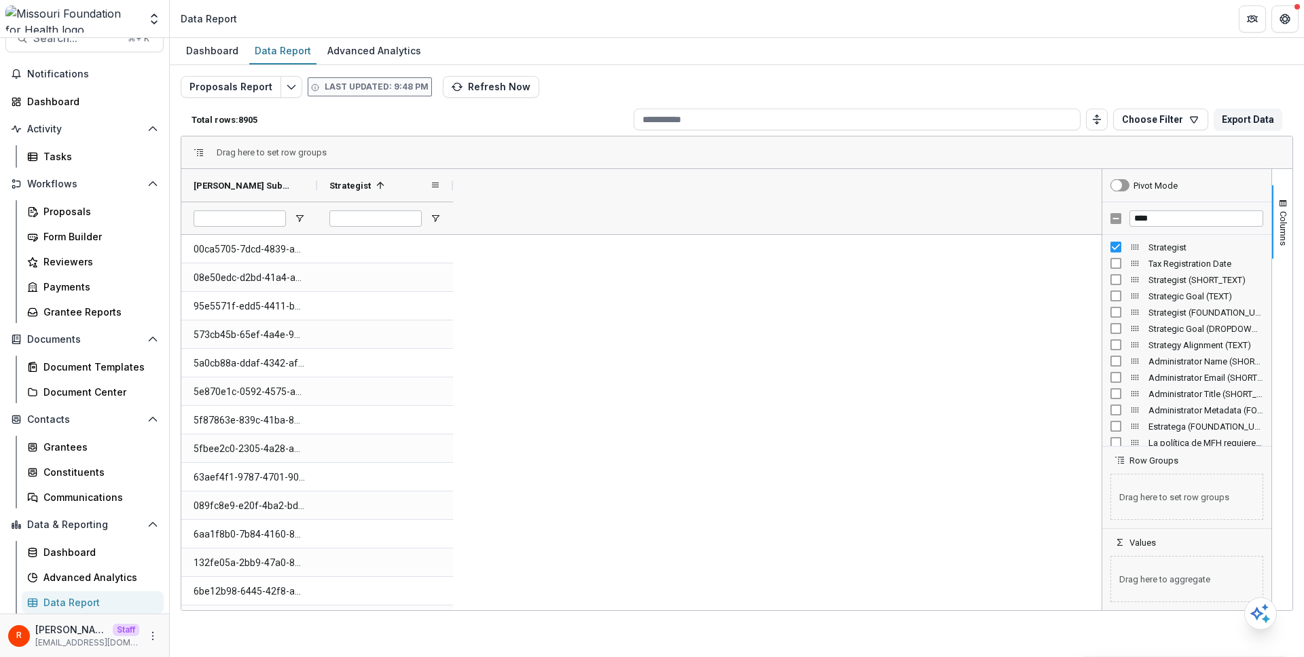
click at [369, 187] on span "Strategist" at bounding box center [349, 186] width 41 height 10
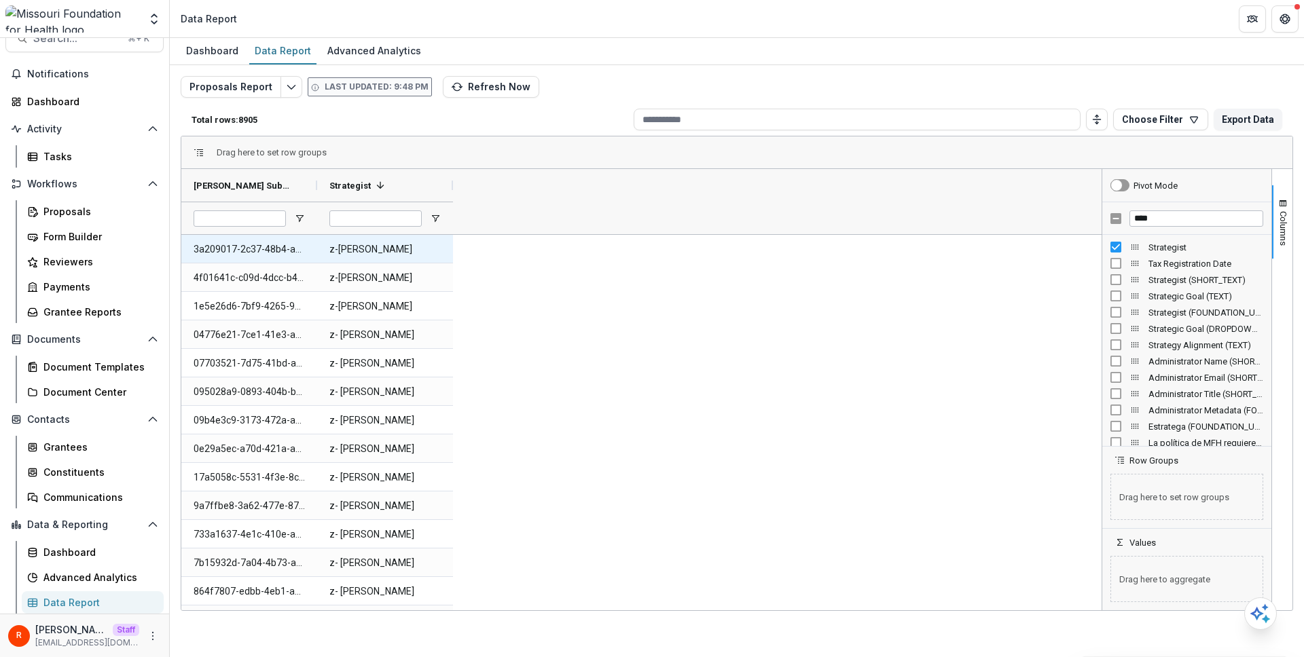
click at [266, 245] on Id-1735 "3a209017-2c37-48b4-a7c0-d9afb1669f94" at bounding box center [249, 250] width 111 height 28
copy Id-1735 "3a209017-2c37-48b4-a7c0-d9afb1669f94"
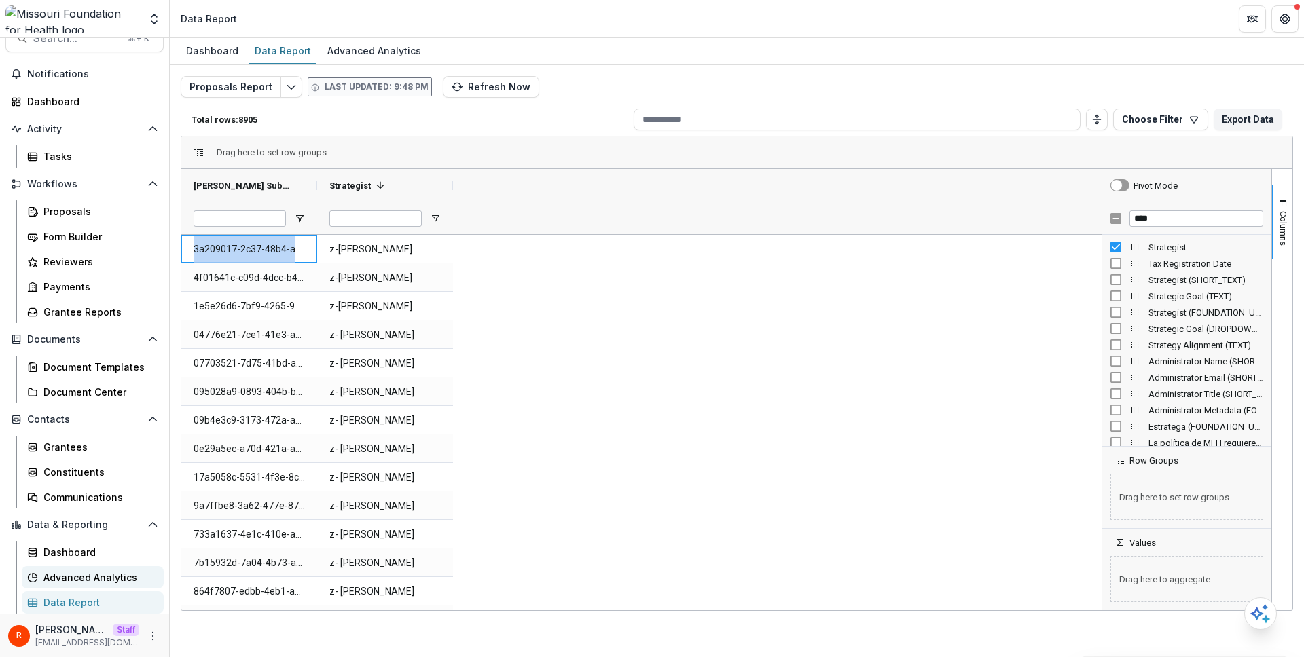
click at [98, 579] on div "Advanced Analytics" at bounding box center [97, 578] width 109 height 14
click at [88, 582] on div "Advanced Analytics" at bounding box center [97, 578] width 109 height 14
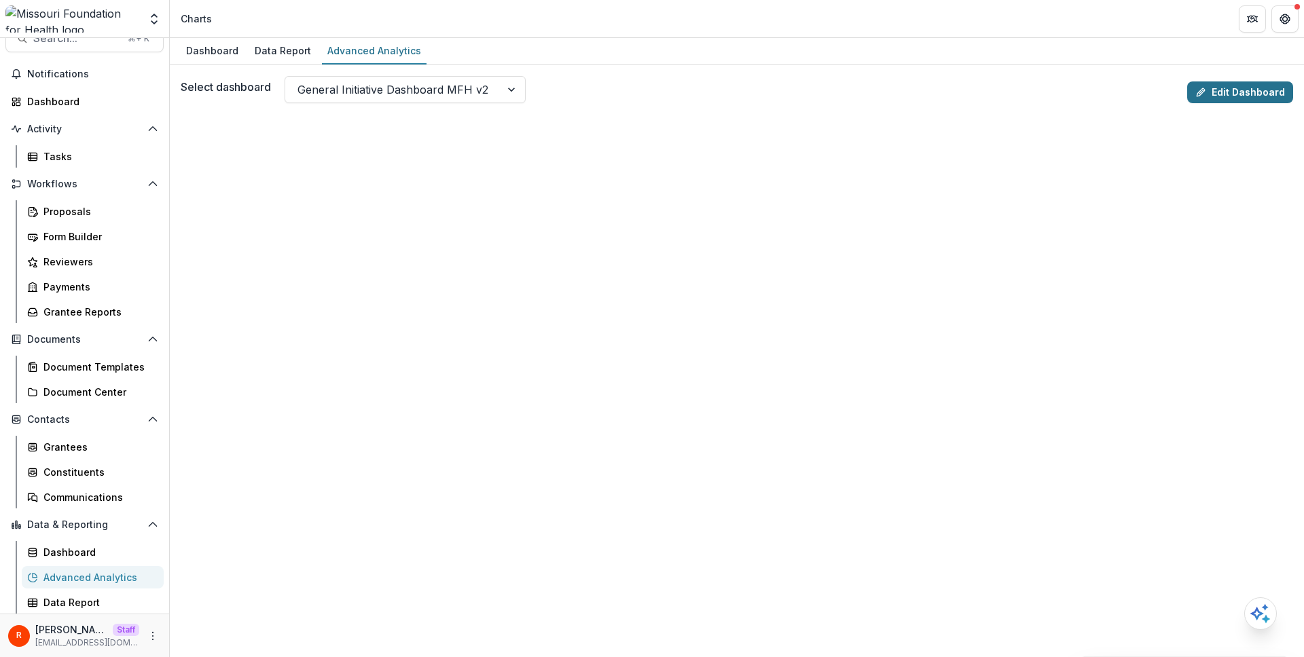
click at [1208, 97] on link "Edit Dashboard" at bounding box center [1240, 93] width 106 height 22
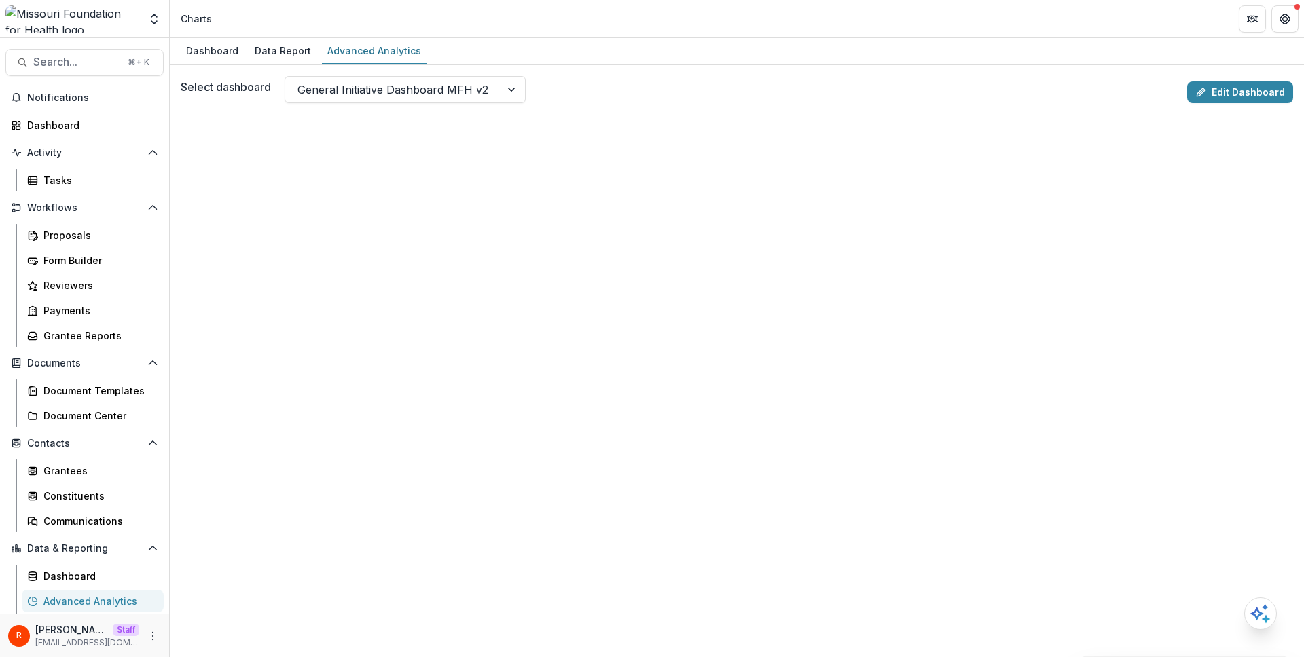
click at [567, 40] on div "Dashboard Data Report Advanced Analytics" at bounding box center [737, 51] width 1134 height 27
click at [1209, 94] on link "Edit Dashboard" at bounding box center [1240, 93] width 106 height 22
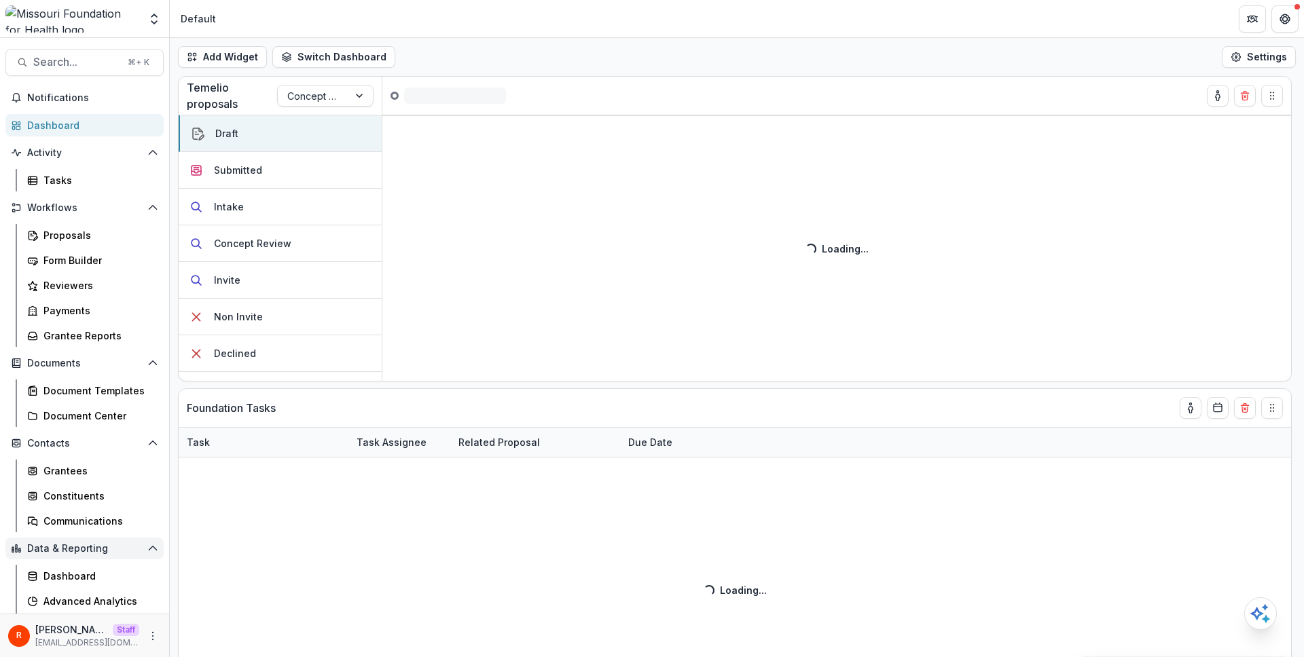
scroll to position [24, 0]
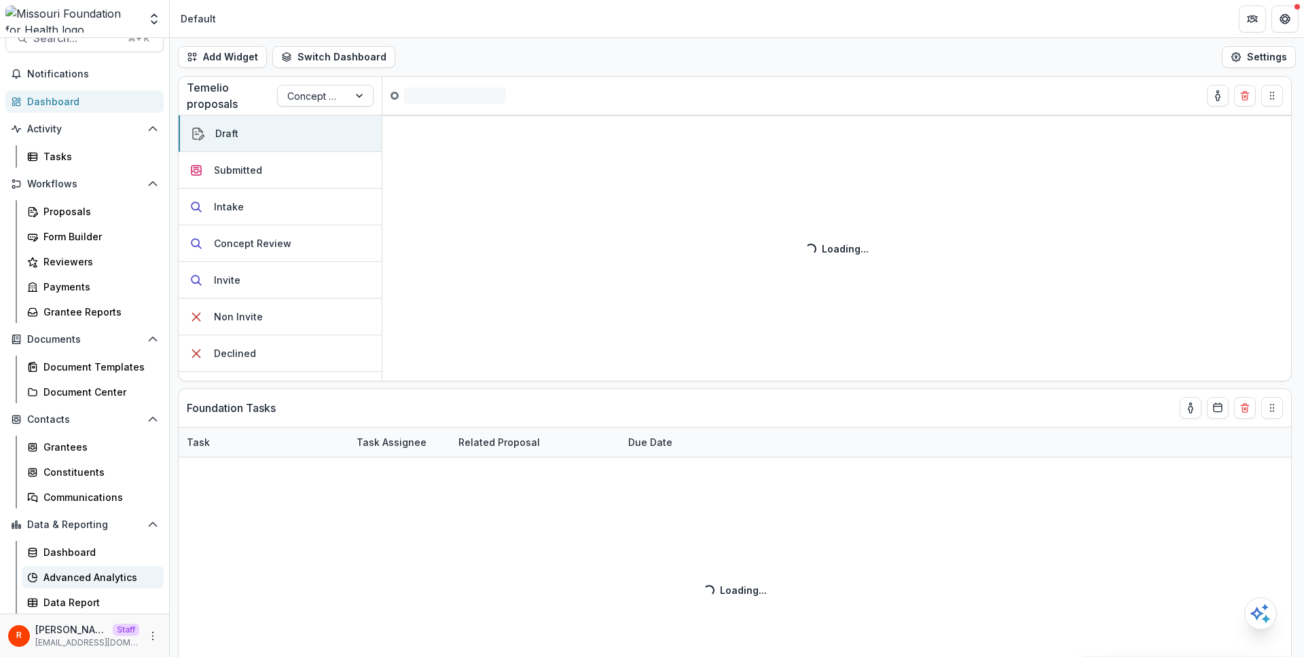
click at [103, 579] on div "Advanced Analytics" at bounding box center [97, 578] width 109 height 14
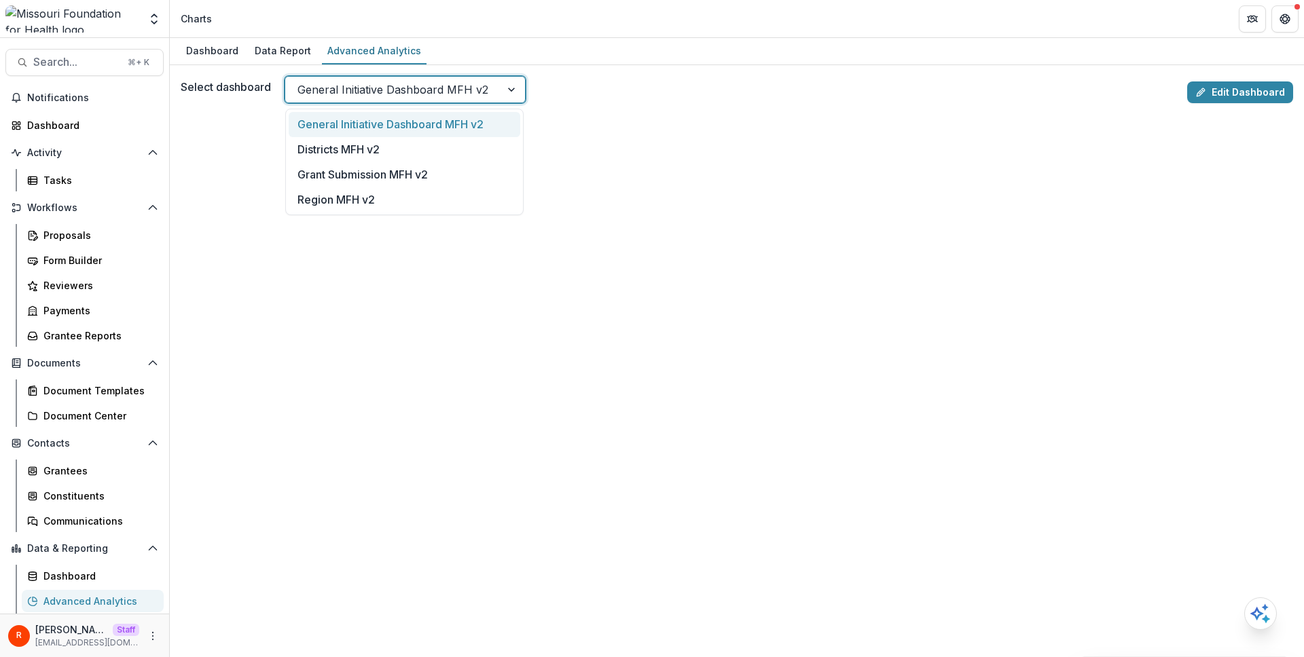
click at [379, 102] on div "General Initiative Dashboard MFH v2" at bounding box center [405, 89] width 241 height 27
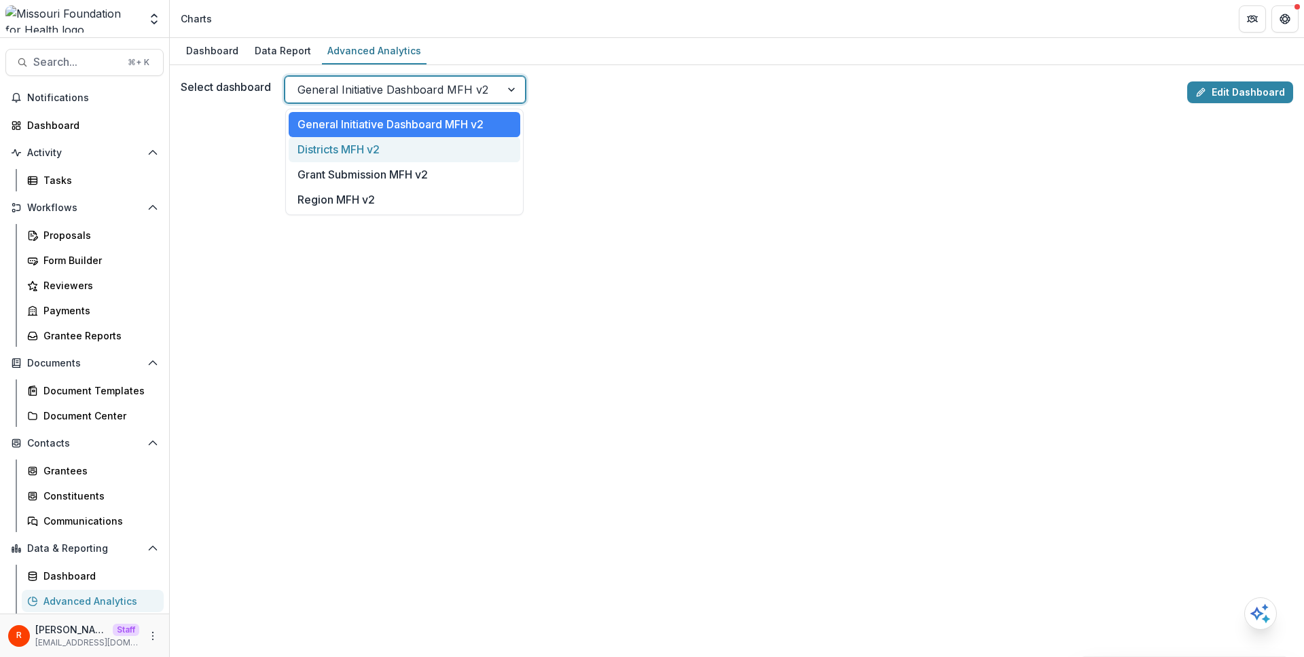
click at [372, 149] on div "Districts MFH v2" at bounding box center [405, 149] width 232 height 25
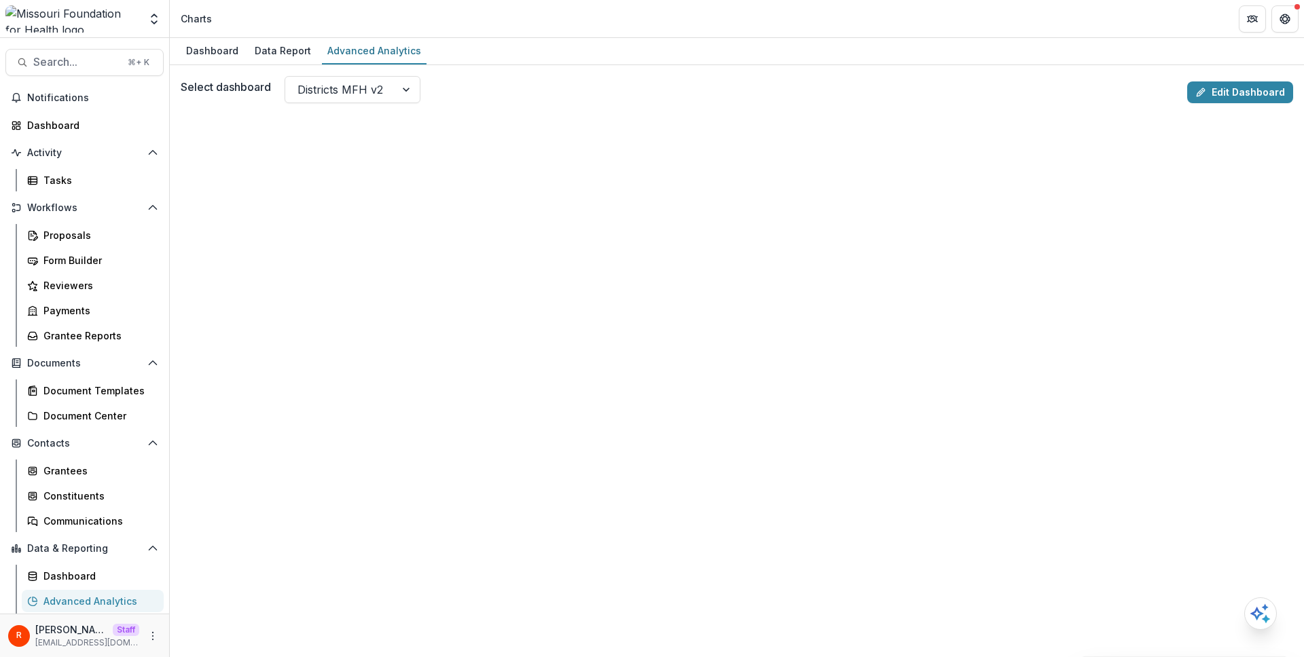
click at [617, 94] on div "Select dashboard Districts MFH v2" at bounding box center [681, 89] width 1001 height 27
click at [389, 85] on div "Districts MFH v2" at bounding box center [340, 90] width 110 height 22
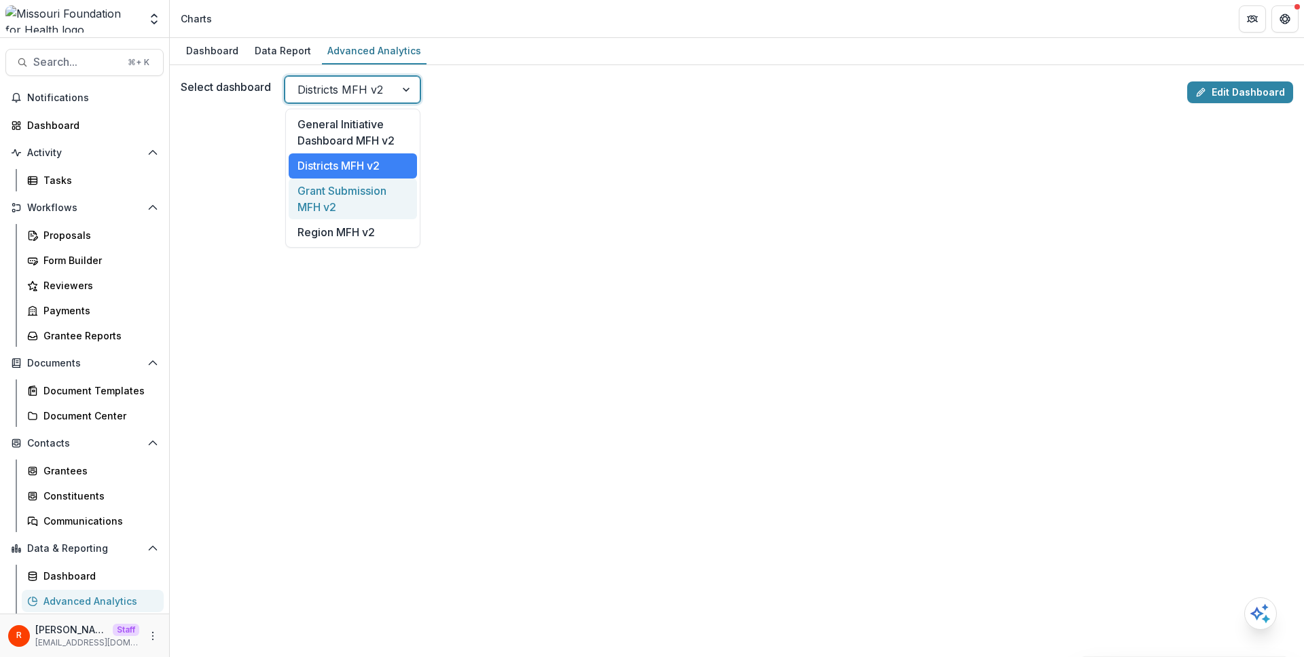
click at [386, 190] on div "Grant Submission MFH v2" at bounding box center [353, 199] width 128 height 41
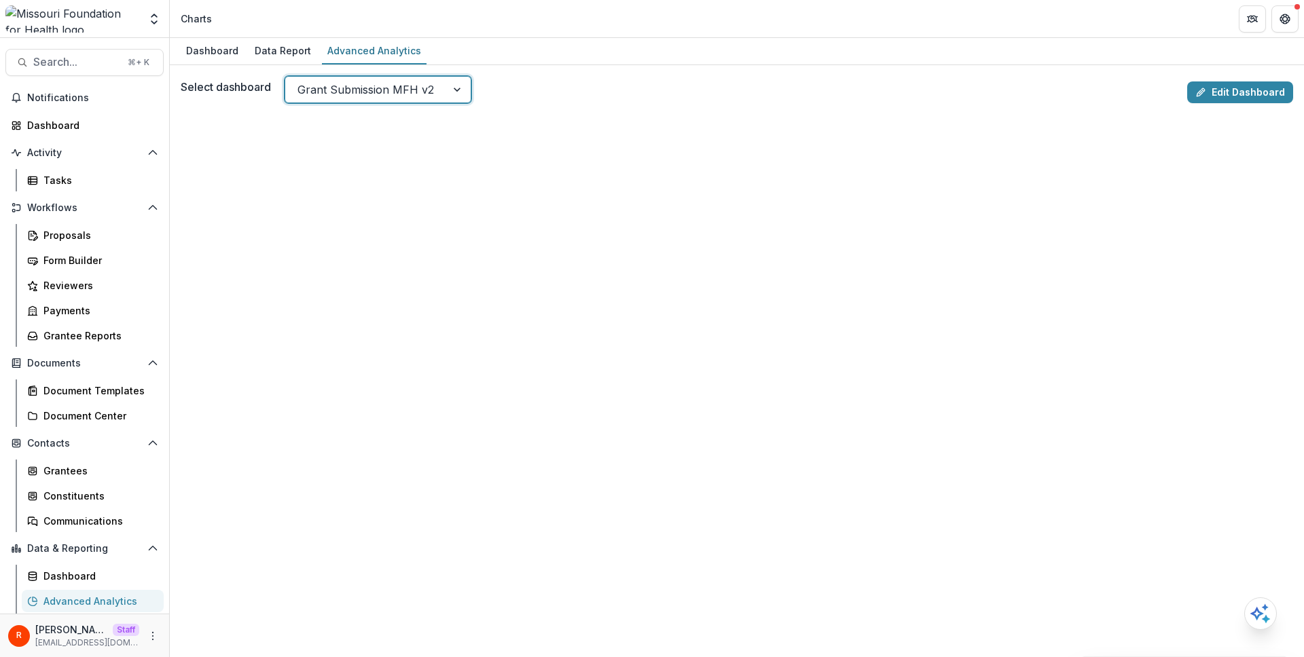
click at [430, 85] on div at bounding box center [365, 89] width 137 height 19
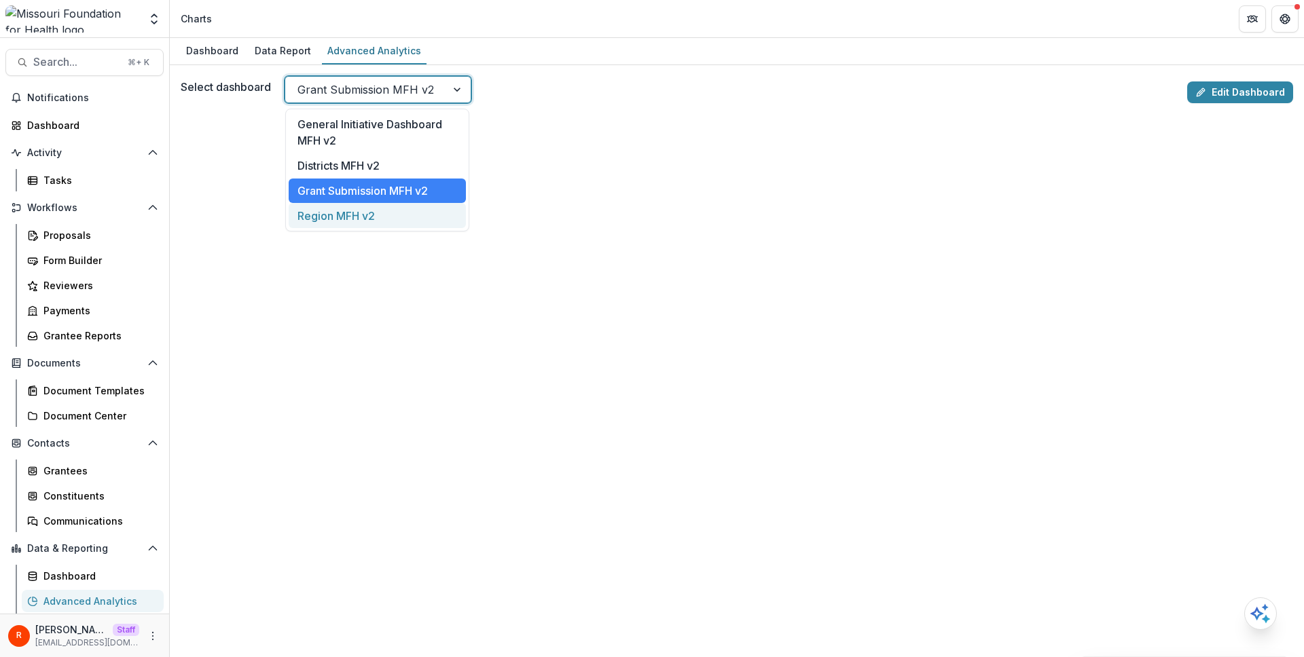
click at [414, 215] on div "Region MFH v2" at bounding box center [377, 215] width 177 height 25
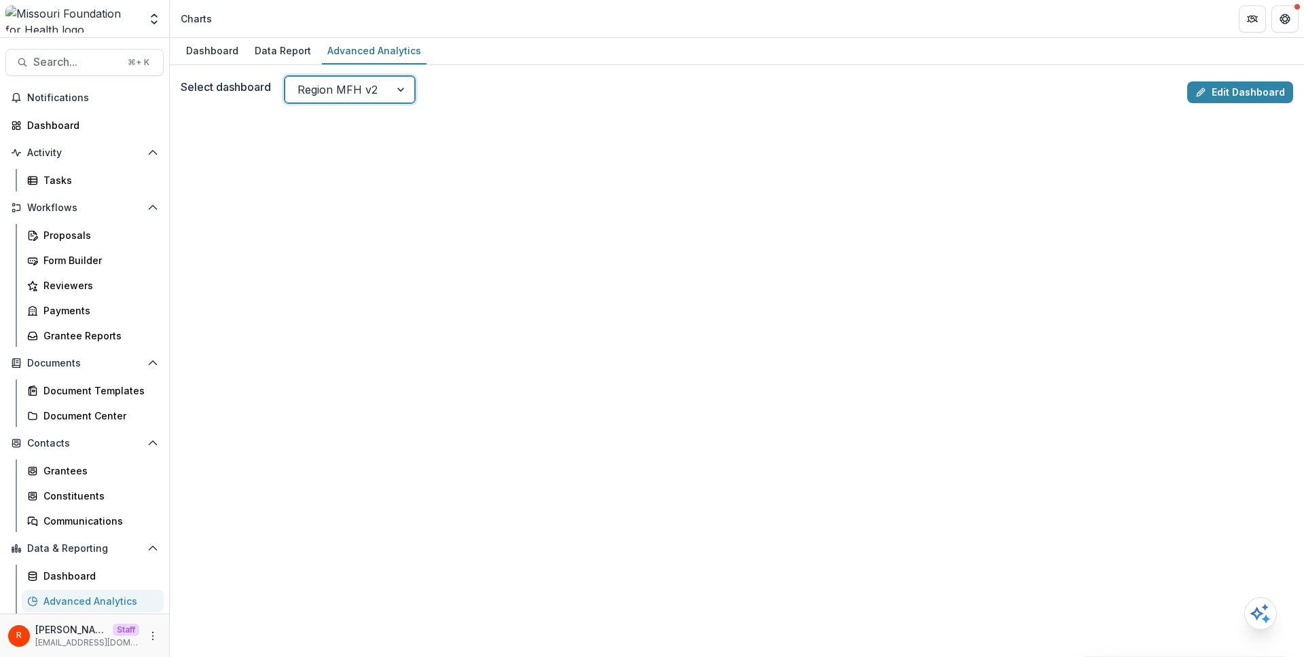
click at [543, 79] on div "Select dashboard option Region MFH v2, selected. Region MFH v2" at bounding box center [681, 89] width 1001 height 27
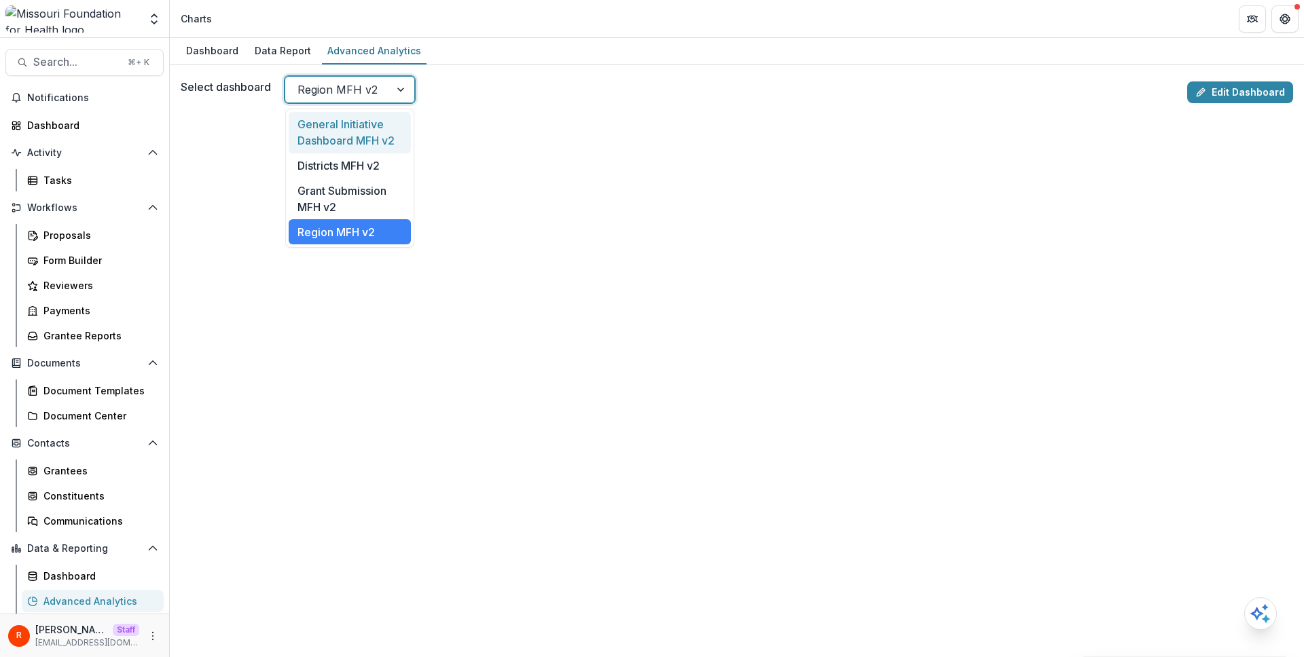
click at [367, 88] on div at bounding box center [337, 89] width 80 height 19
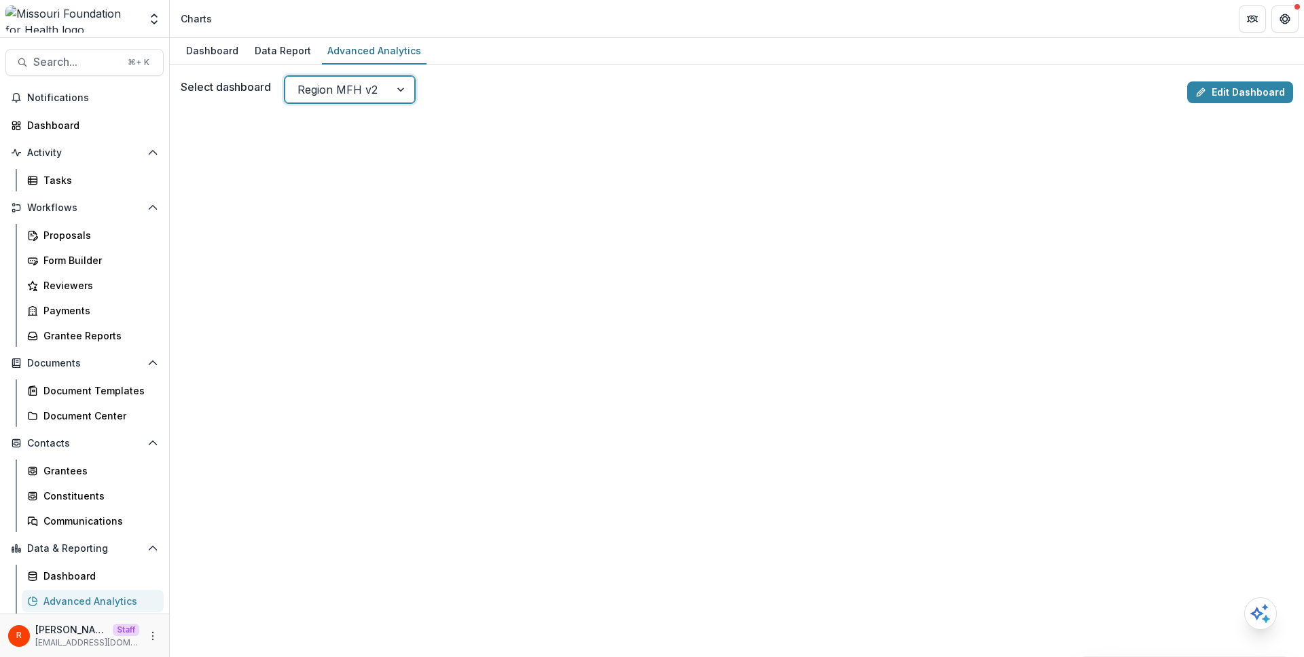
click at [367, 88] on div at bounding box center [337, 89] width 80 height 19
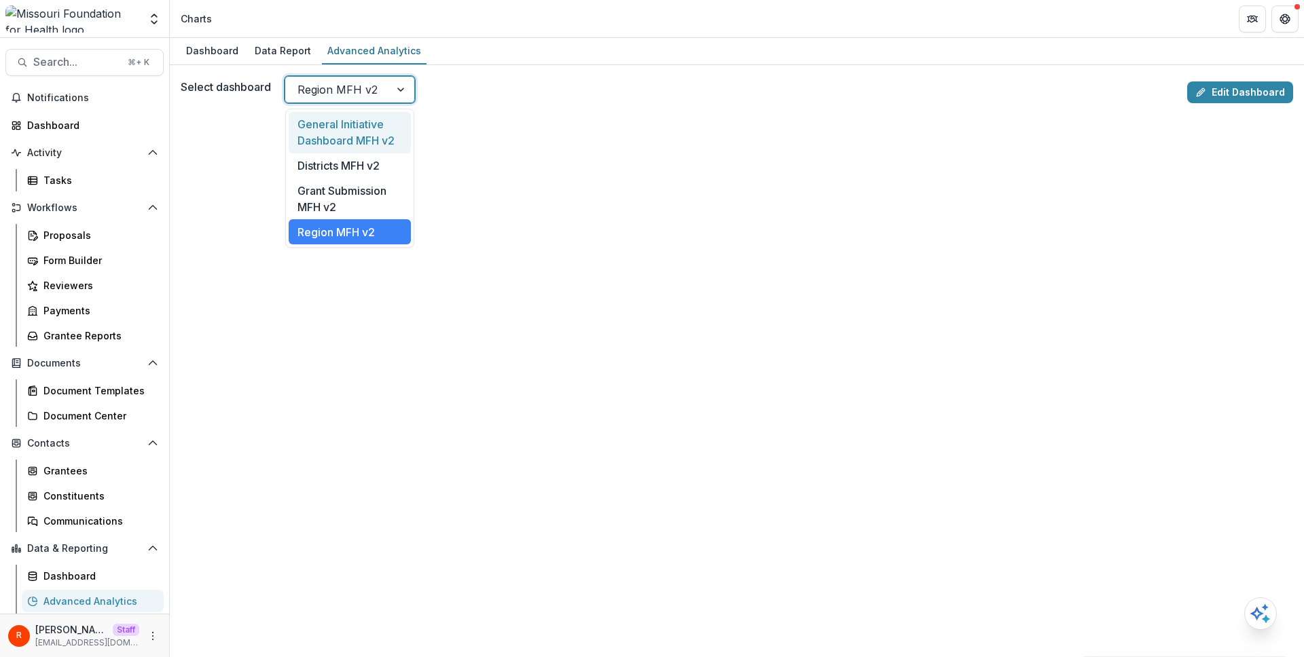
click at [367, 89] on div at bounding box center [337, 89] width 80 height 19
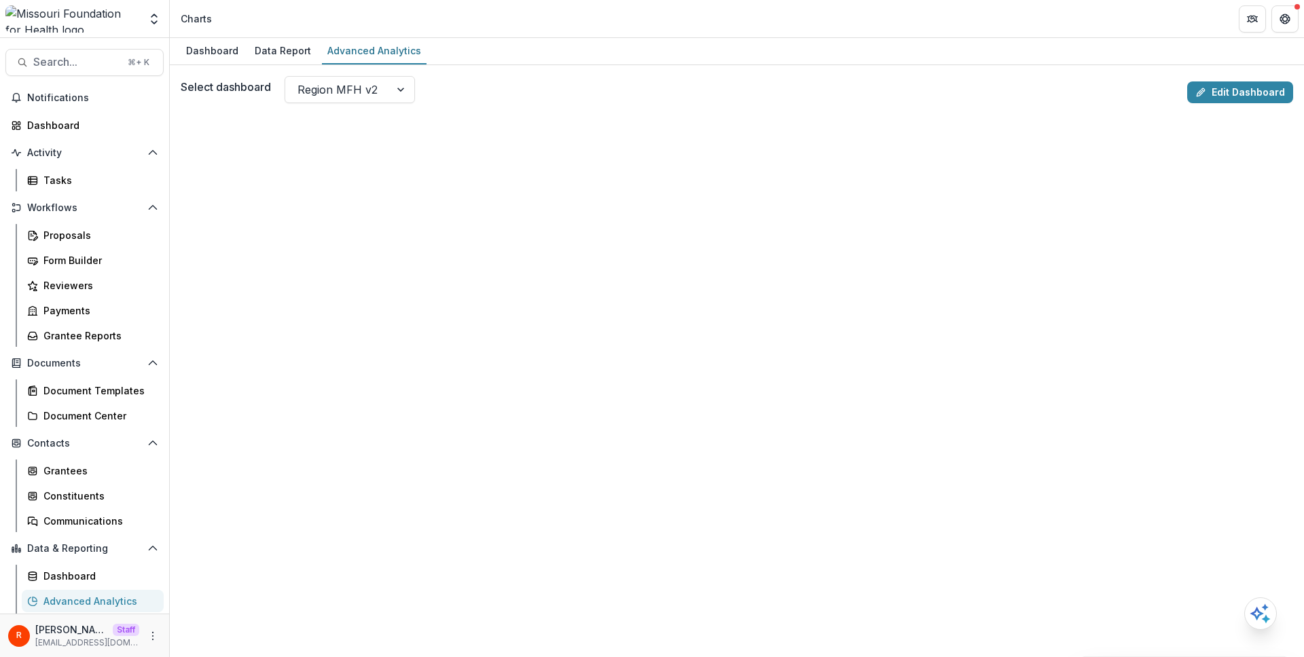
click at [497, 86] on div "Select dashboard Region MFH v2" at bounding box center [681, 89] width 1001 height 27
click at [1238, 91] on link "Edit Dashboard" at bounding box center [1240, 93] width 106 height 22
click at [326, 97] on div at bounding box center [337, 89] width 80 height 19
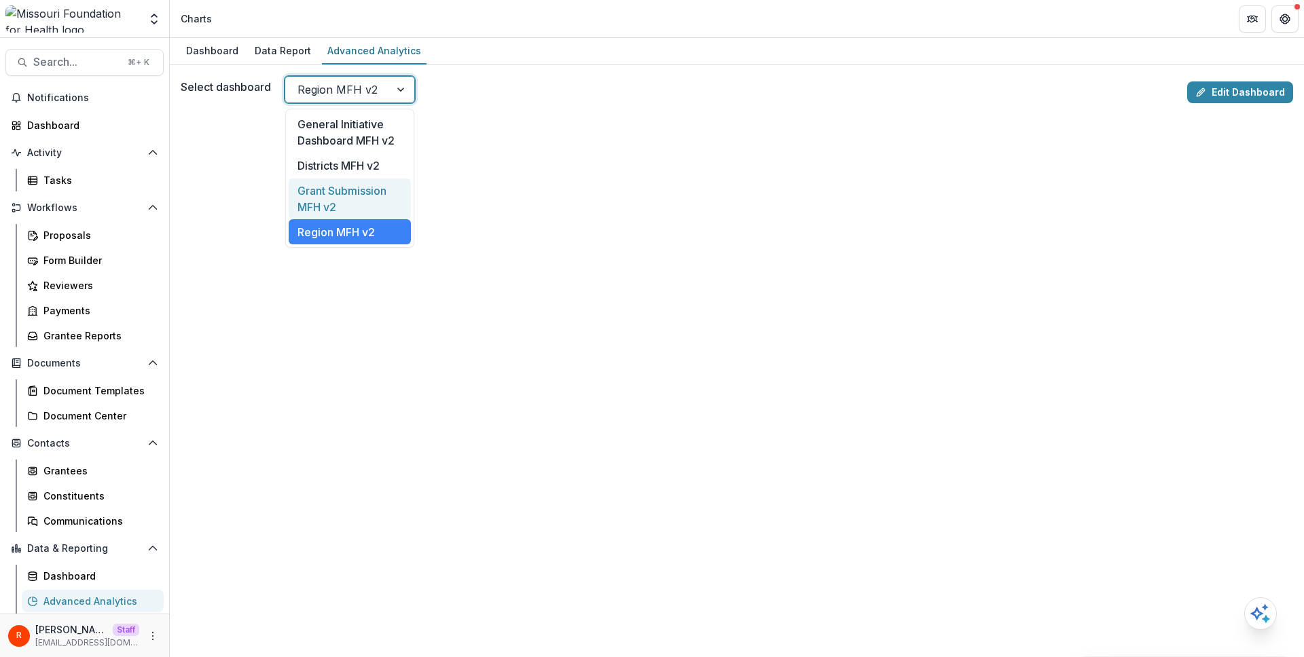
click at [346, 194] on div "Grant Submission MFH v2" at bounding box center [350, 199] width 122 height 41
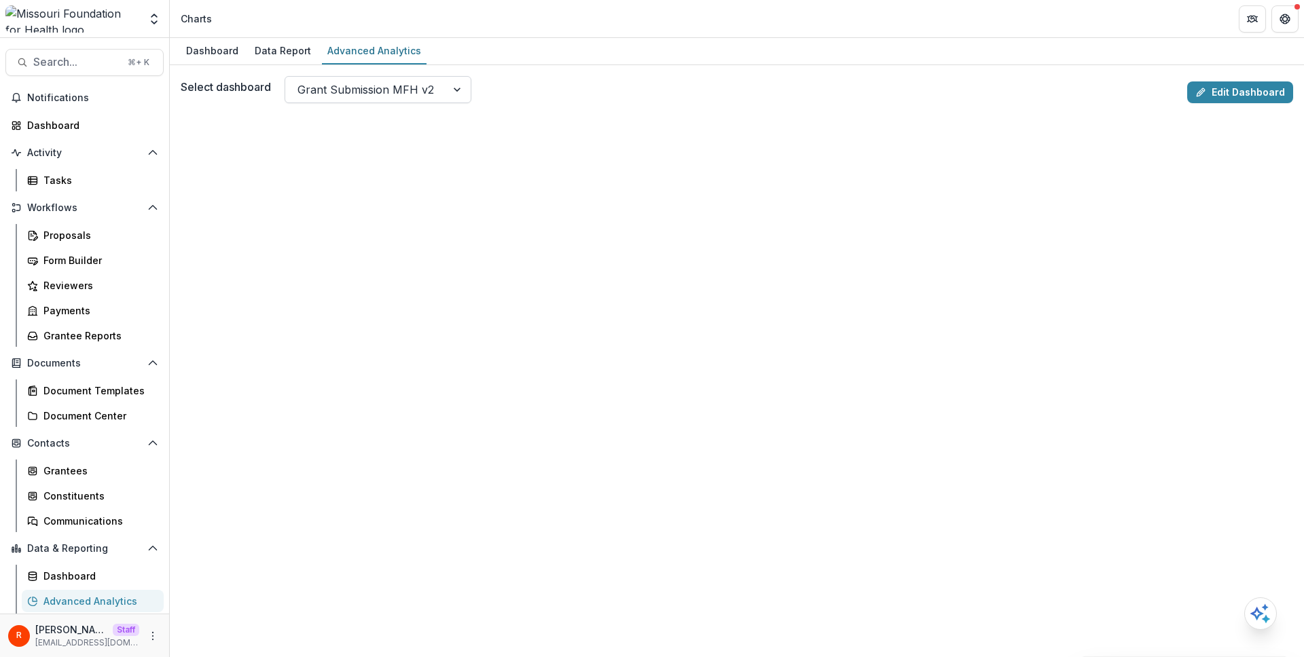
click at [327, 94] on div at bounding box center [365, 89] width 137 height 19
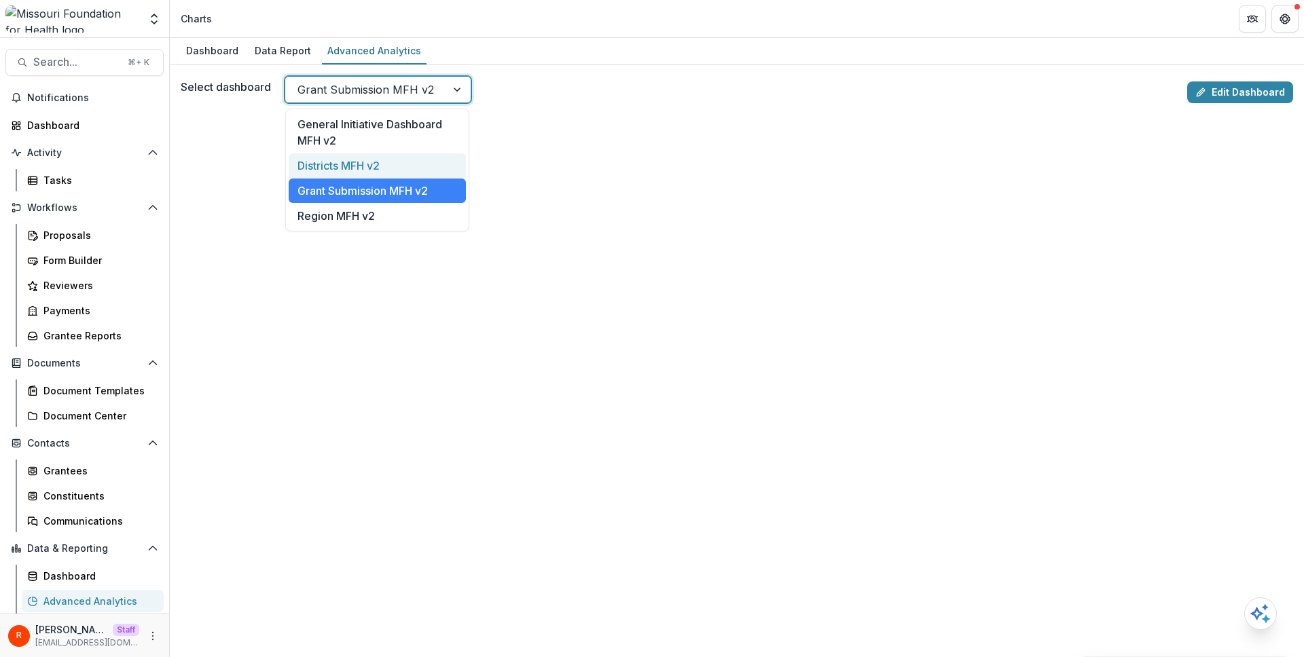
click at [337, 157] on div "Districts MFH v2" at bounding box center [377, 166] width 177 height 25
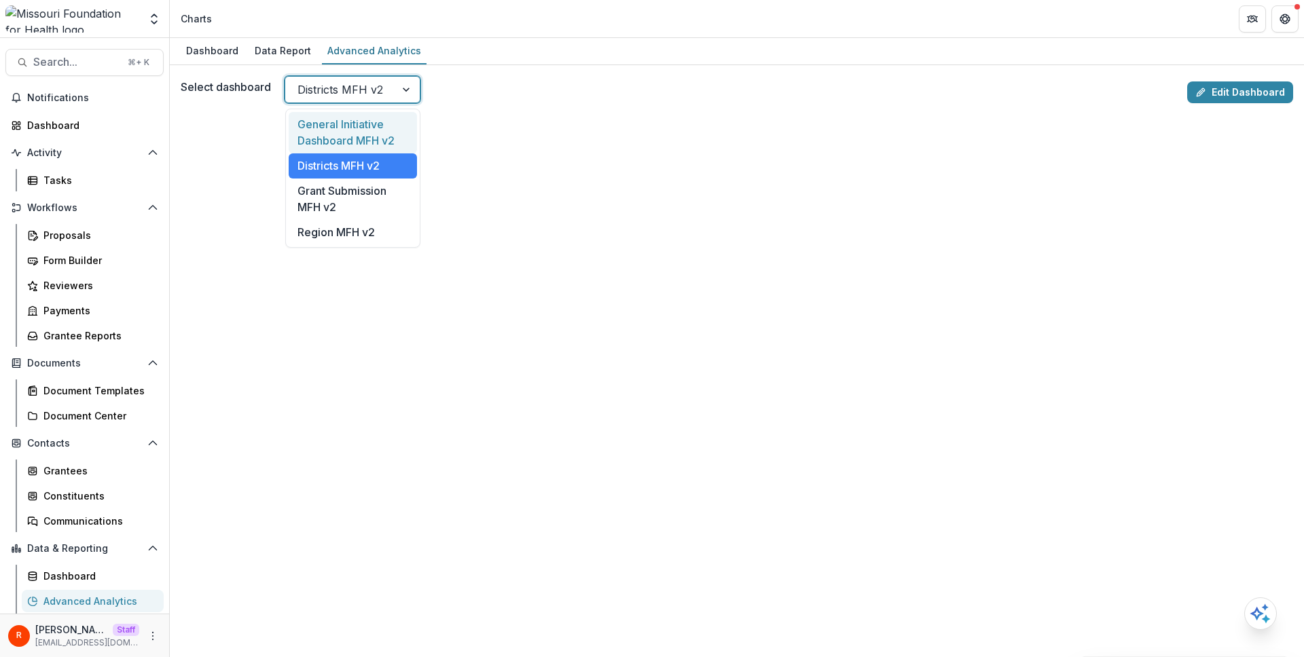
click at [333, 89] on div at bounding box center [340, 89] width 86 height 19
click at [342, 134] on div "General Initiative Dashboard MFH v2" at bounding box center [353, 132] width 128 height 41
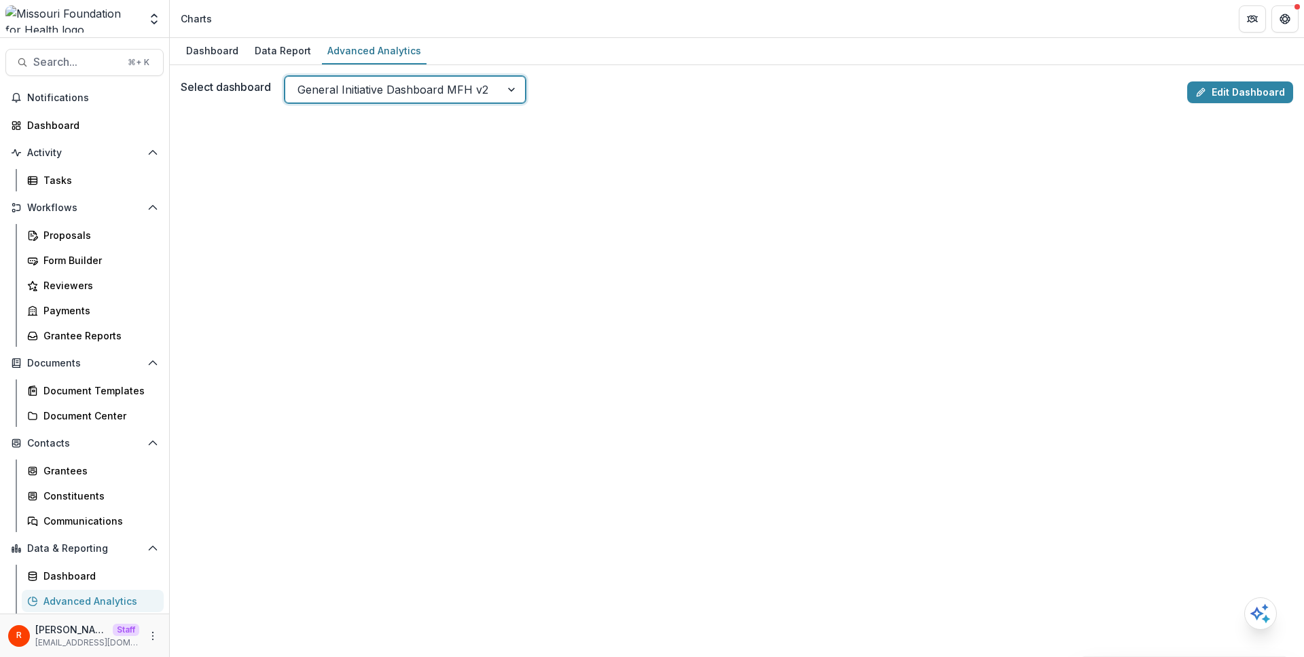
click at [611, 88] on div "Select dashboard option General Initiative Dashboard MFH v2, selected. General …" at bounding box center [681, 89] width 1001 height 27
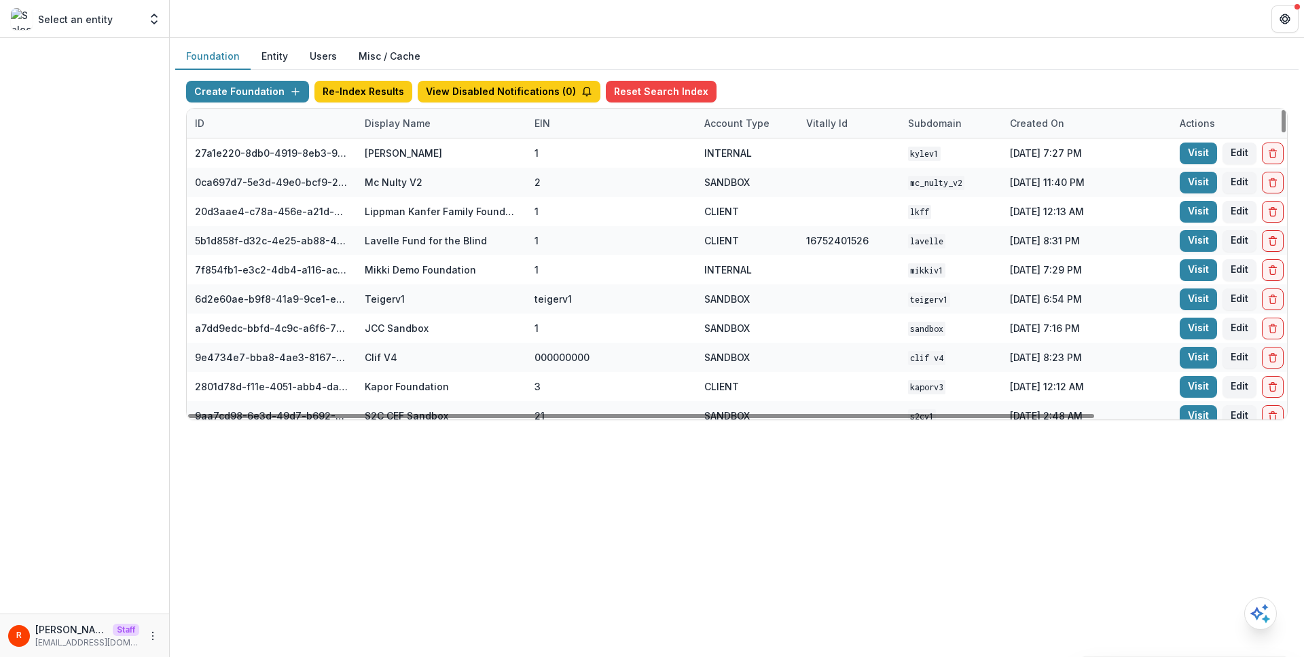
click at [395, 124] on div "Display Name" at bounding box center [398, 123] width 82 height 14
click at [405, 152] on input at bounding box center [440, 154] width 163 height 22
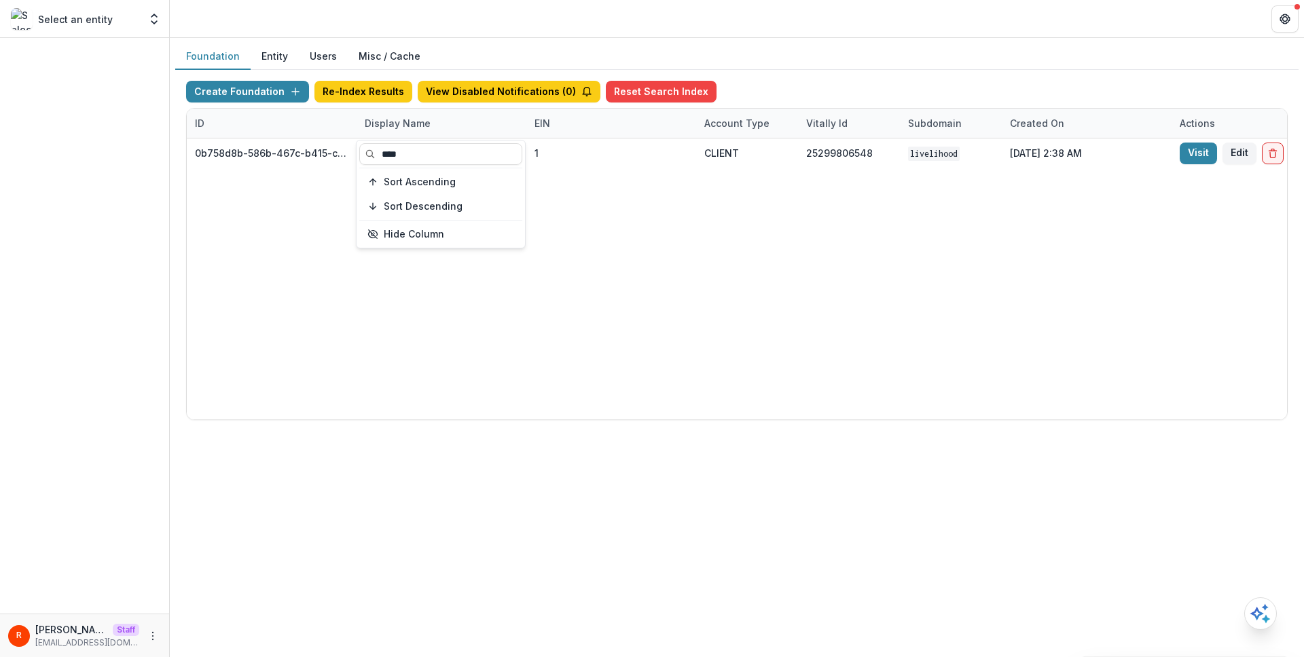
type input "****"
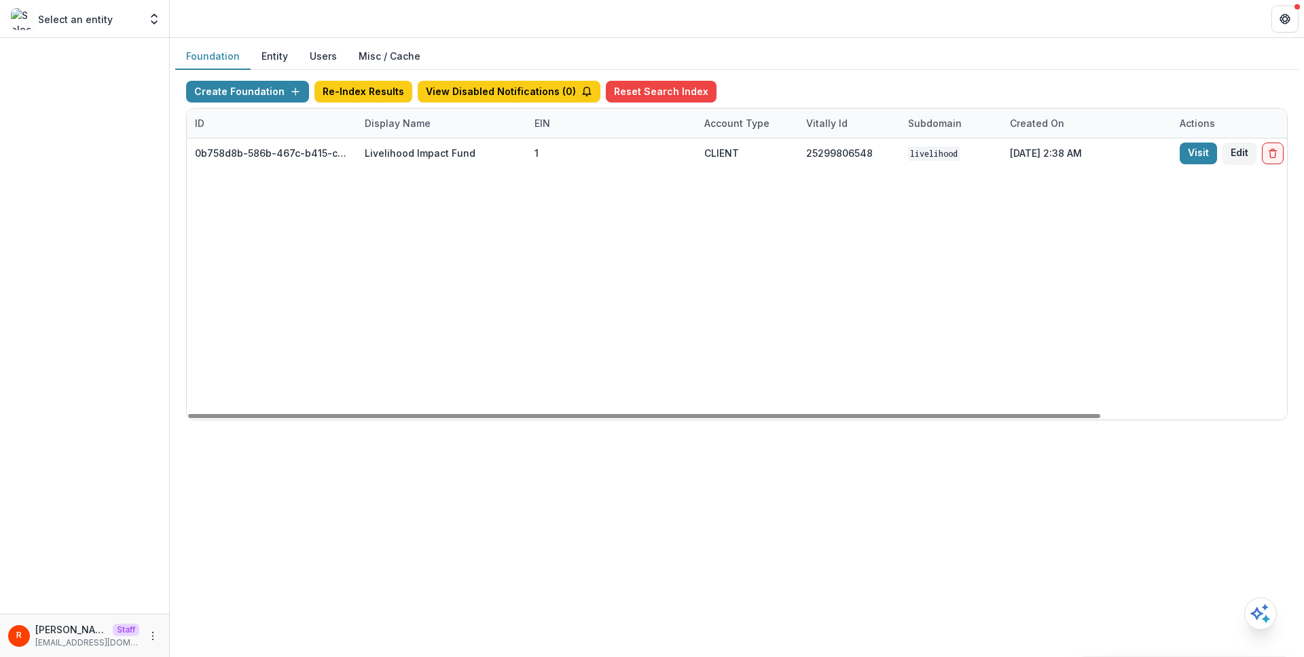
click at [643, 236] on div "0b758d8b-586b-467c-b415-ce853e23379b Livelihood Impact Fund 1 CLIENT 2529980654…" at bounding box center [849, 279] width 1324 height 281
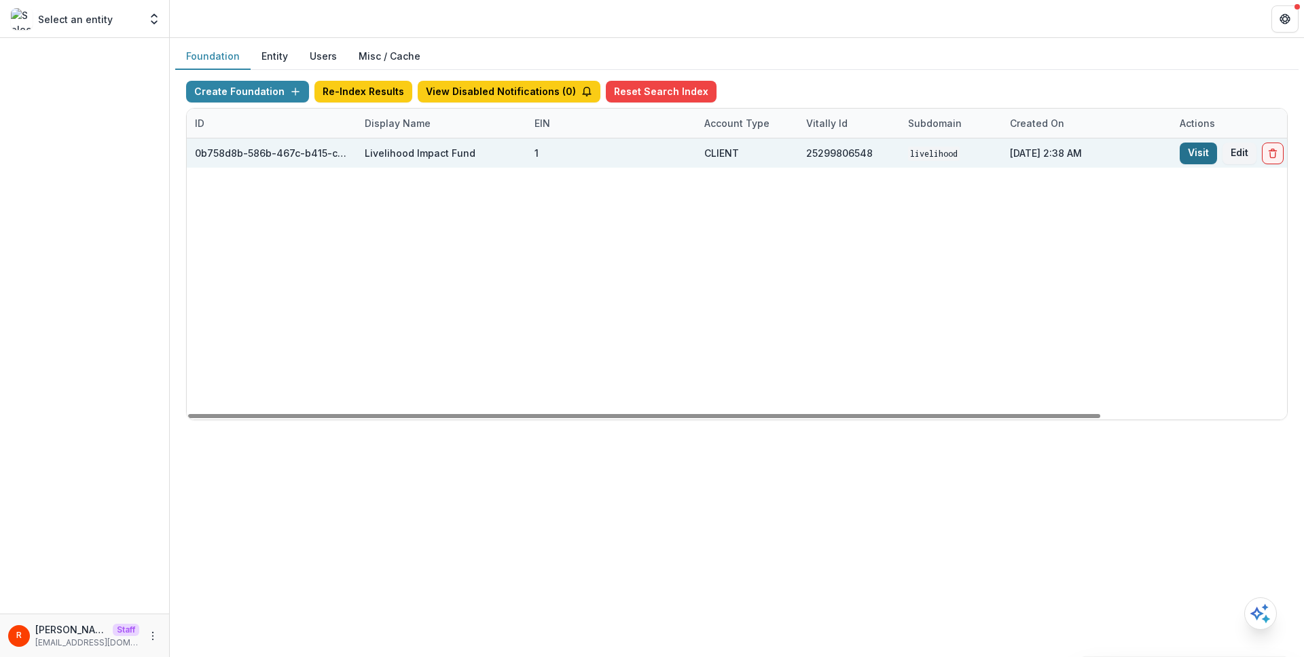
click at [1193, 152] on link "Visit" at bounding box center [1198, 154] width 37 height 22
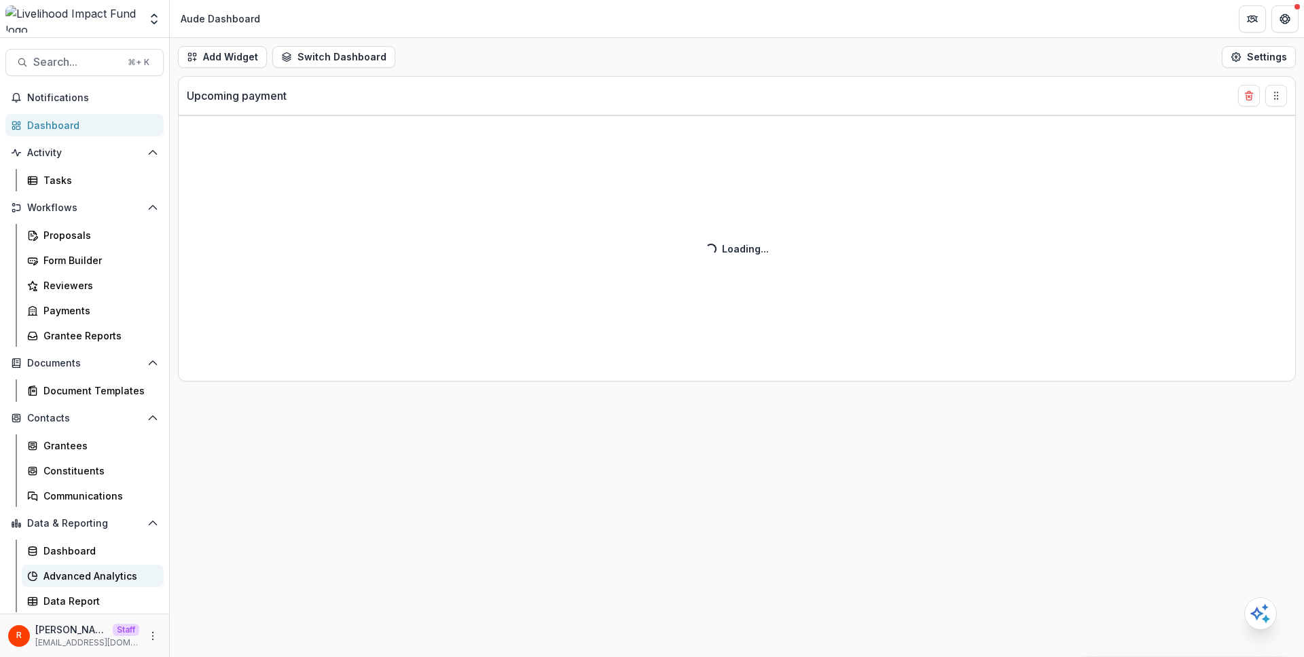
click at [77, 569] on link "Advanced Analytics" at bounding box center [93, 576] width 142 height 22
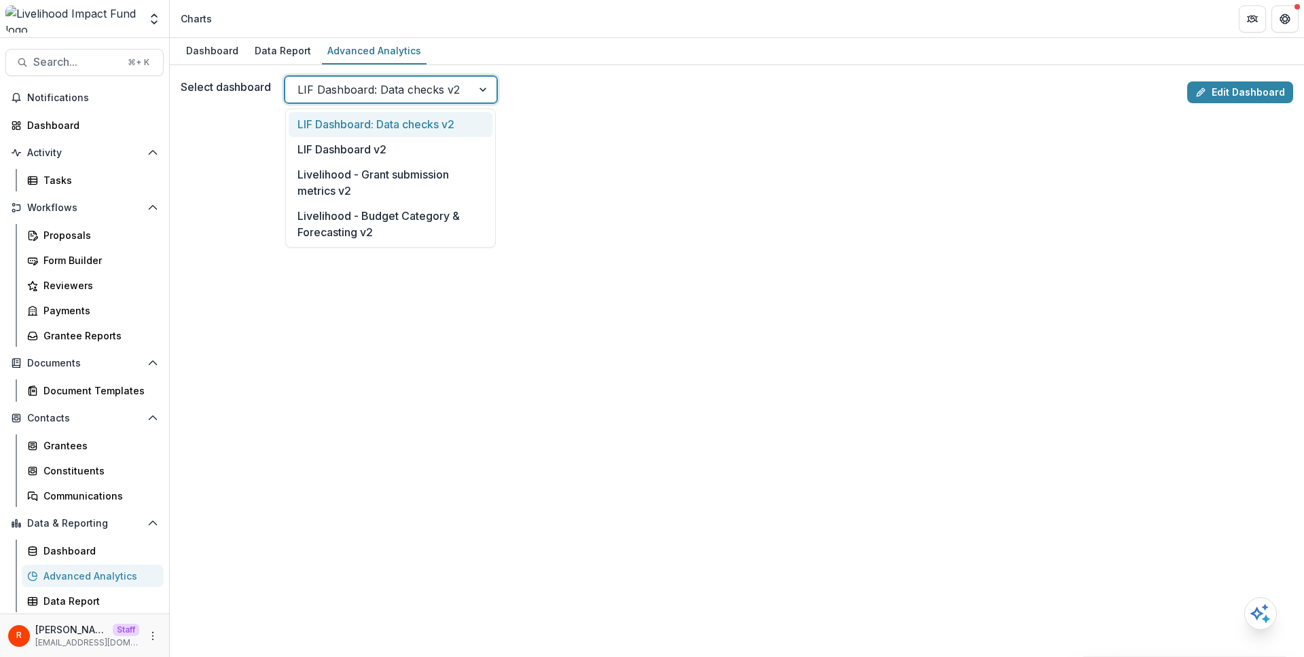
click at [426, 88] on div at bounding box center [378, 89] width 162 height 19
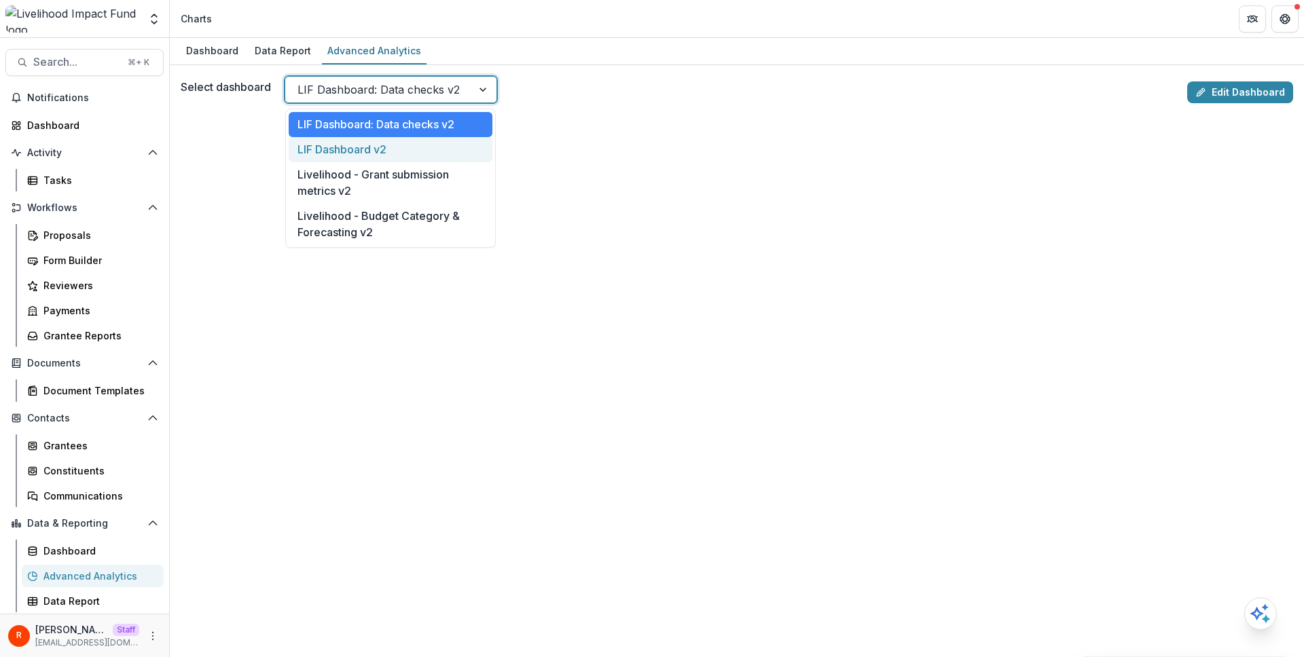
click at [404, 146] on div "LIF Dashboard v2" at bounding box center [391, 149] width 204 height 25
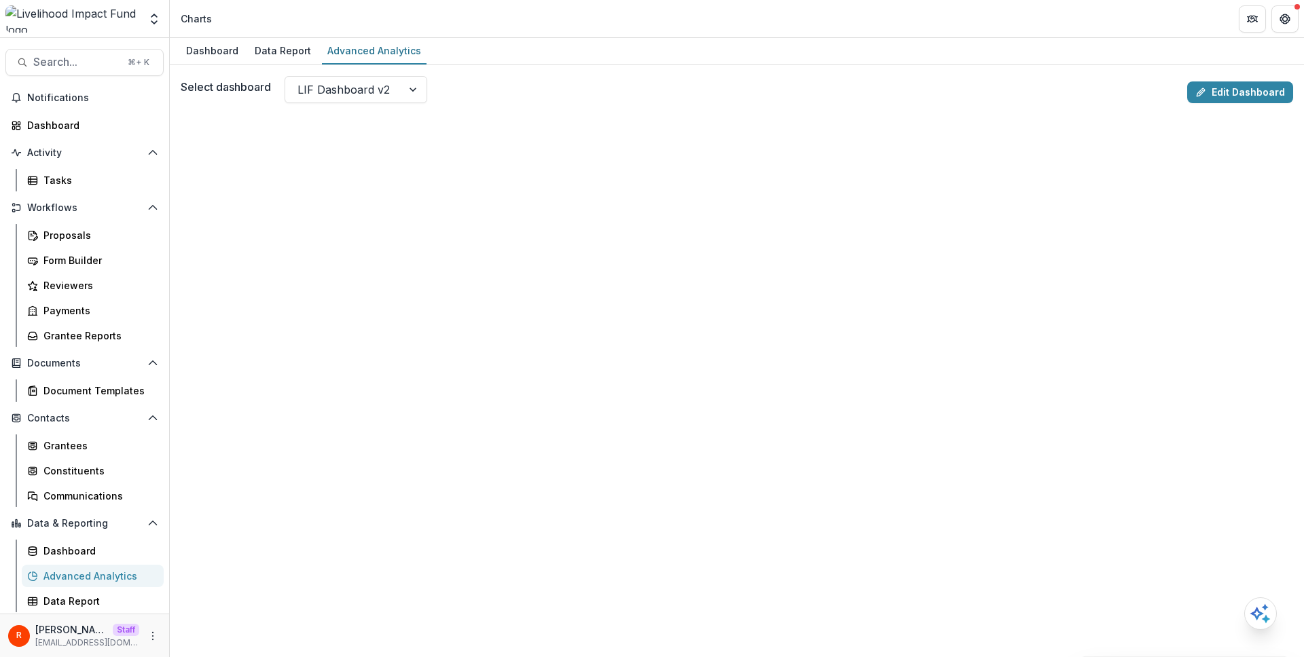
click at [549, 76] on div "Select dashboard LIF Dashboard v2" at bounding box center [681, 89] width 1001 height 27
click at [406, 88] on div at bounding box center [414, 90] width 24 height 26
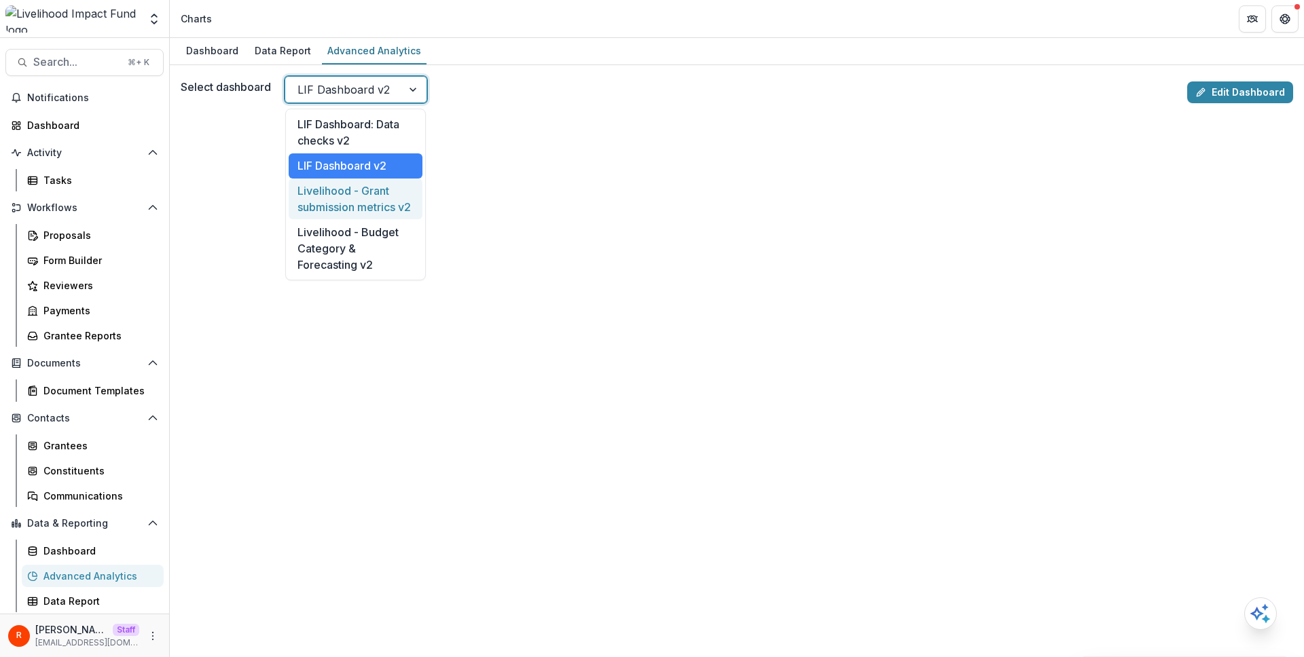
click at [346, 200] on div "Livelihood - Grant submission metrics v2" at bounding box center [356, 199] width 134 height 41
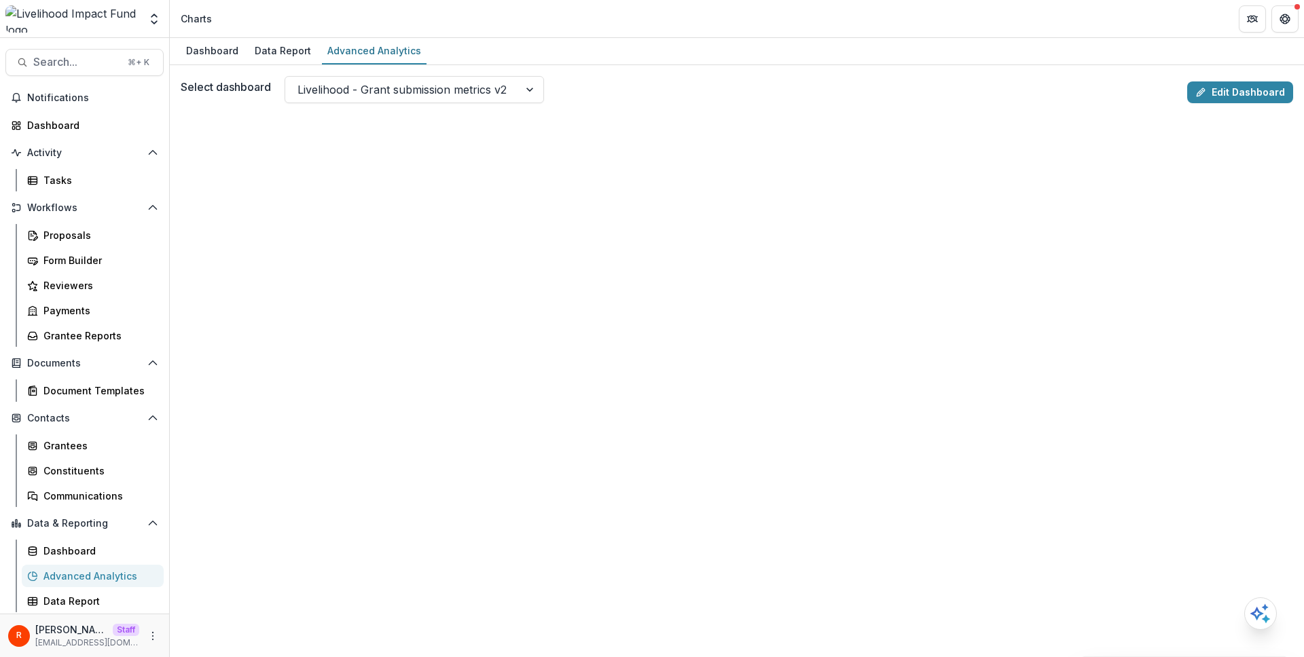
click at [187, 90] on label "Select dashboard" at bounding box center [226, 87] width 90 height 16
click at [640, 89] on div "Select dashboard Livelihood - Grant submission metrics v2" at bounding box center [681, 89] width 1001 height 27
click at [437, 92] on div at bounding box center [401, 89] width 209 height 19
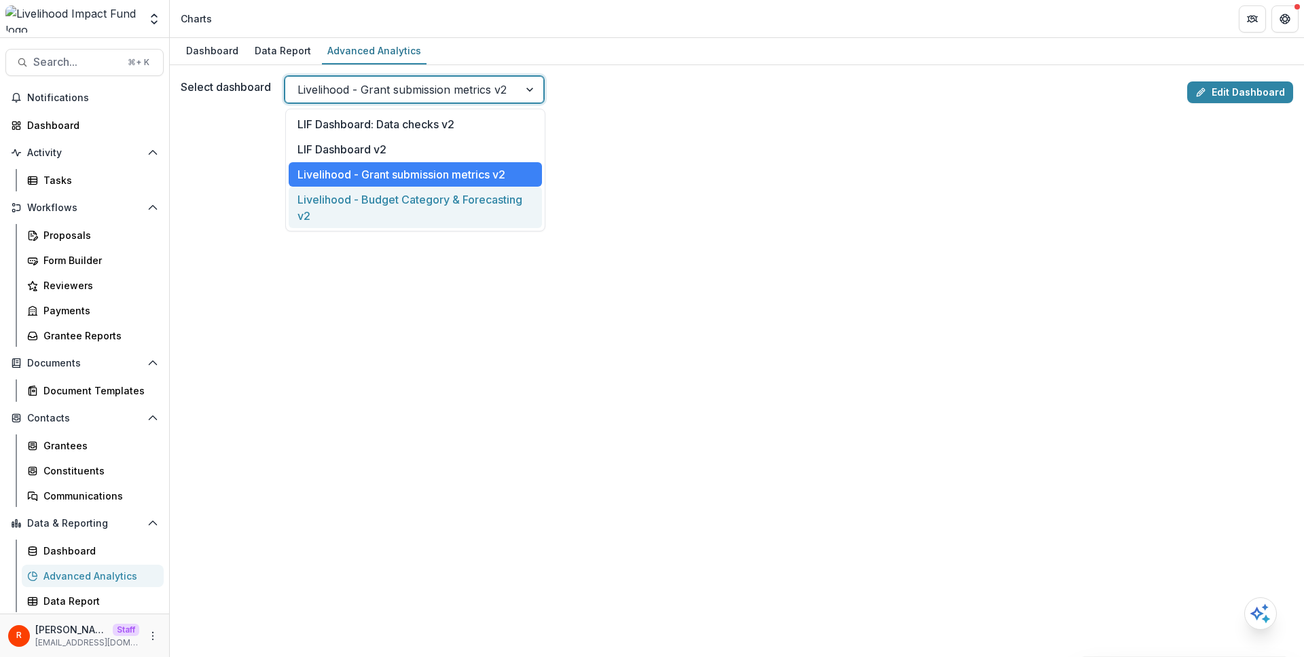
click at [425, 201] on div "Livelihood - Budget Category & Forecasting v2" at bounding box center [415, 207] width 253 height 41
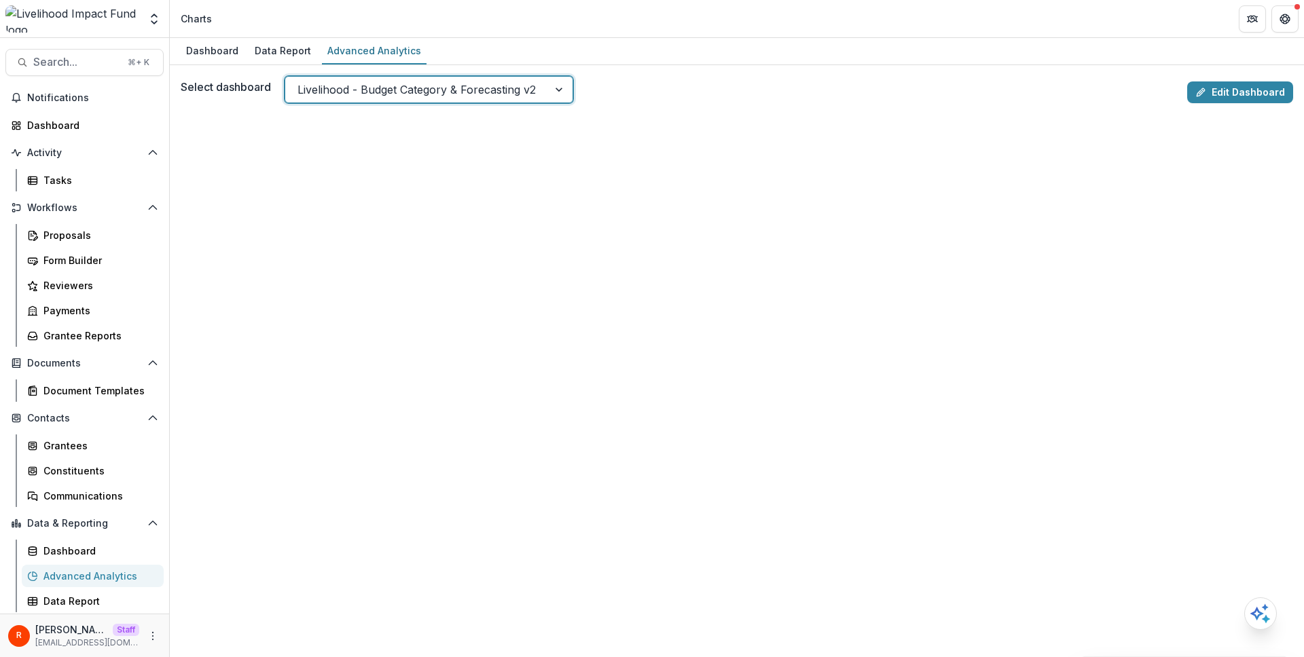
click at [685, 109] on iframe at bounding box center [737, 399] width 1113 height 581
click at [397, 93] on div at bounding box center [378, 89] width 162 height 19
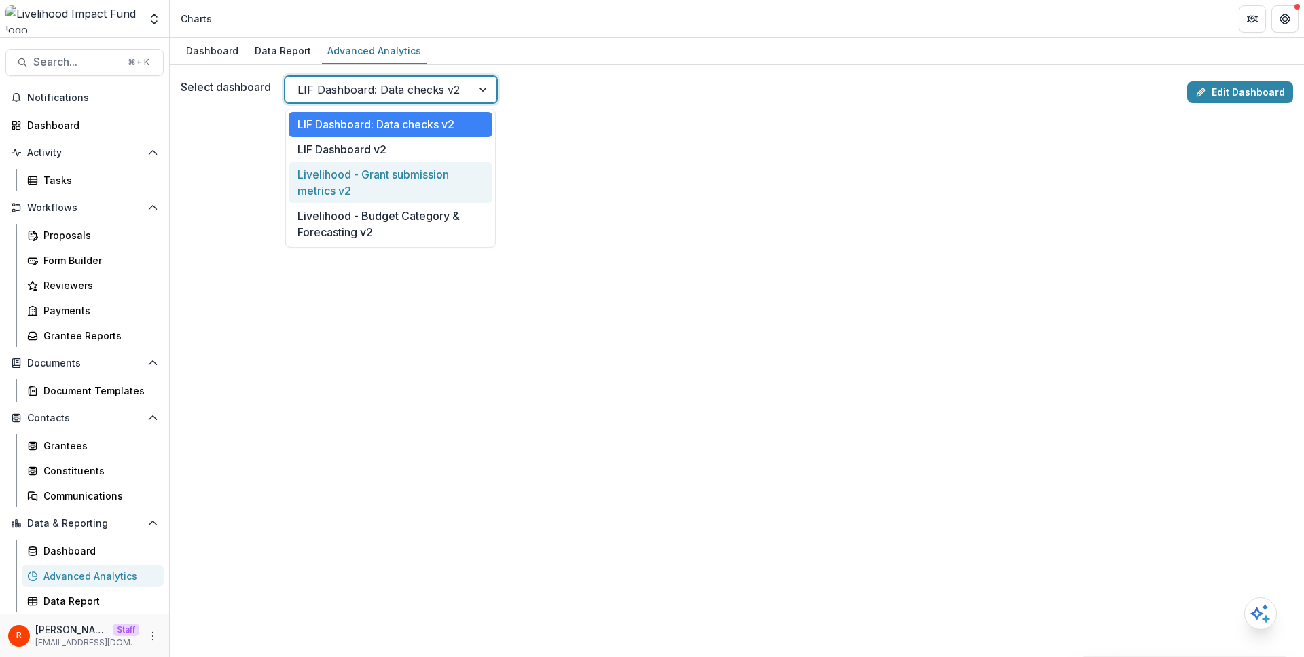
click at [378, 184] on div "Livelihood - Grant submission metrics v2" at bounding box center [391, 182] width 204 height 41
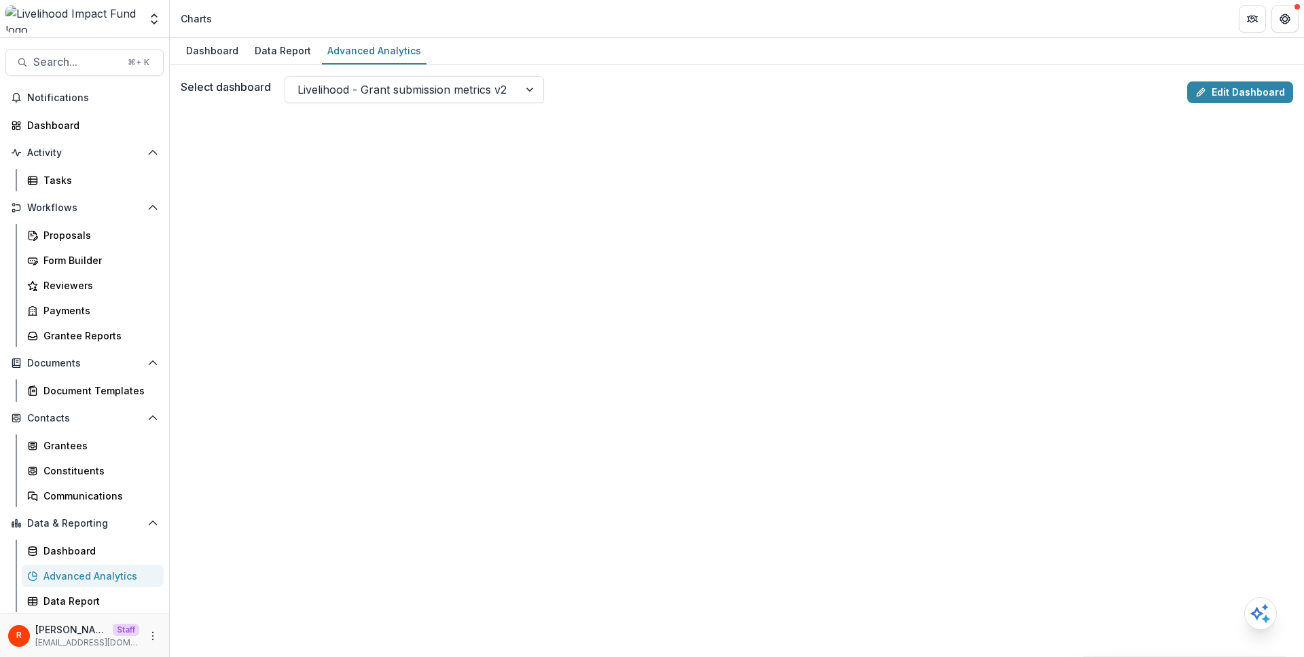
click at [606, 75] on div "Select dashboard Livelihood - Grant submission metrics v2 Edit Dashboard" at bounding box center [737, 361] width 1134 height 592
click at [452, 88] on div at bounding box center [401, 89] width 209 height 19
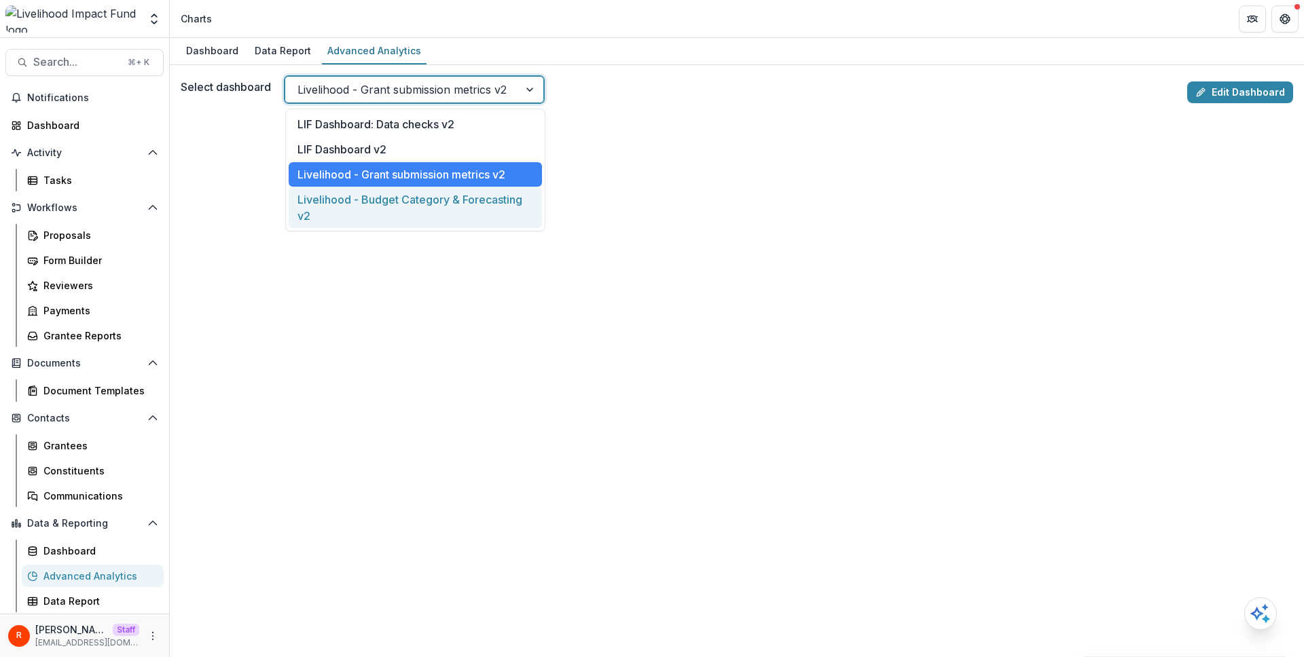
click at [429, 205] on div "Livelihood - Budget Category & Forecasting v2" at bounding box center [415, 207] width 253 height 41
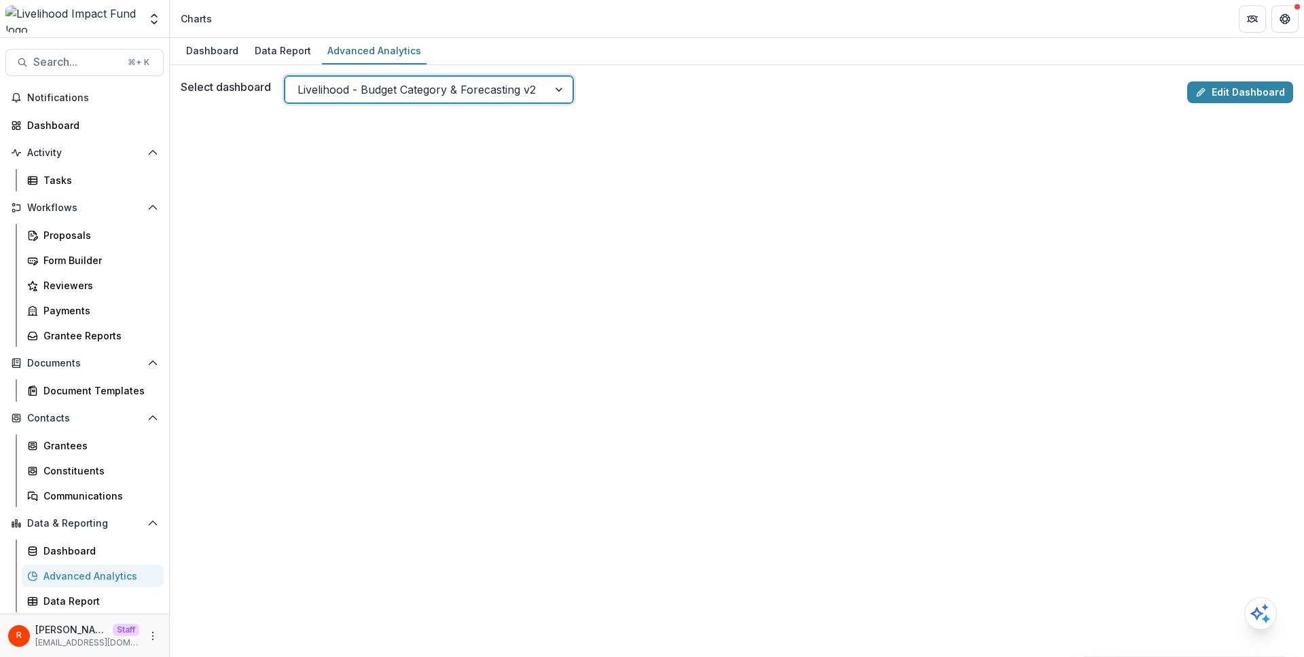
click at [674, 94] on div "Select dashboard option Livelihood - Budget Category & Forecasting v2, selected…" at bounding box center [681, 89] width 1001 height 27
click at [380, 89] on div at bounding box center [416, 89] width 238 height 19
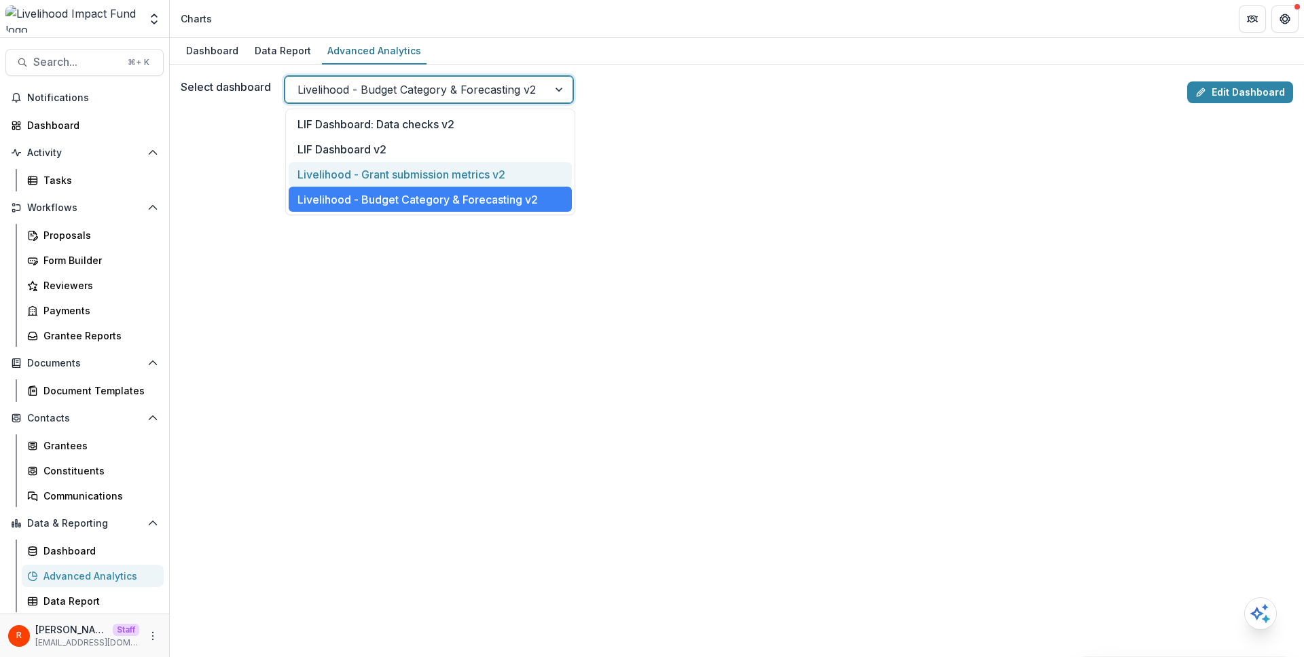
click at [382, 180] on div "Livelihood - Grant submission metrics v2" at bounding box center [430, 174] width 283 height 25
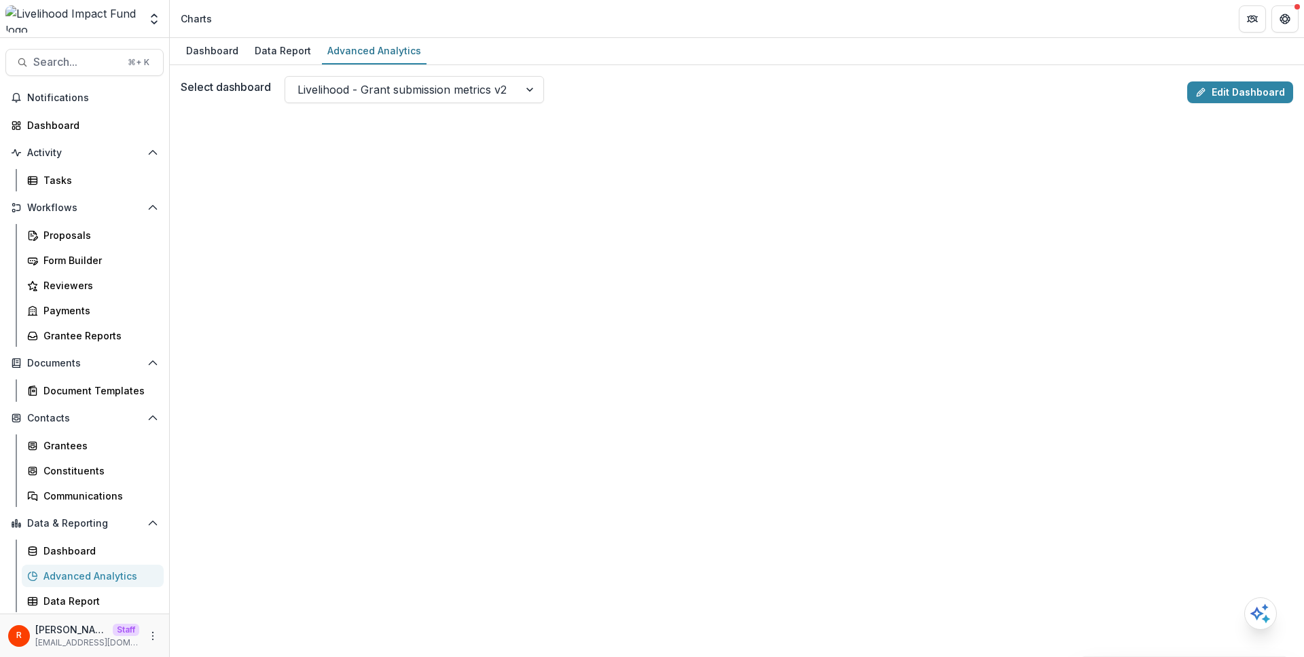
click at [577, 95] on div "Select dashboard Livelihood - Grant submission metrics v2" at bounding box center [681, 89] width 1001 height 27
